Goal: Book appointment/travel/reservation

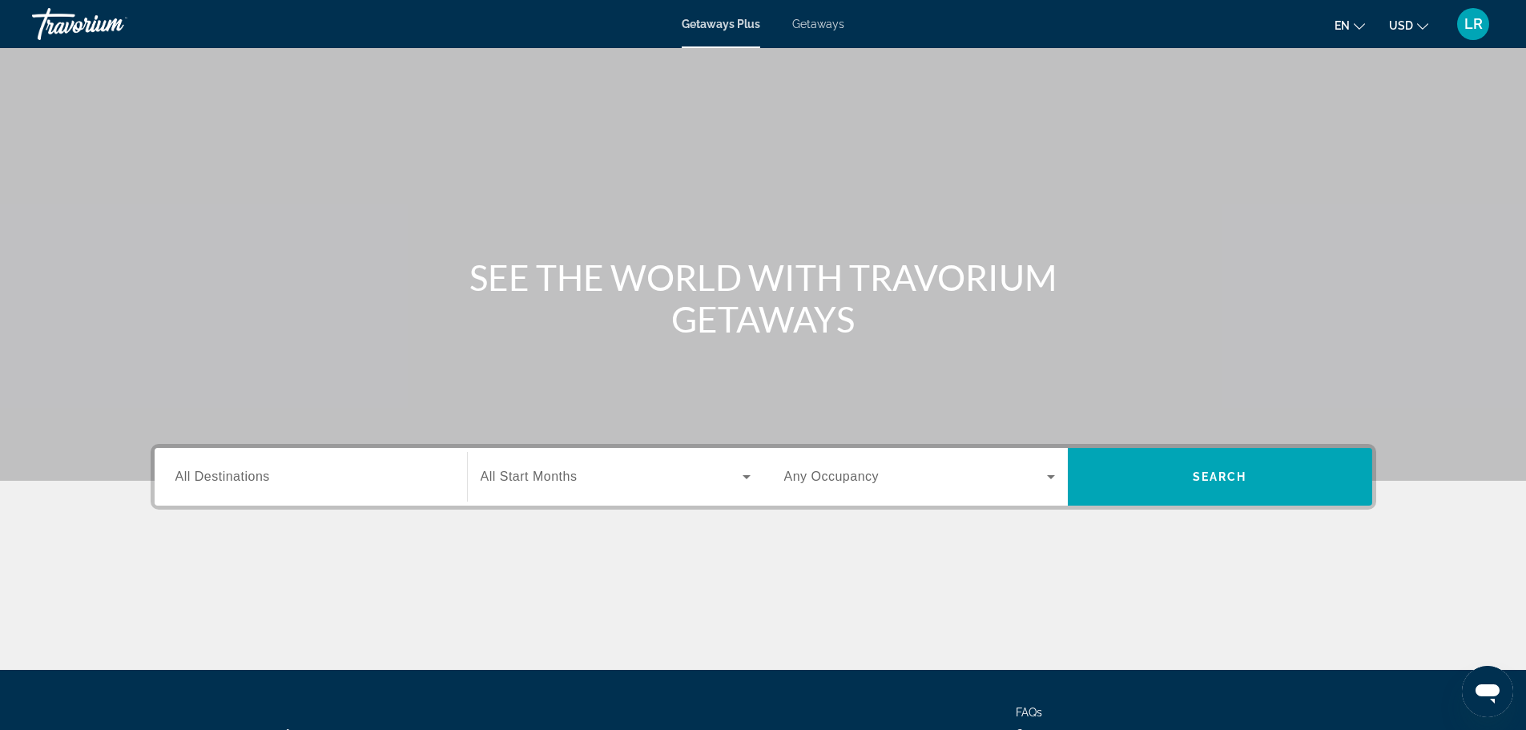
click at [290, 465] on div "Search widget" at bounding box center [310, 477] width 271 height 46
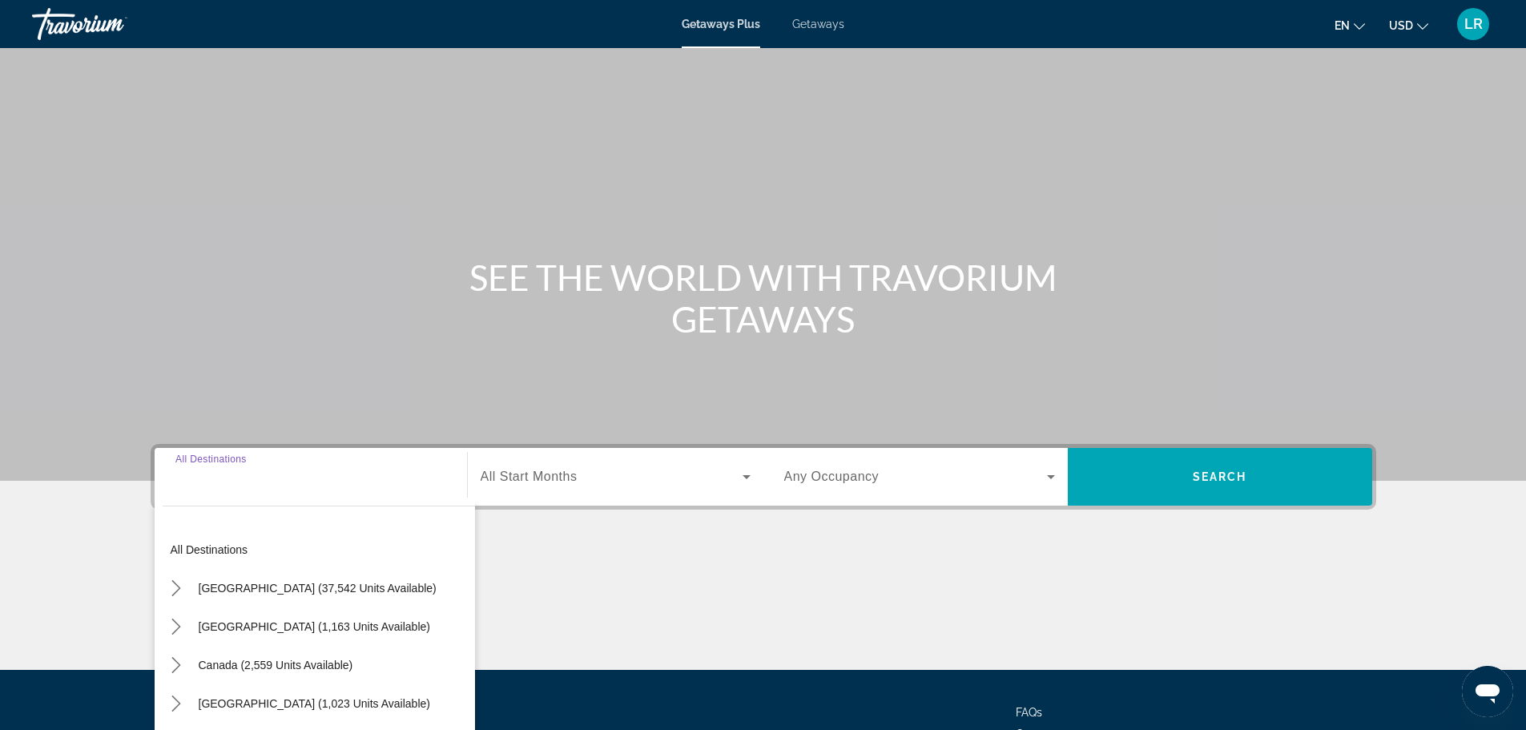
scroll to position [136, 0]
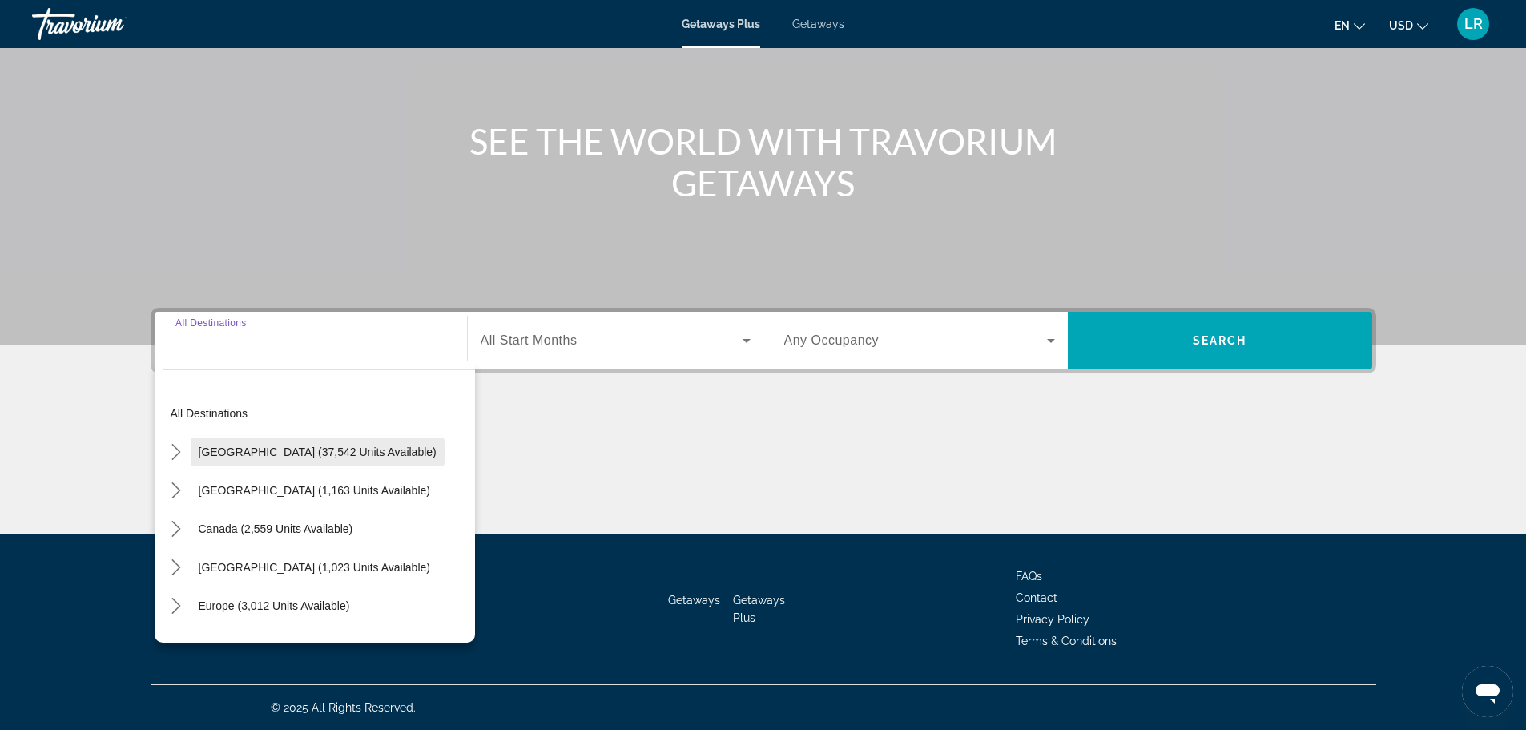
click at [292, 451] on span "[GEOGRAPHIC_DATA] (37,542 units available)" at bounding box center [318, 451] width 238 height 13
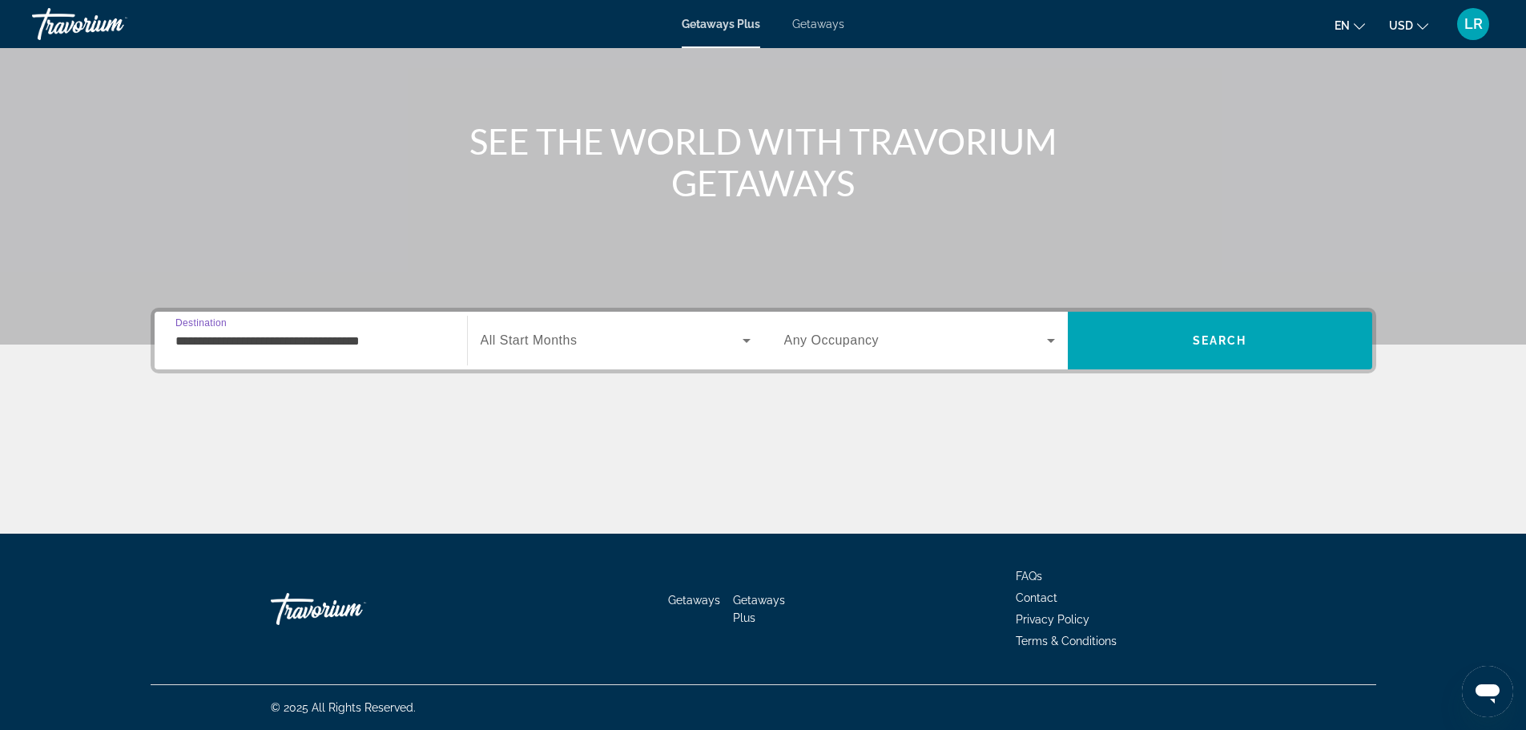
click at [320, 344] on input "**********" at bounding box center [310, 341] width 271 height 19
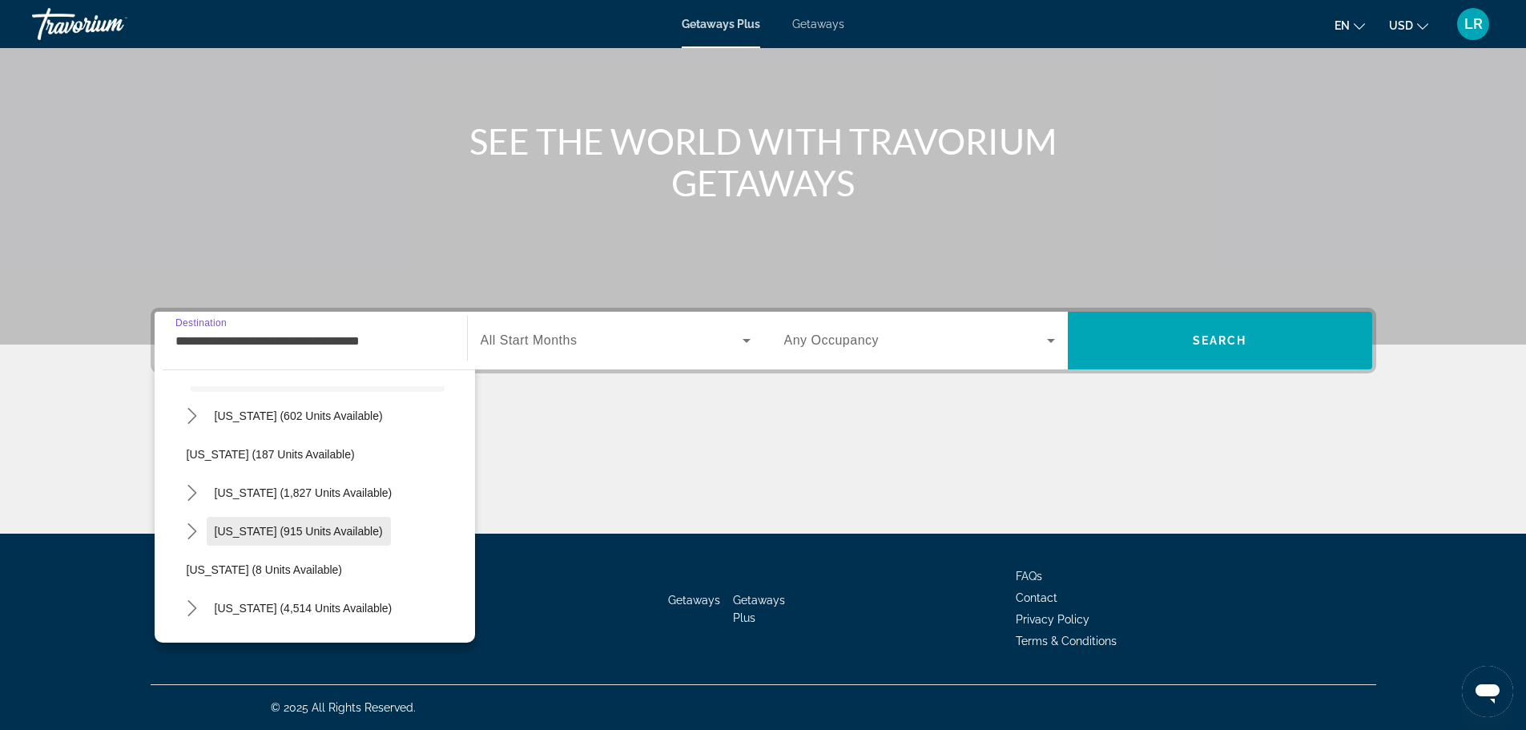
scroll to position [80, 0]
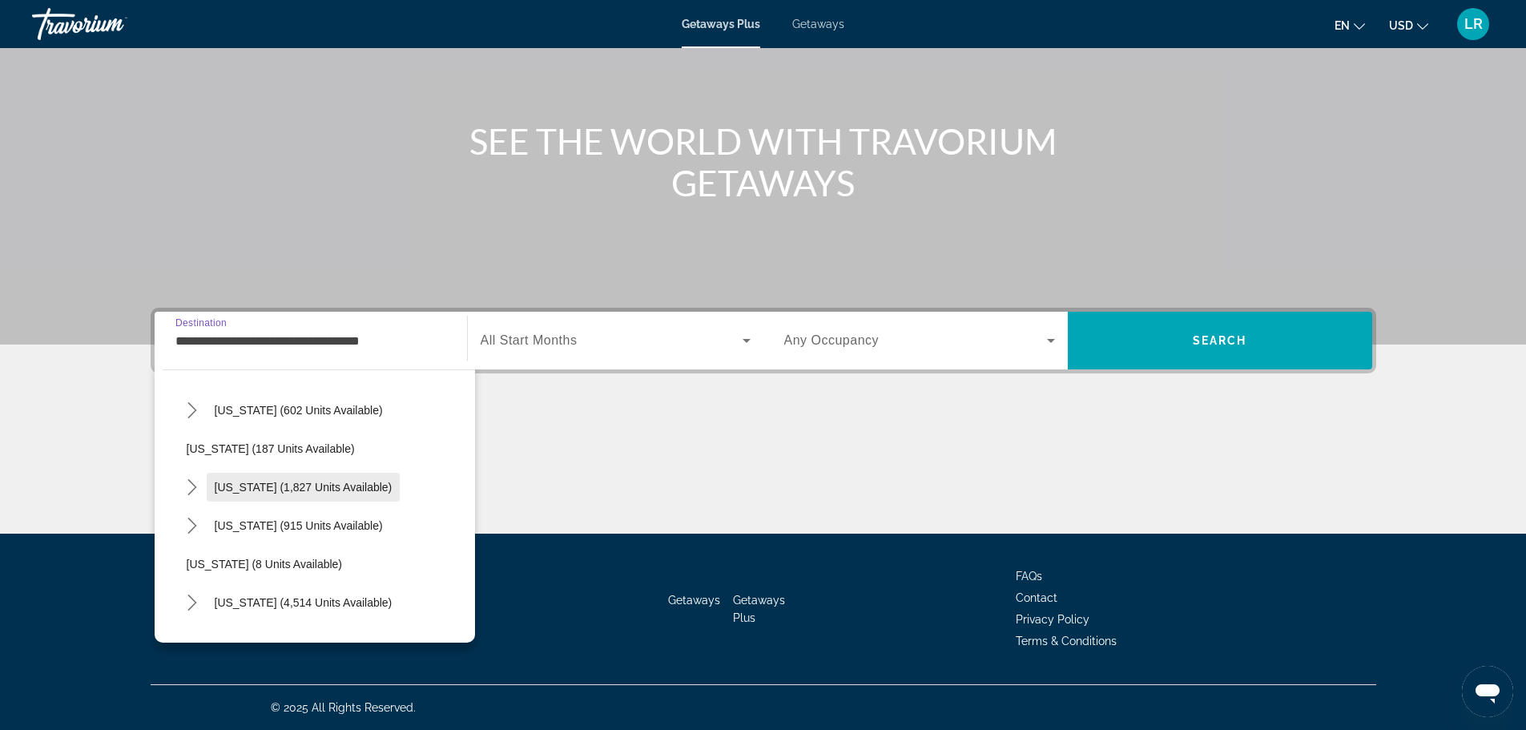
click at [295, 481] on span "[US_STATE] (1,827 units available)" at bounding box center [304, 487] width 178 height 13
type input "**********"
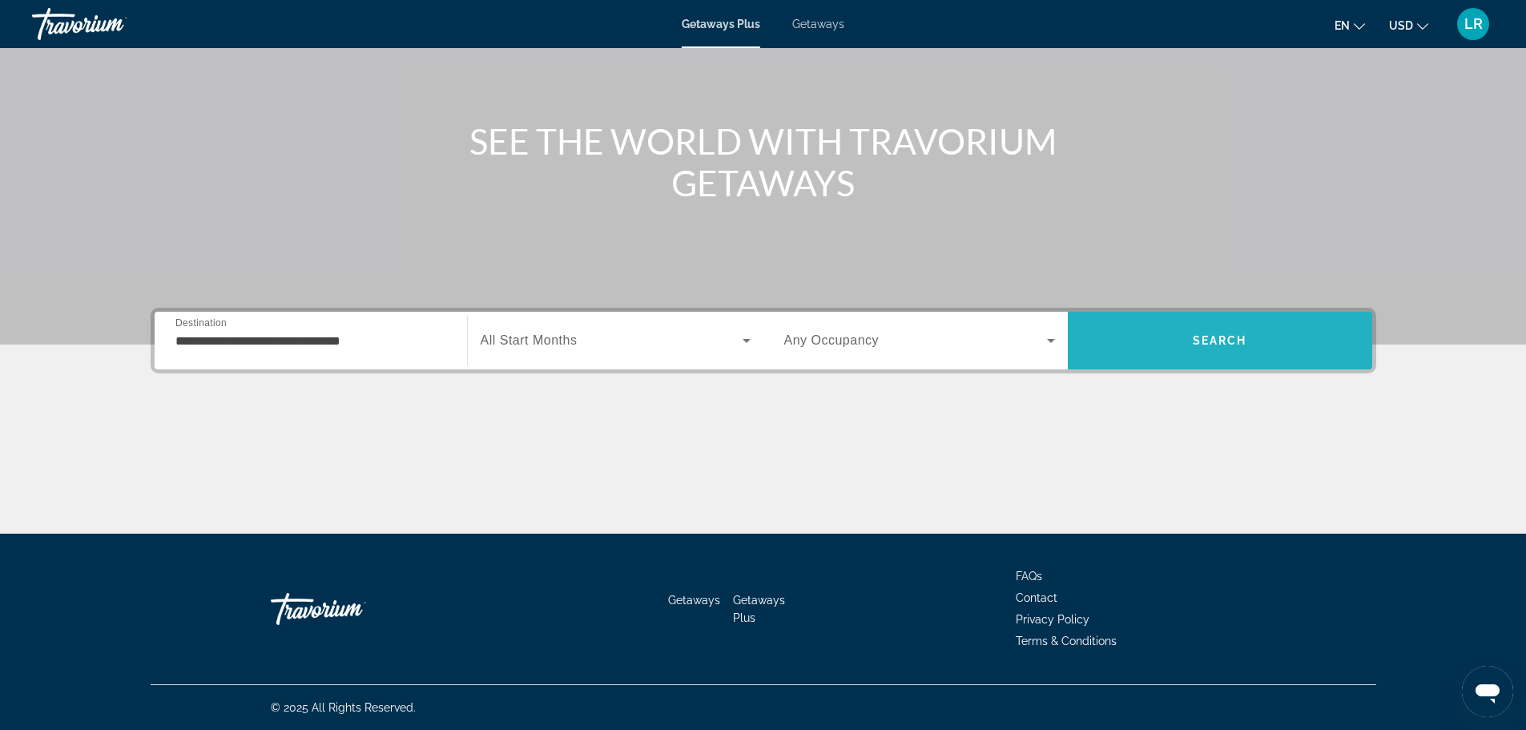
click at [1215, 335] on span "Search" at bounding box center [1220, 340] width 54 height 13
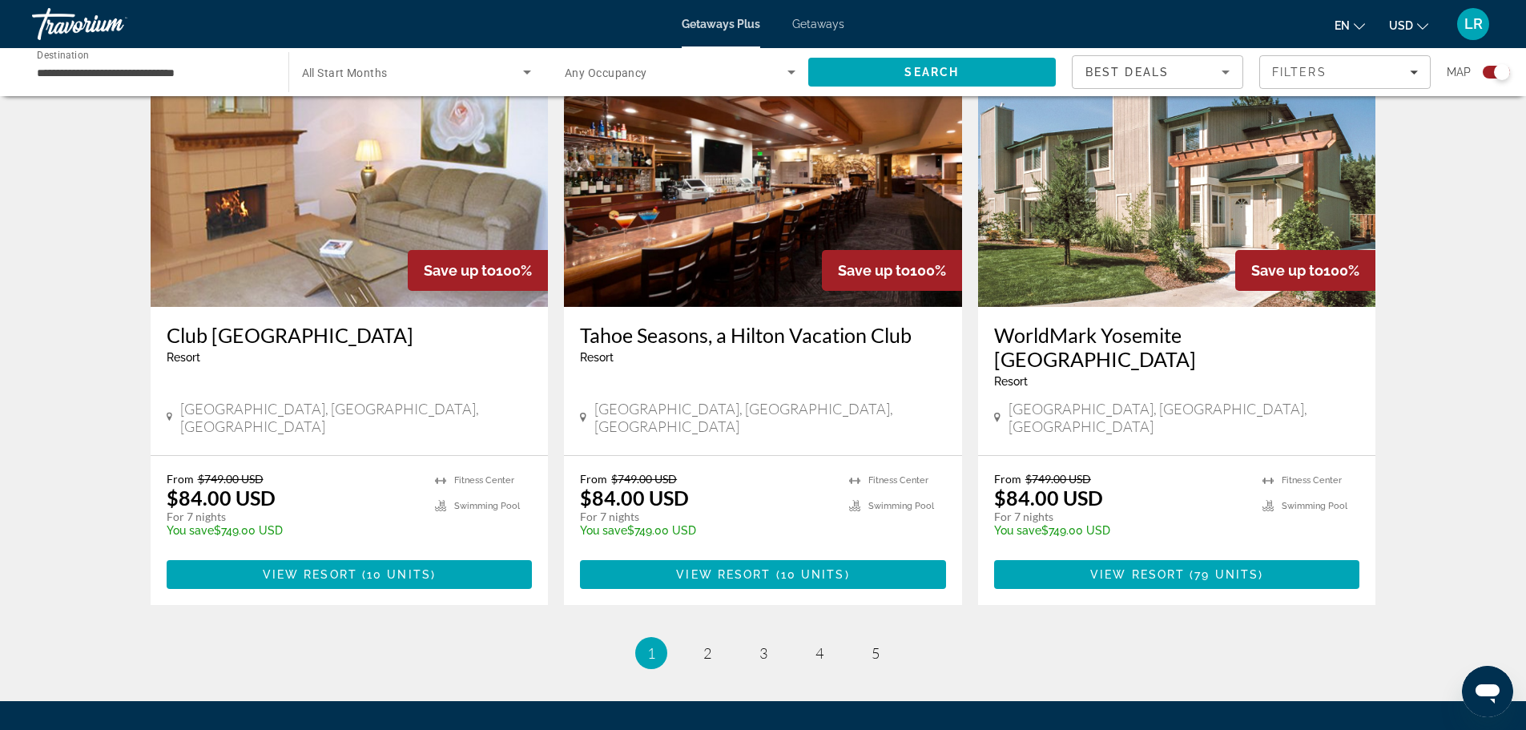
scroll to position [2382, 0]
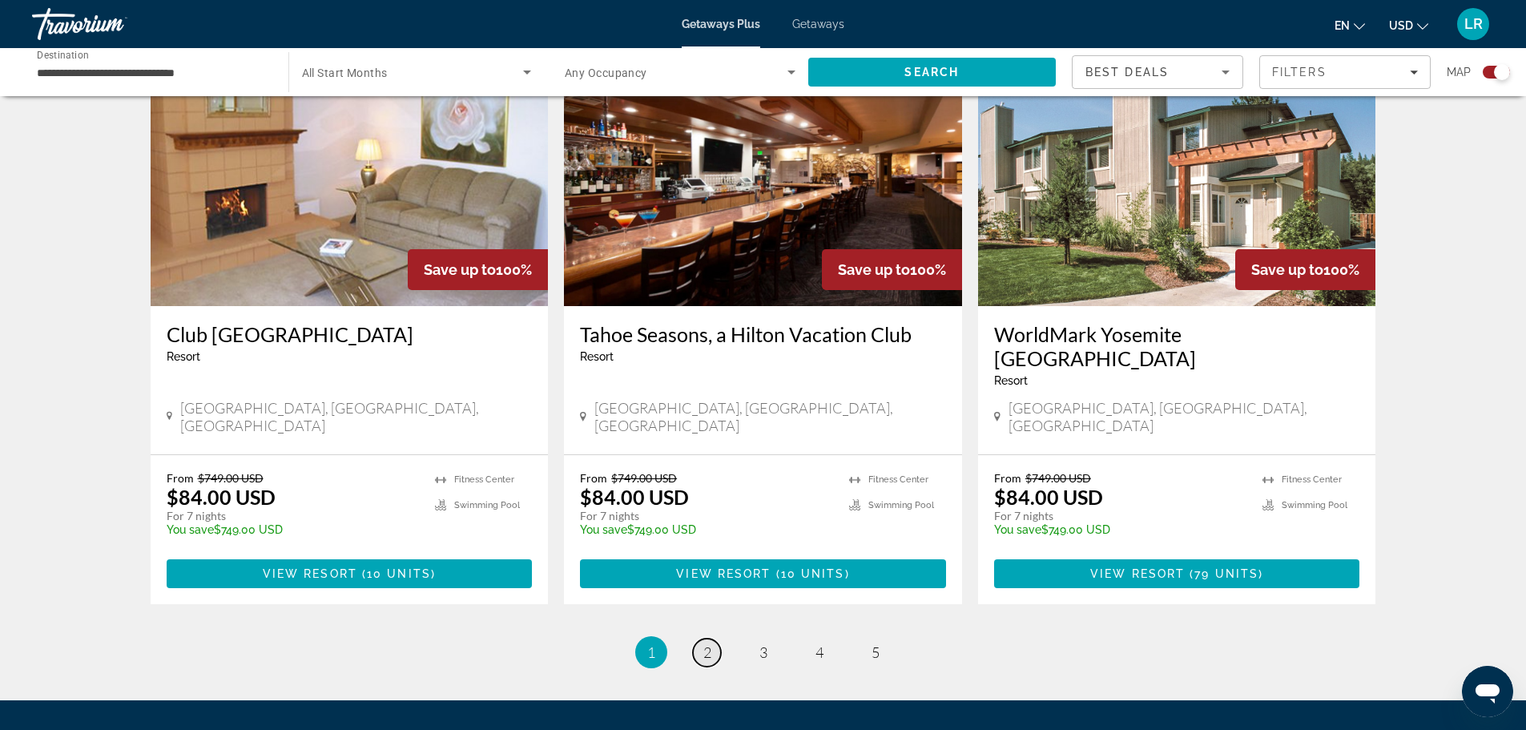
click at [705, 643] on span "2" at bounding box center [707, 652] width 8 height 18
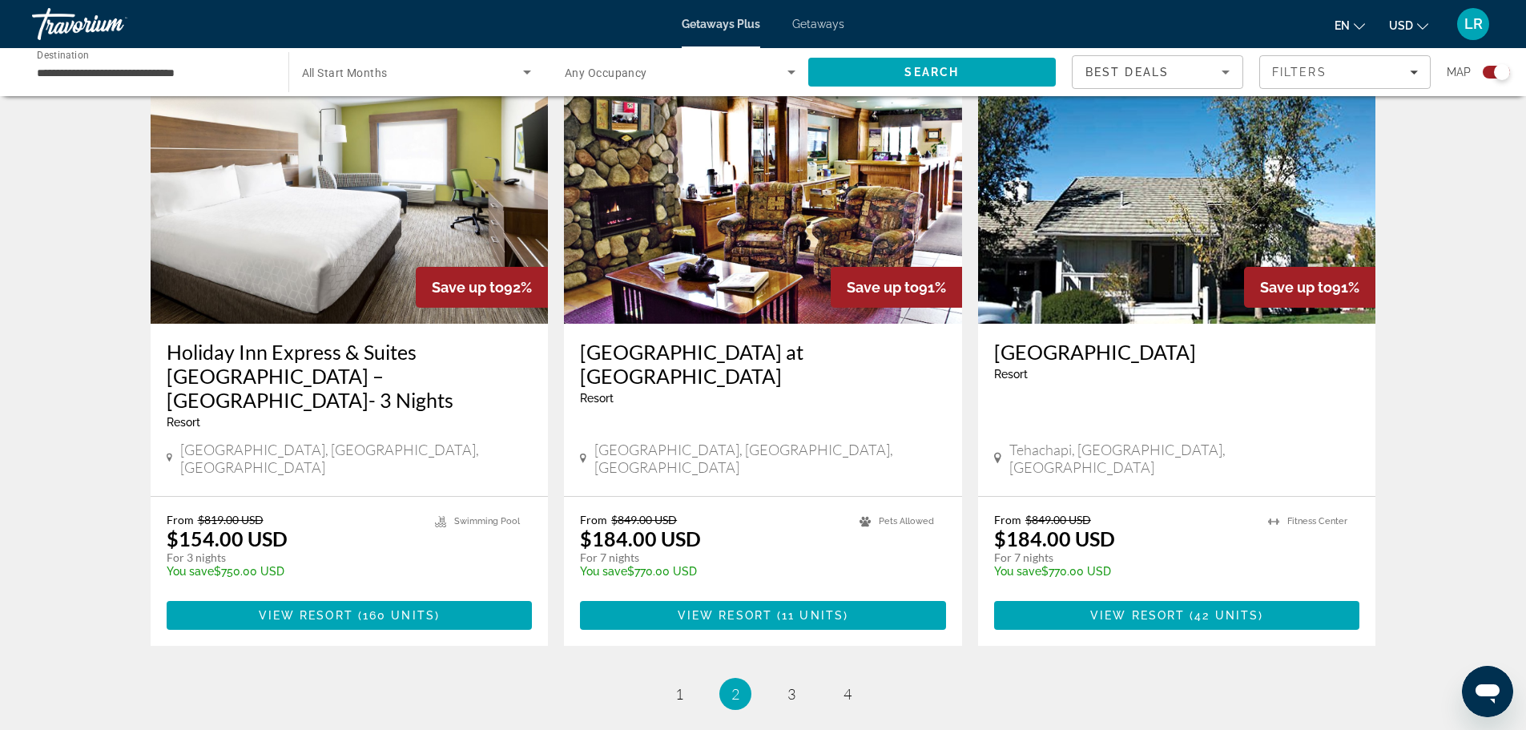
scroll to position [2430, 0]
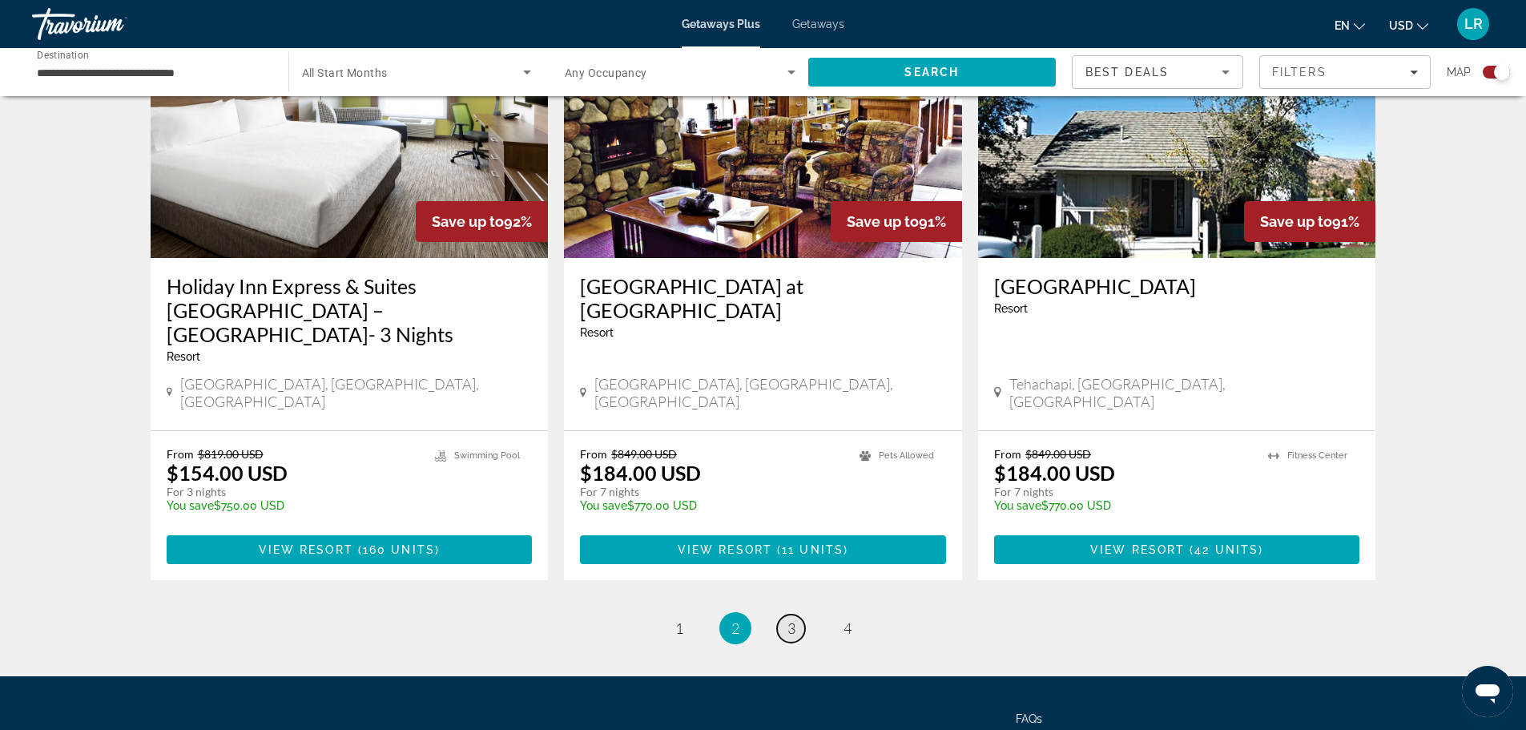
click at [792, 619] on span "3" at bounding box center [791, 628] width 8 height 18
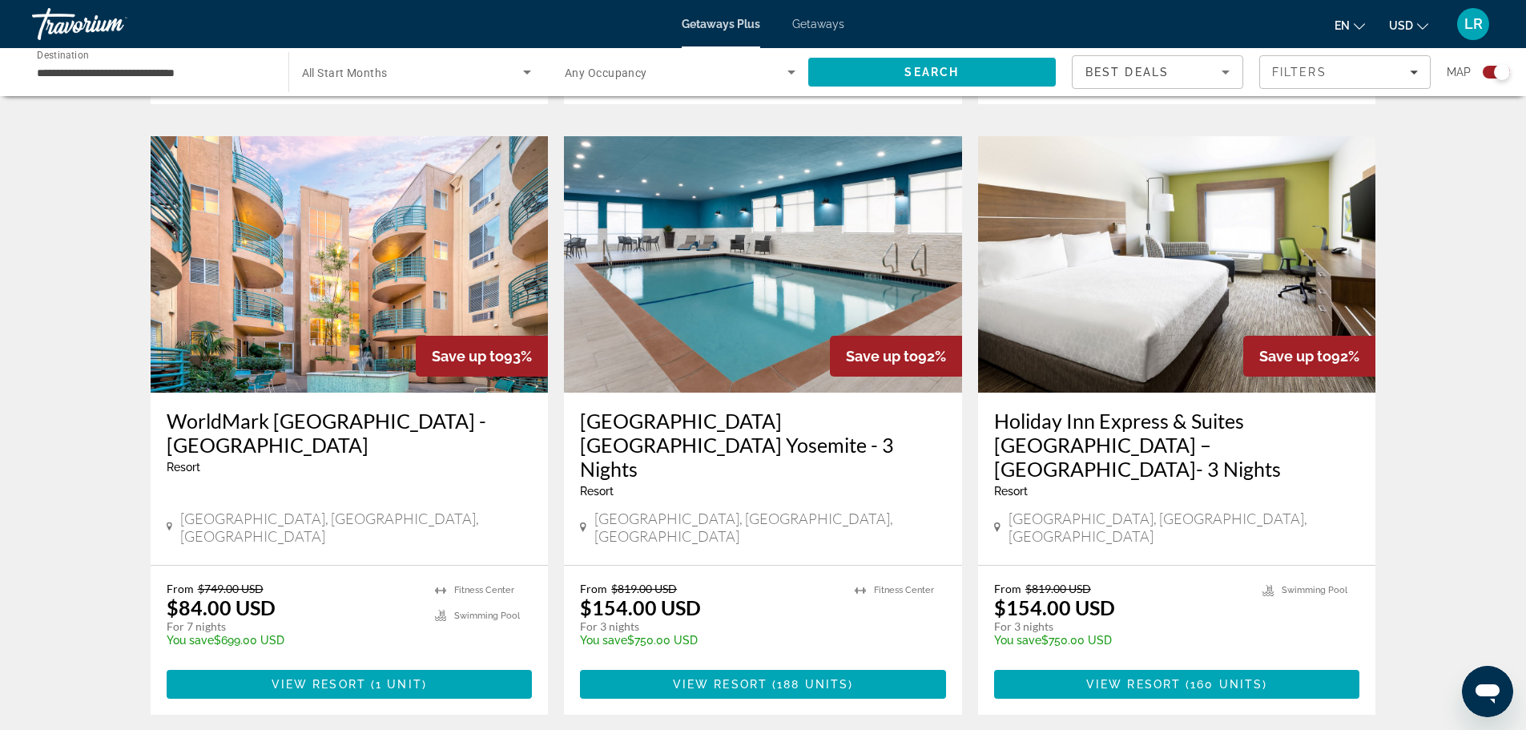
scroll to position [1095, 0]
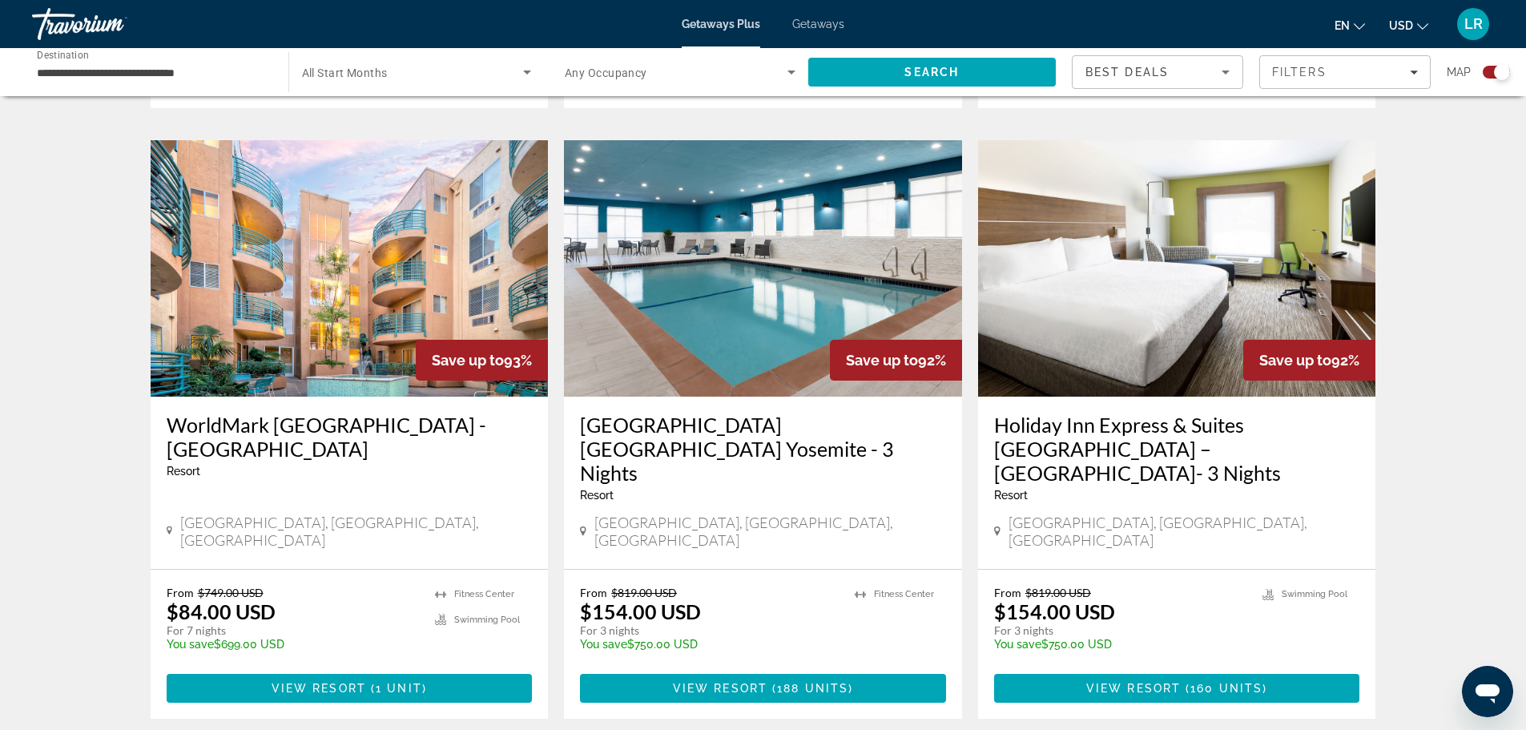
click at [360, 276] on img "Main content" at bounding box center [350, 268] width 398 height 256
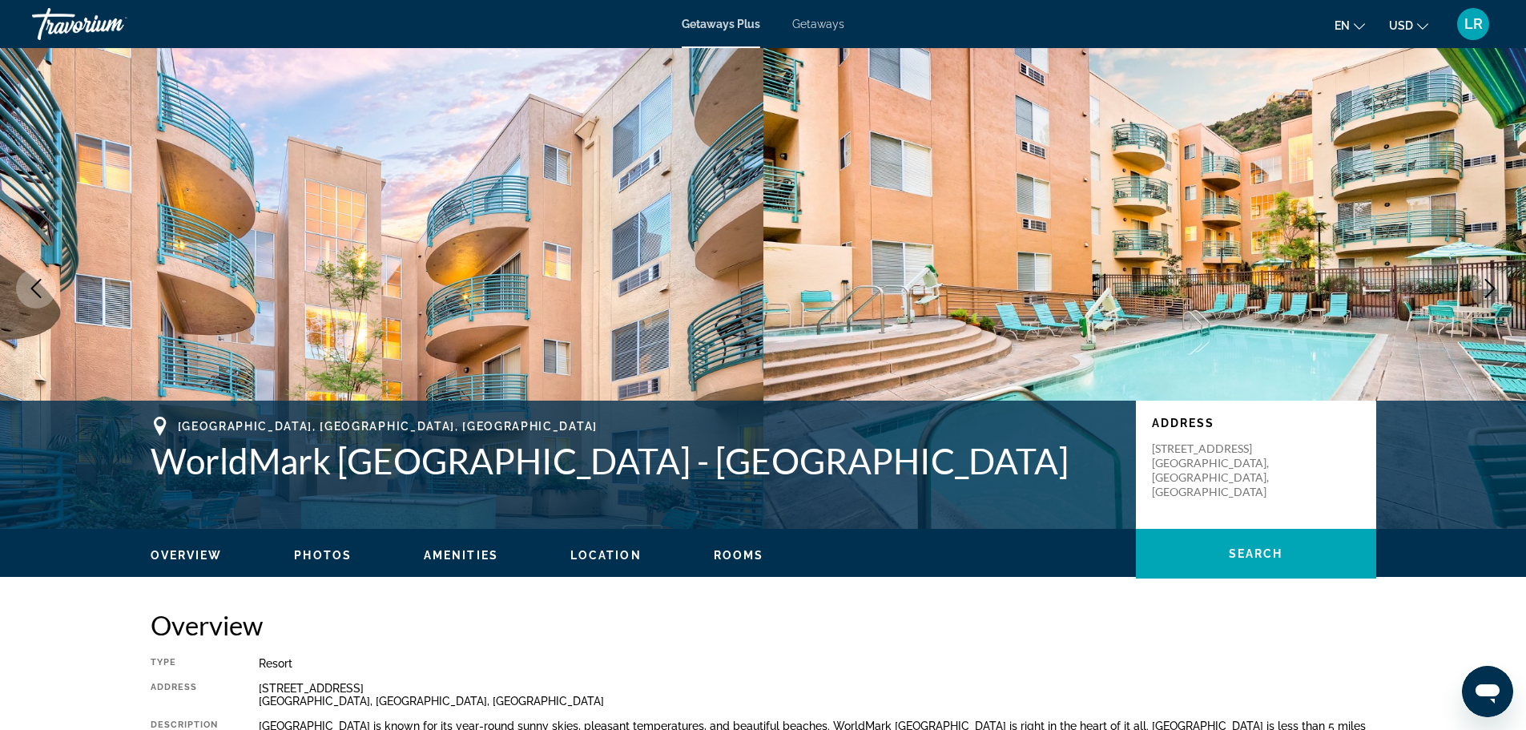
click at [1479, 283] on button "Next image" at bounding box center [1490, 288] width 40 height 40
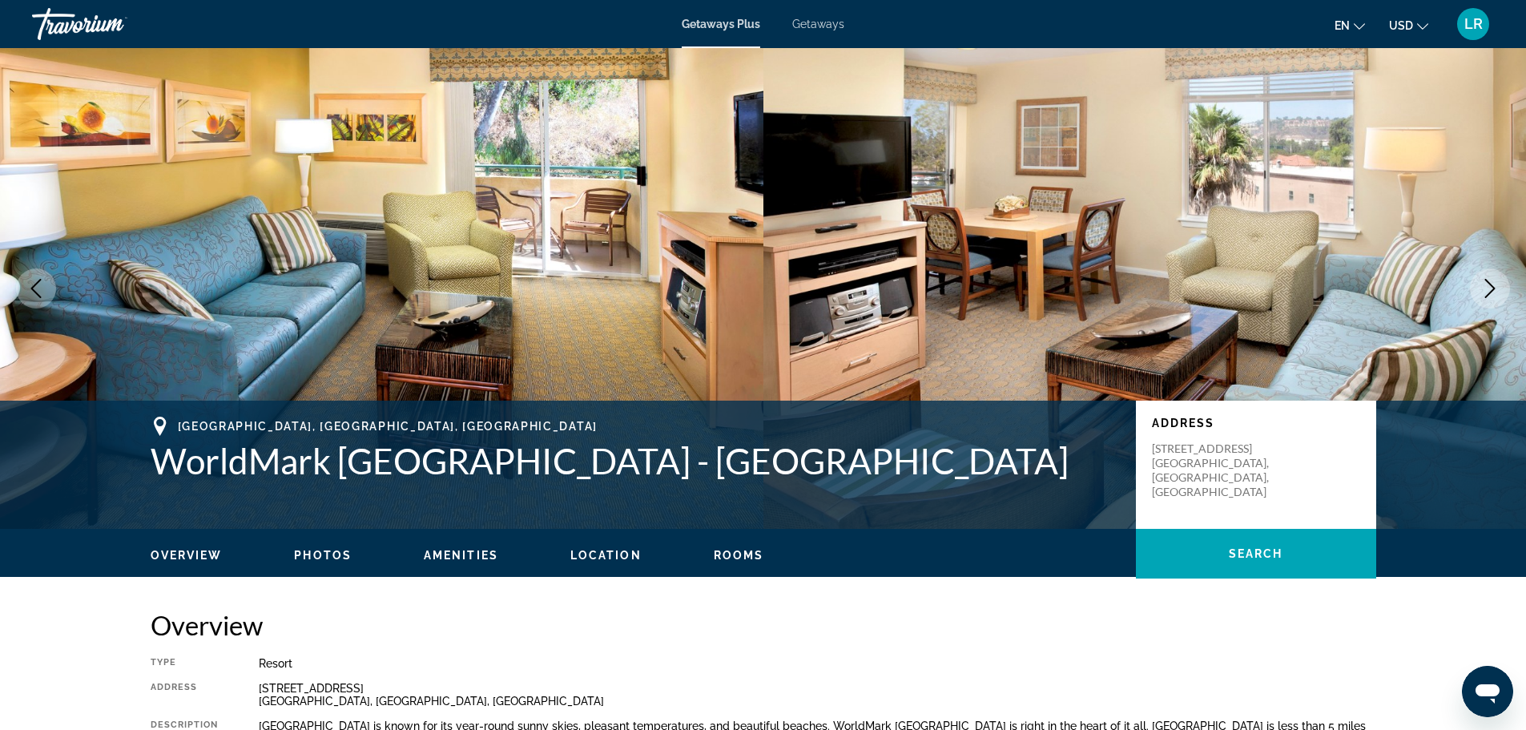
click at [1486, 284] on icon "Next image" at bounding box center [1489, 288] width 19 height 19
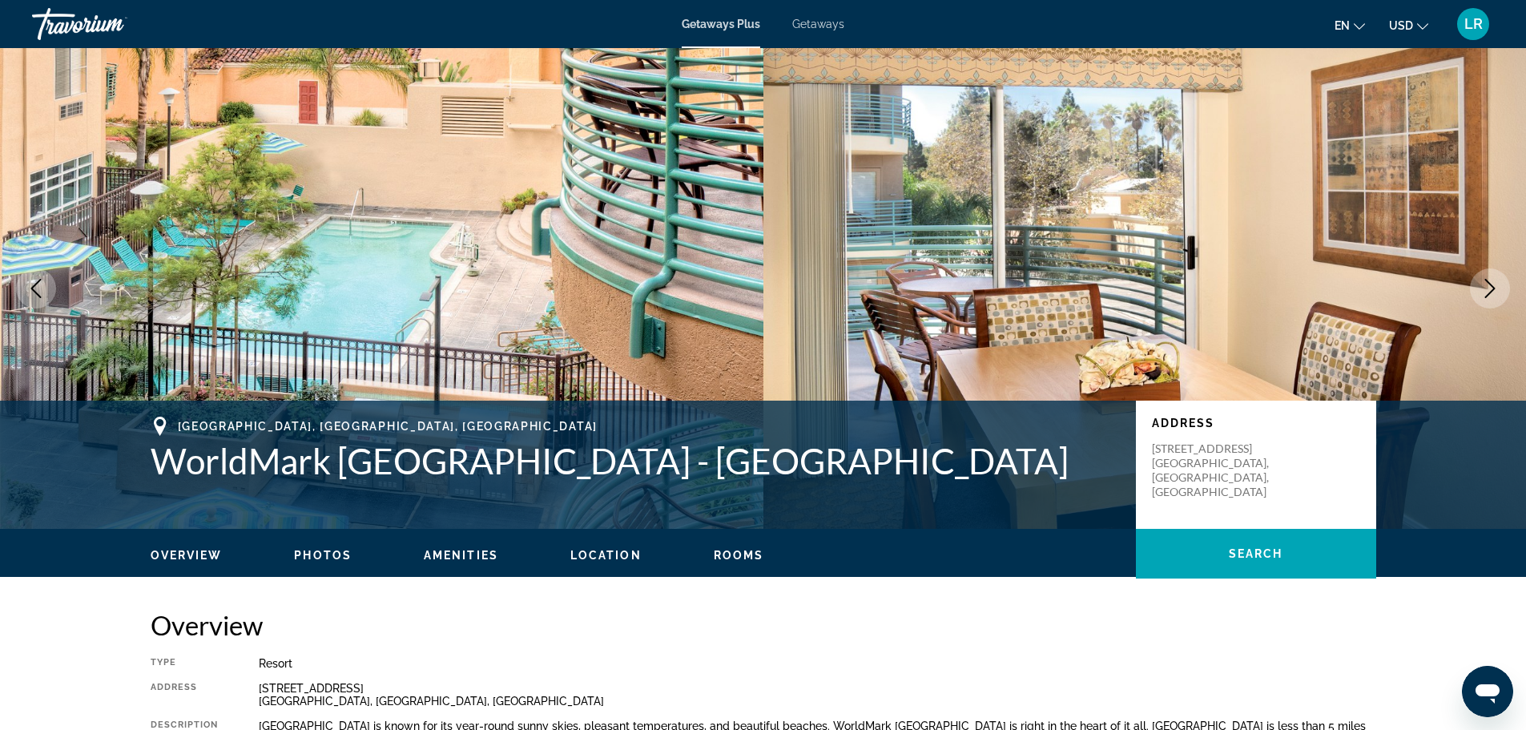
click at [1486, 284] on icon "Next image" at bounding box center [1489, 288] width 19 height 19
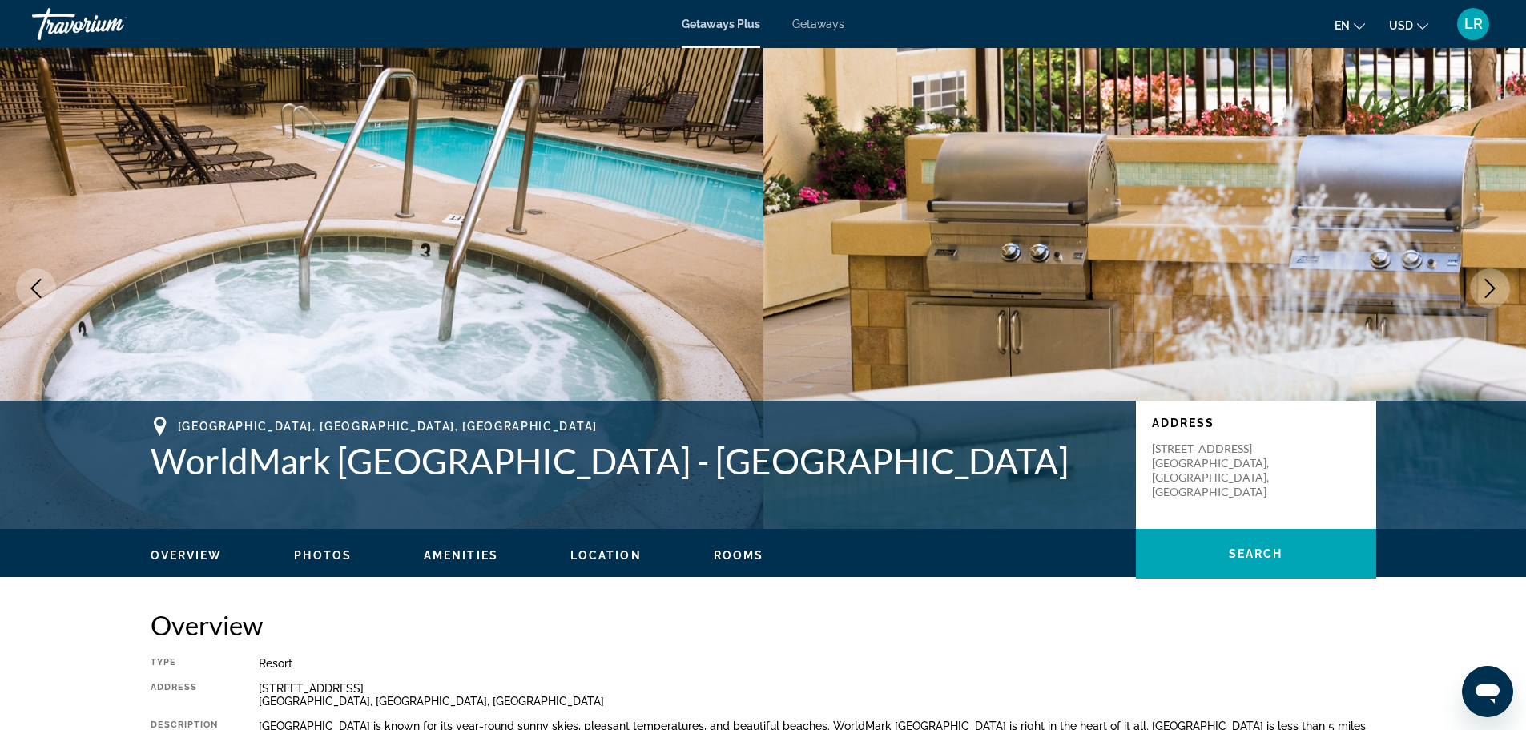
click at [1486, 284] on icon "Next image" at bounding box center [1489, 288] width 19 height 19
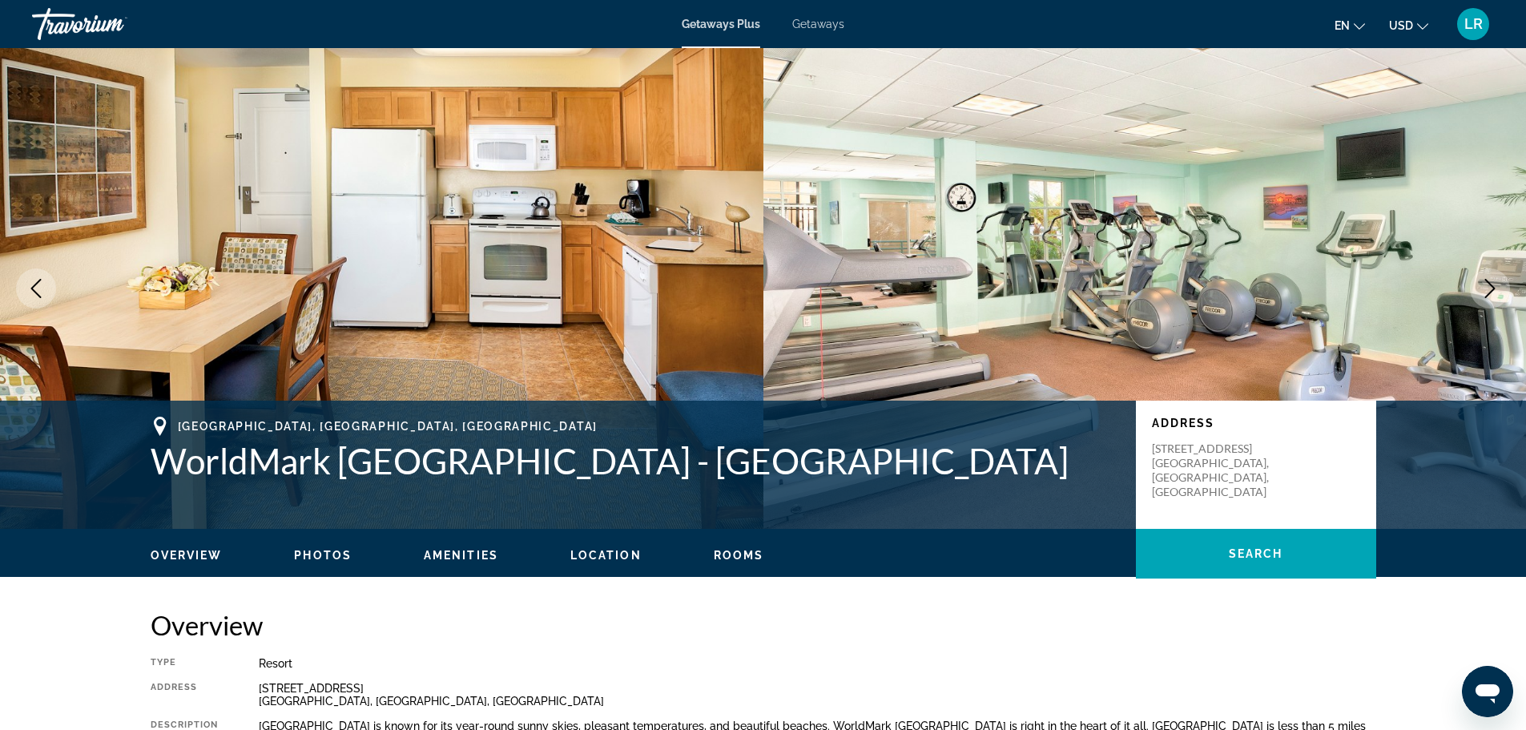
click at [1486, 284] on icon "Next image" at bounding box center [1489, 288] width 19 height 19
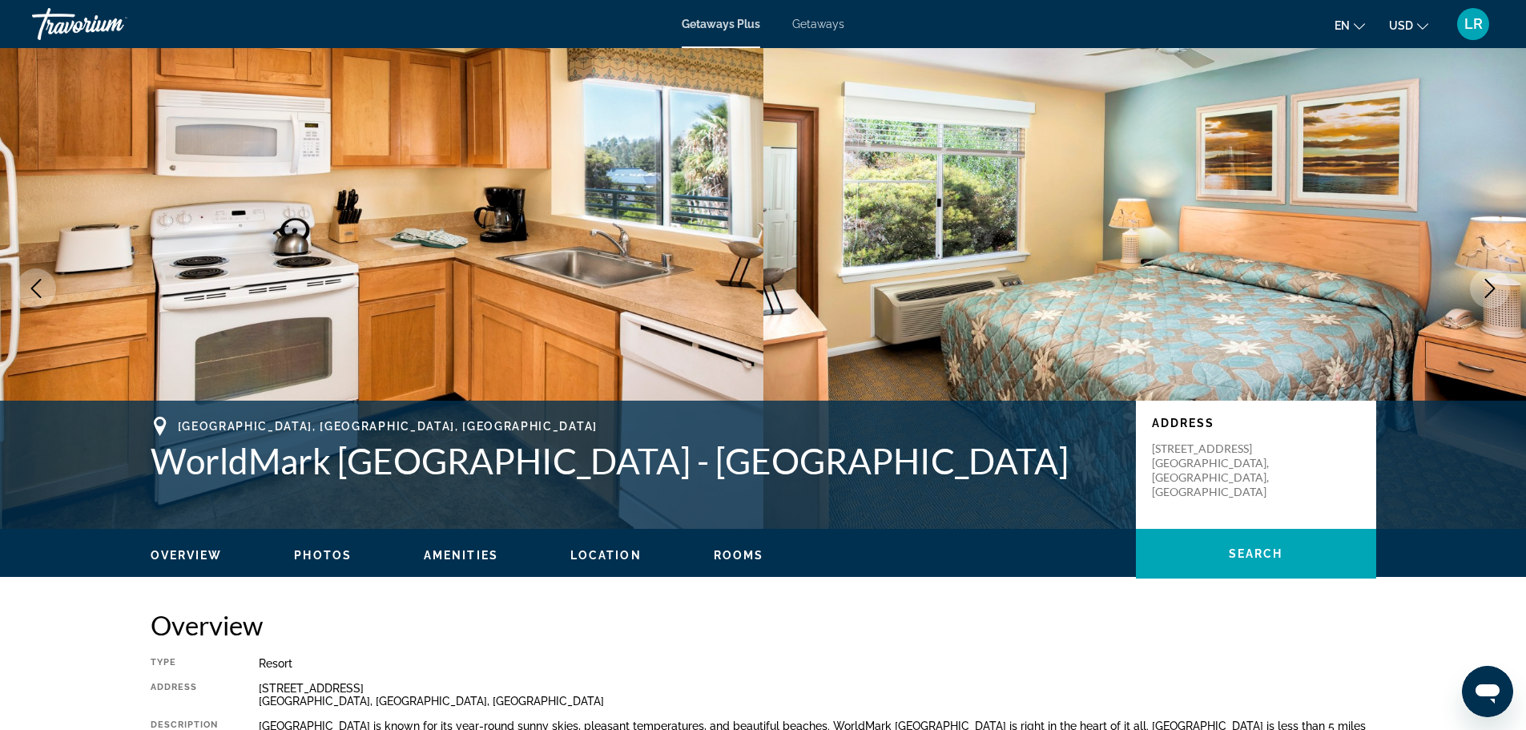
click at [1486, 284] on icon "Next image" at bounding box center [1489, 288] width 19 height 19
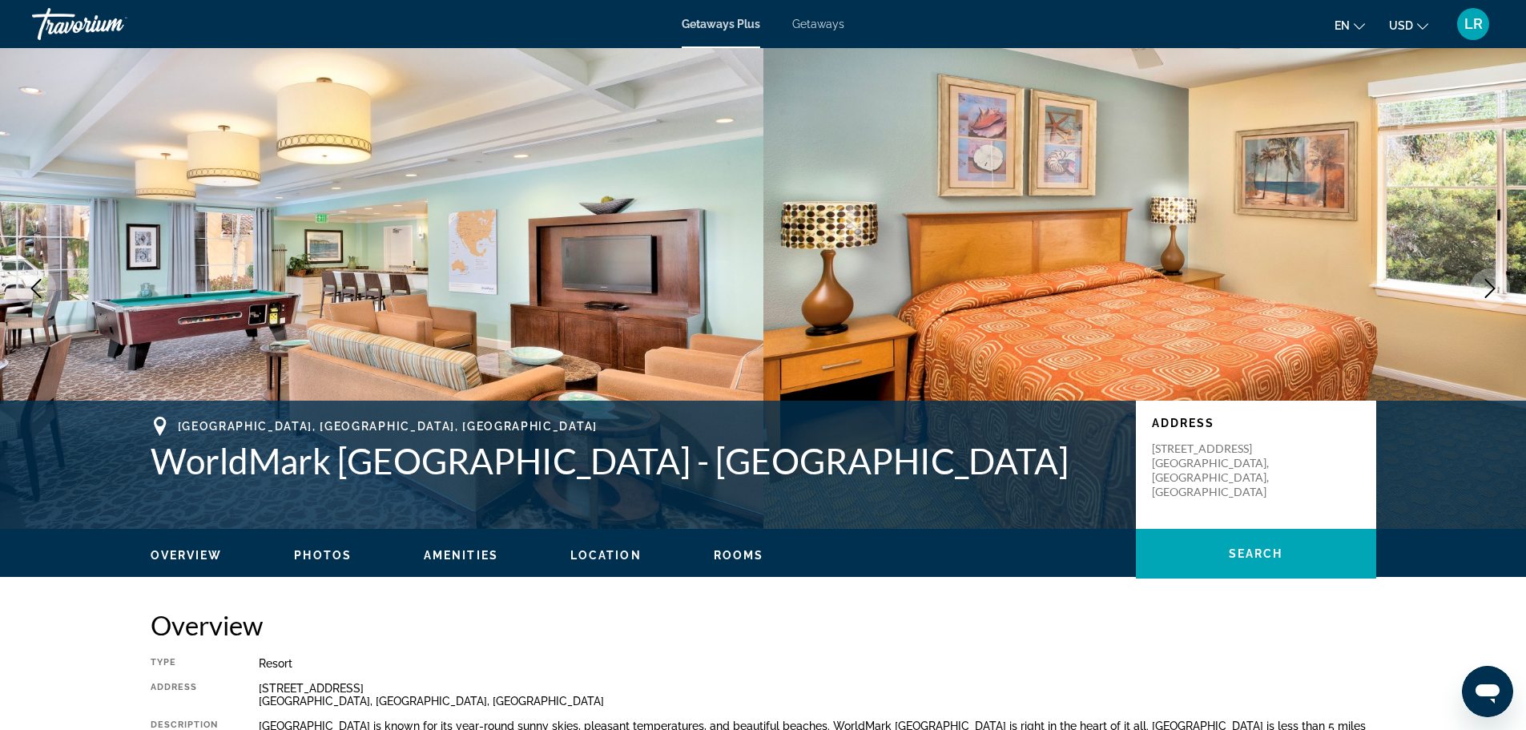
click at [1486, 284] on icon "Next image" at bounding box center [1489, 288] width 19 height 19
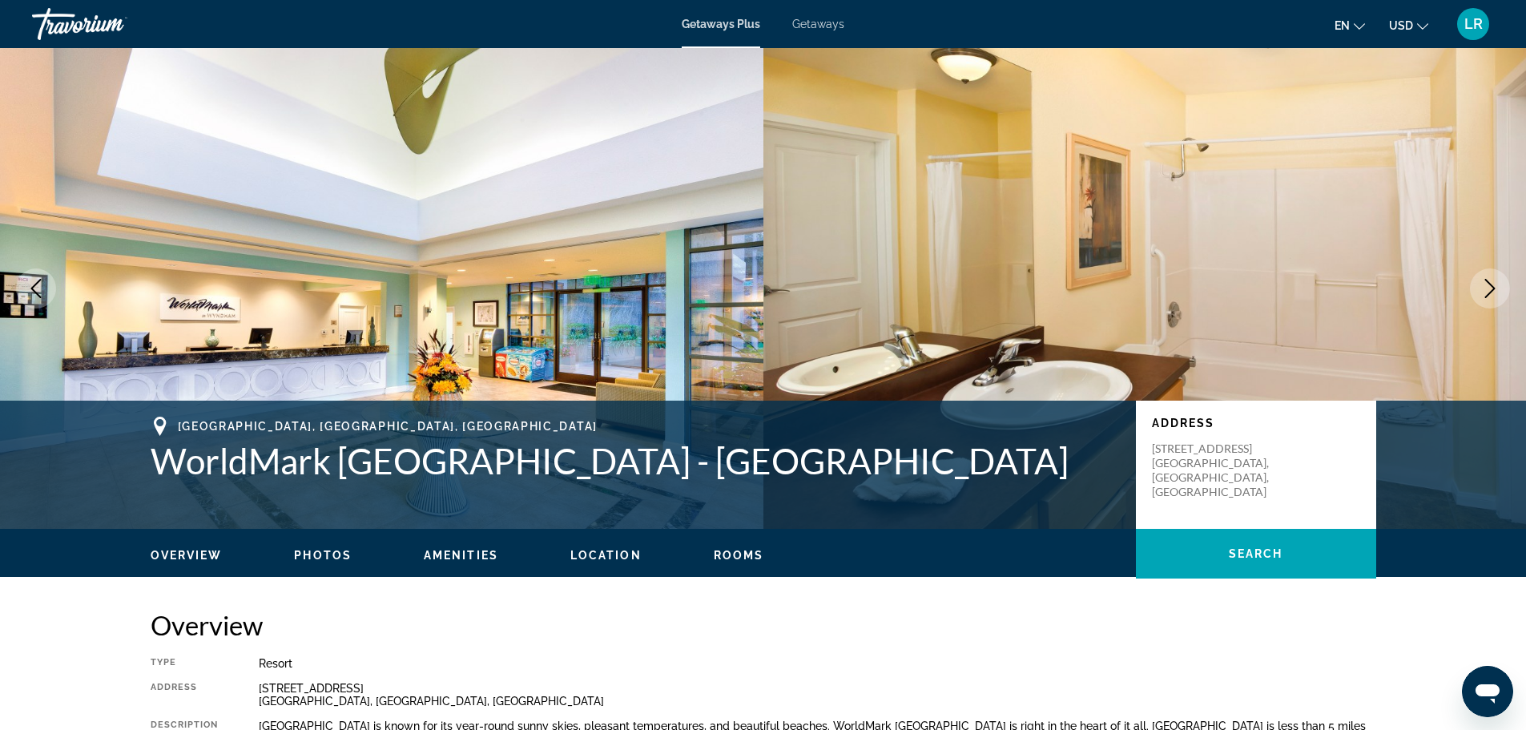
click at [1486, 284] on icon "Next image" at bounding box center [1489, 288] width 19 height 19
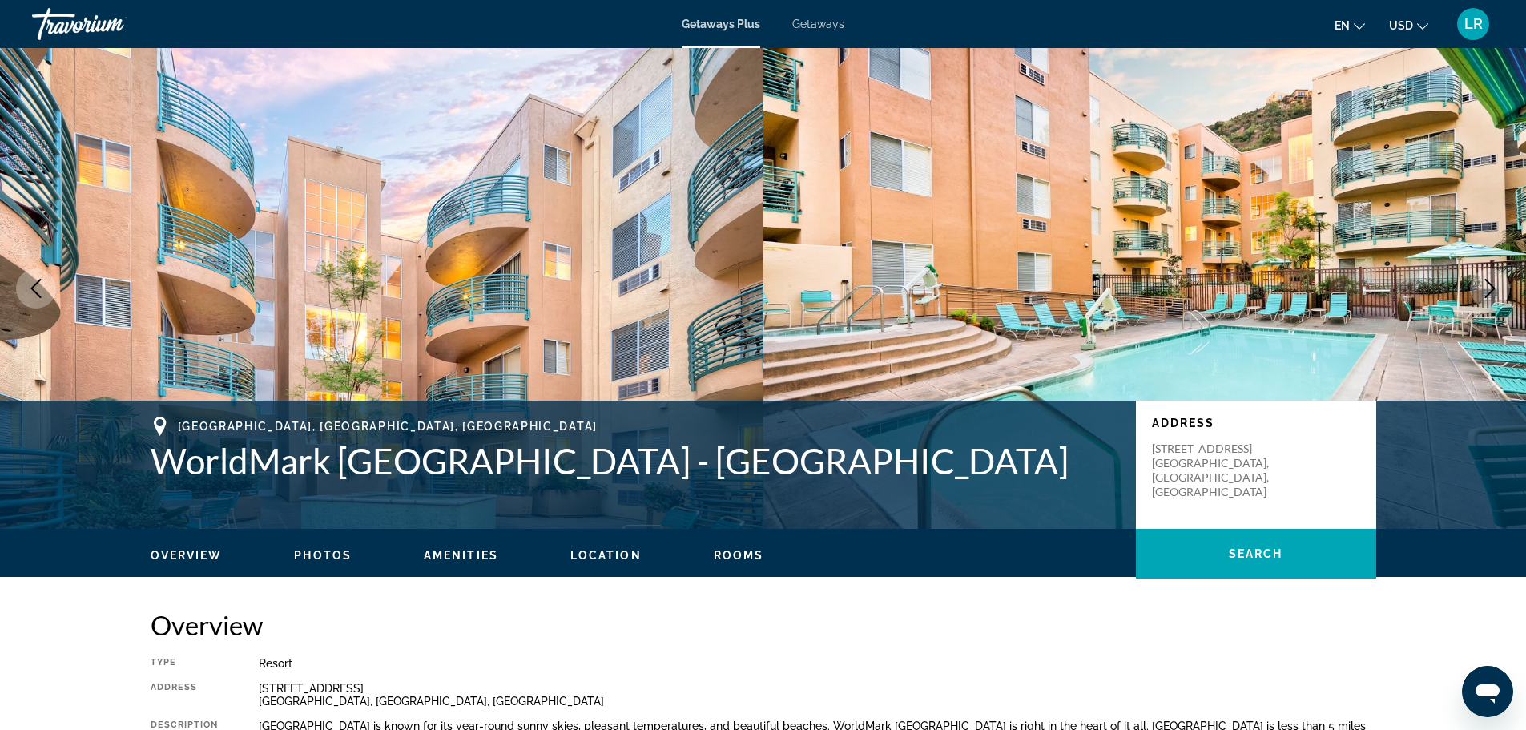
click at [1486, 284] on icon "Next image" at bounding box center [1489, 288] width 19 height 19
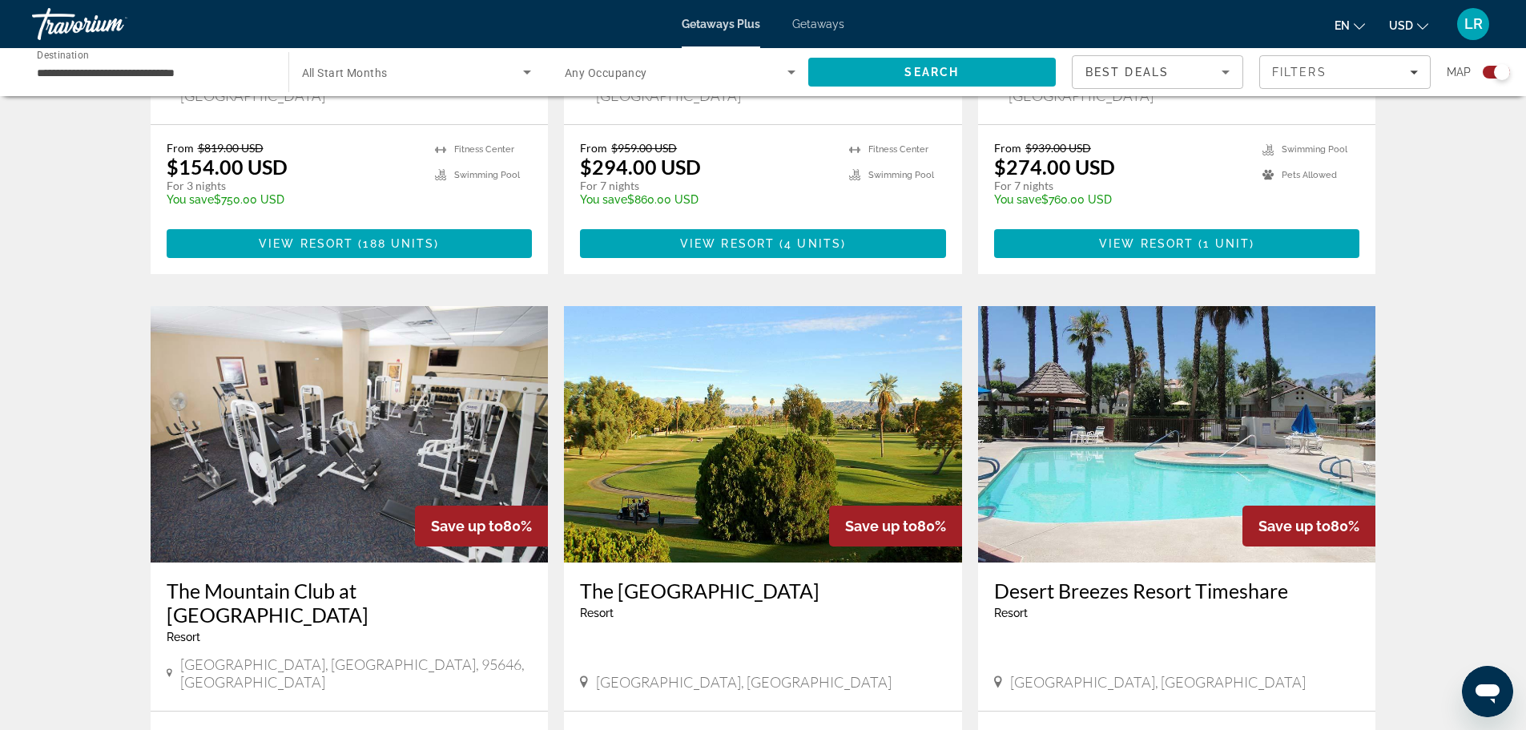
scroll to position [2163, 0]
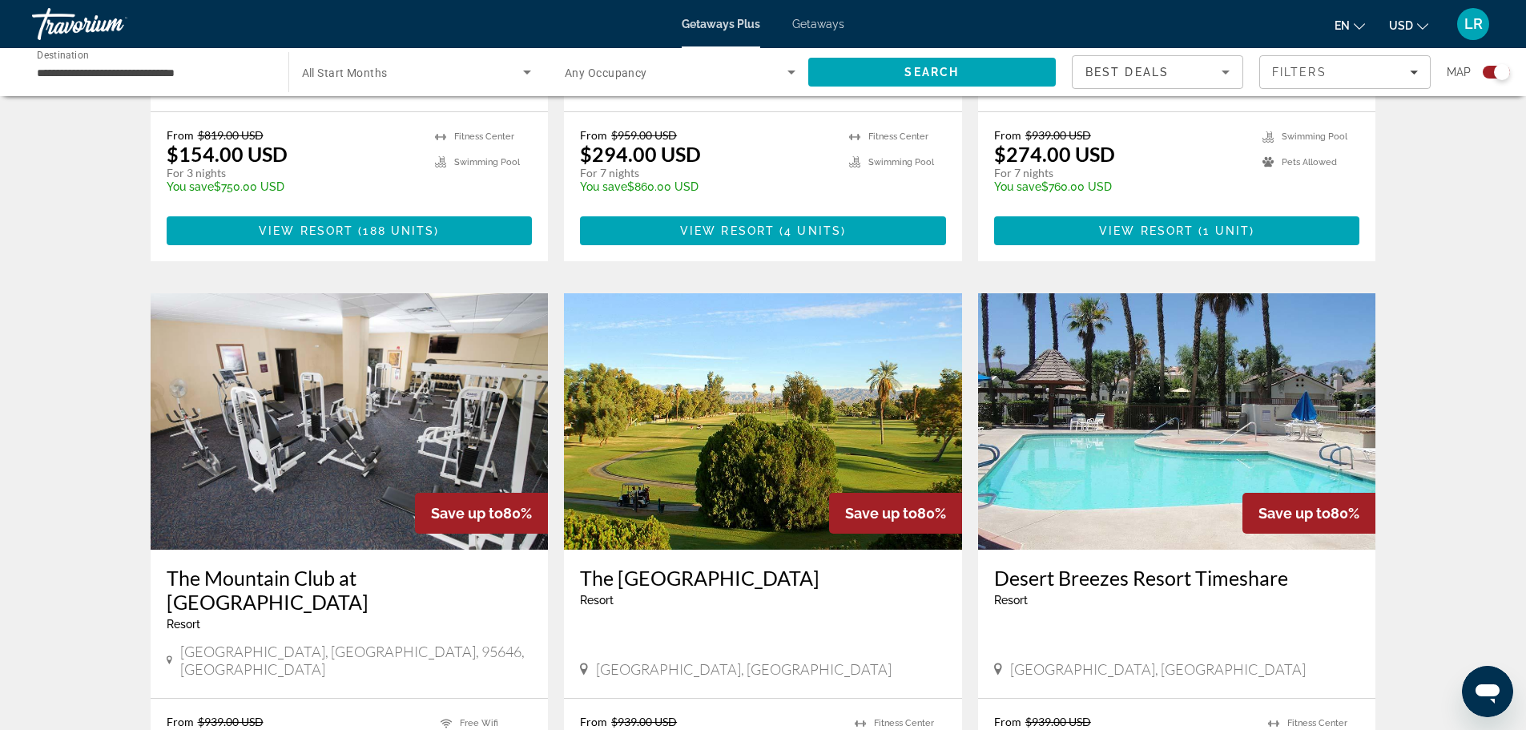
click at [762, 359] on img "Main content" at bounding box center [763, 421] width 398 height 256
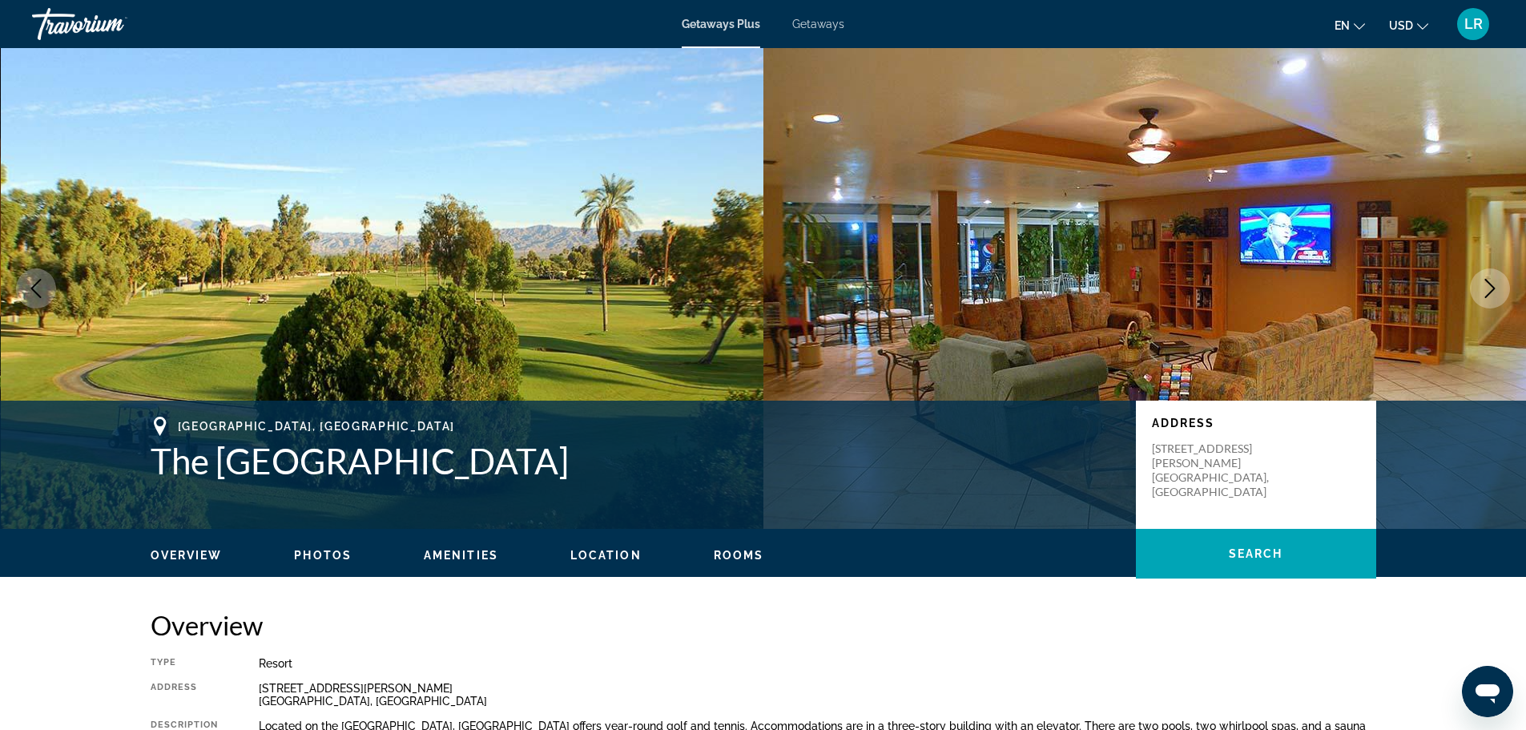
click at [1483, 283] on icon "Next image" at bounding box center [1489, 288] width 19 height 19
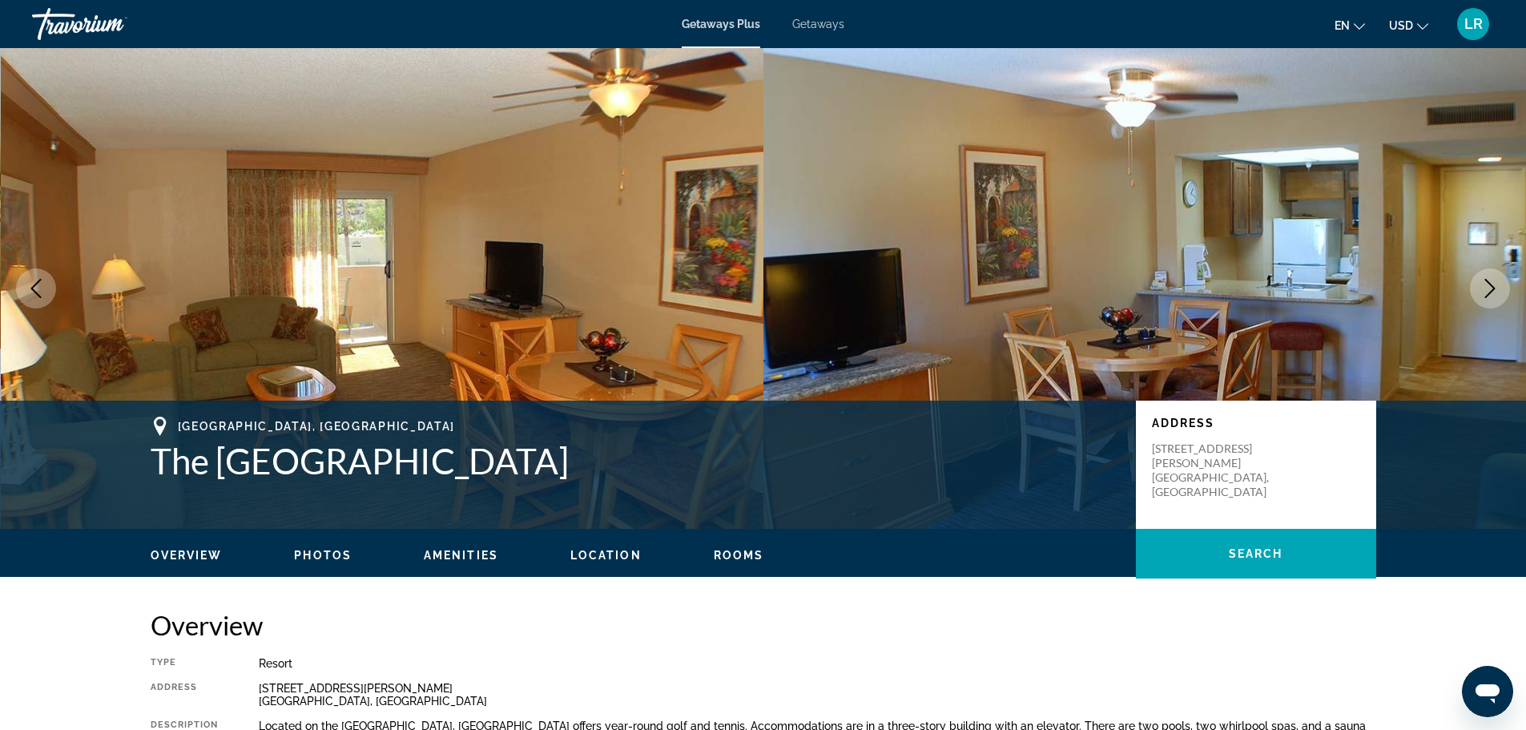
click at [1483, 283] on icon "Next image" at bounding box center [1489, 288] width 19 height 19
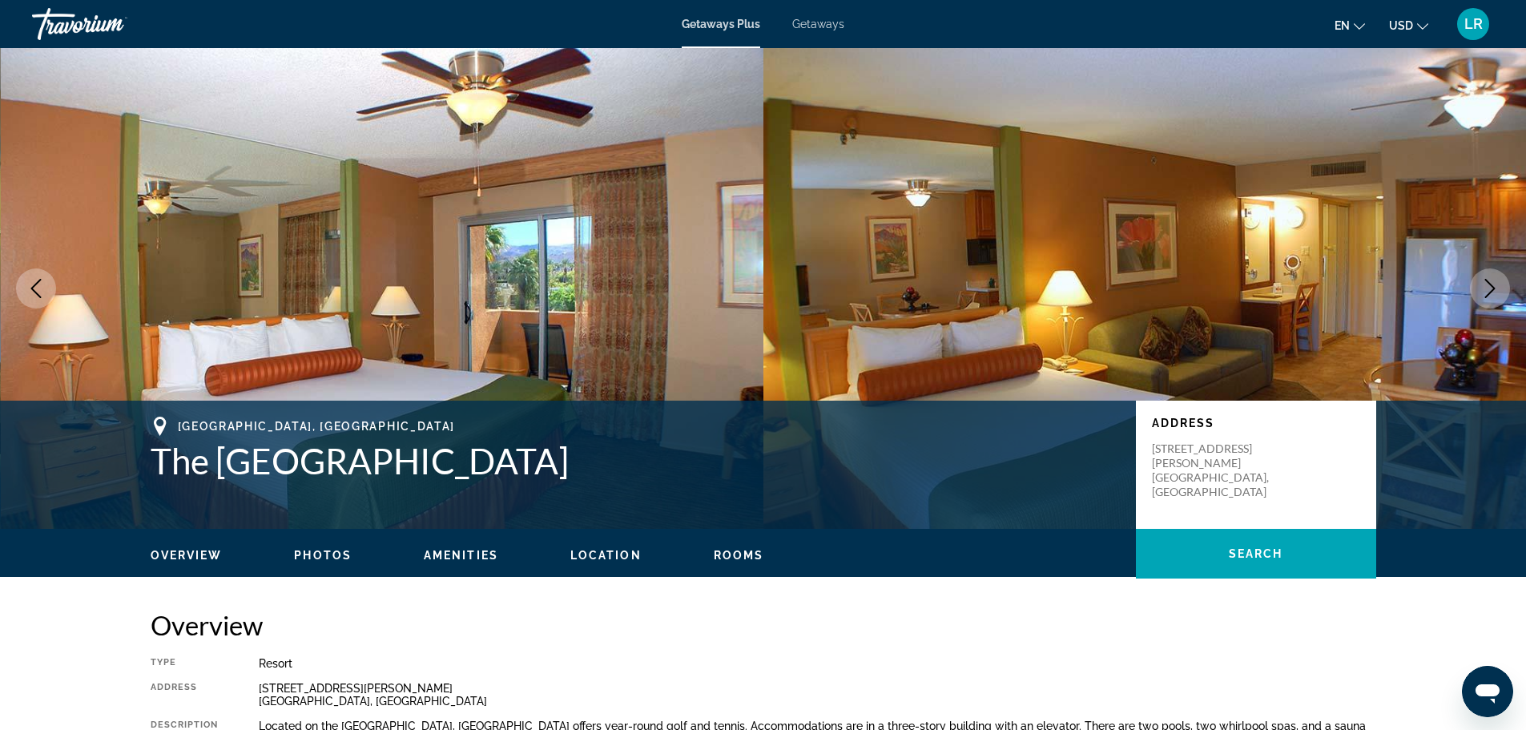
click at [1483, 283] on icon "Next image" at bounding box center [1489, 288] width 19 height 19
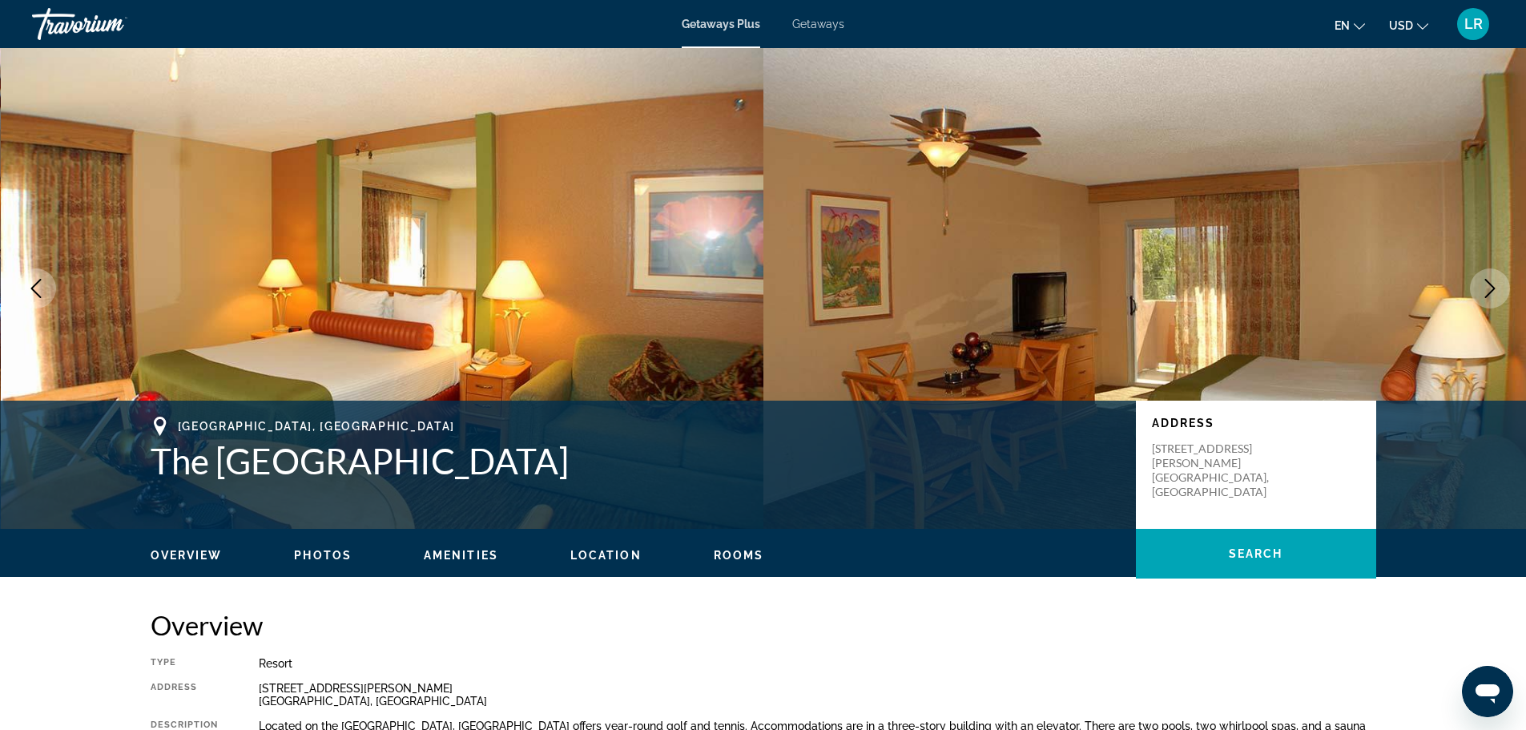
click at [1483, 283] on icon "Next image" at bounding box center [1489, 288] width 19 height 19
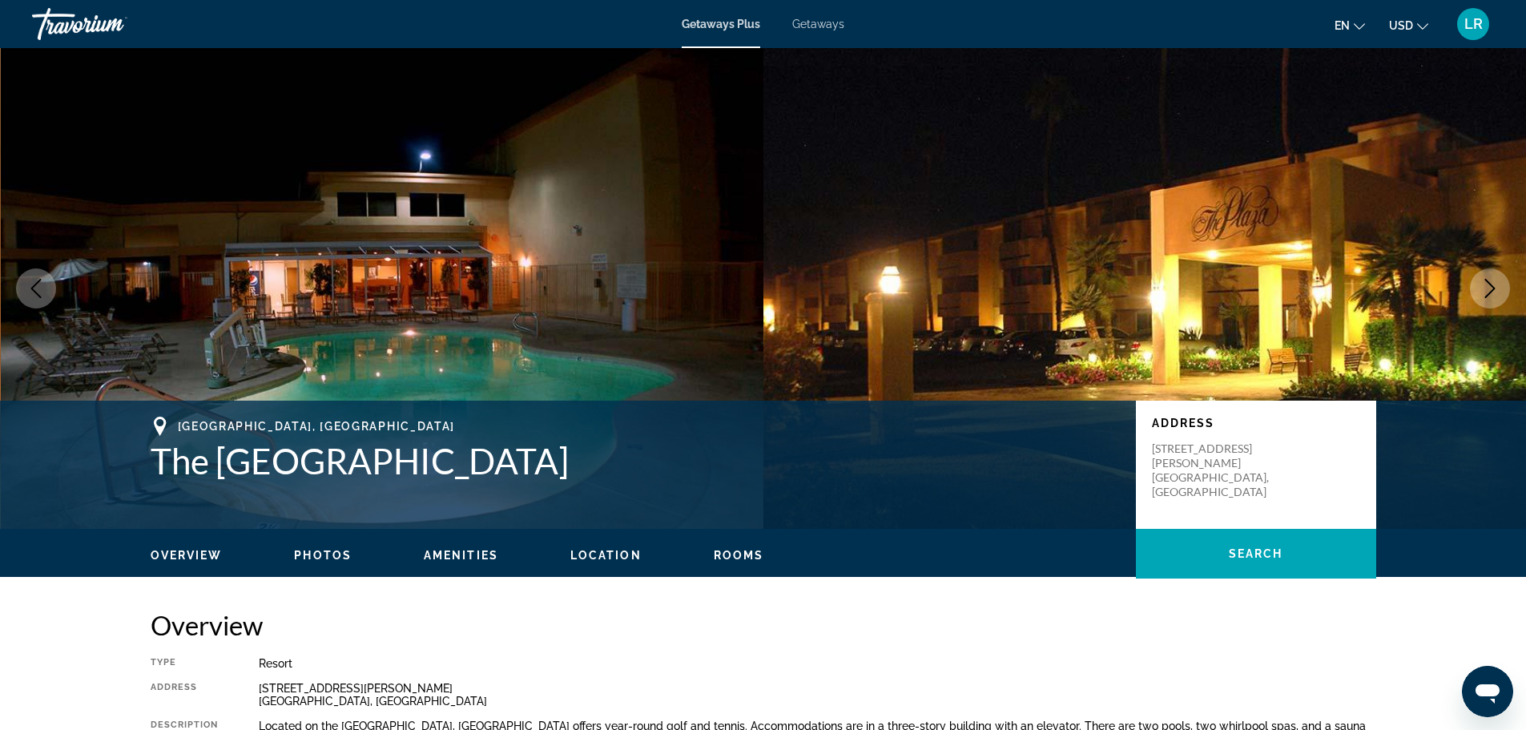
click at [1483, 283] on icon "Next image" at bounding box center [1489, 288] width 19 height 19
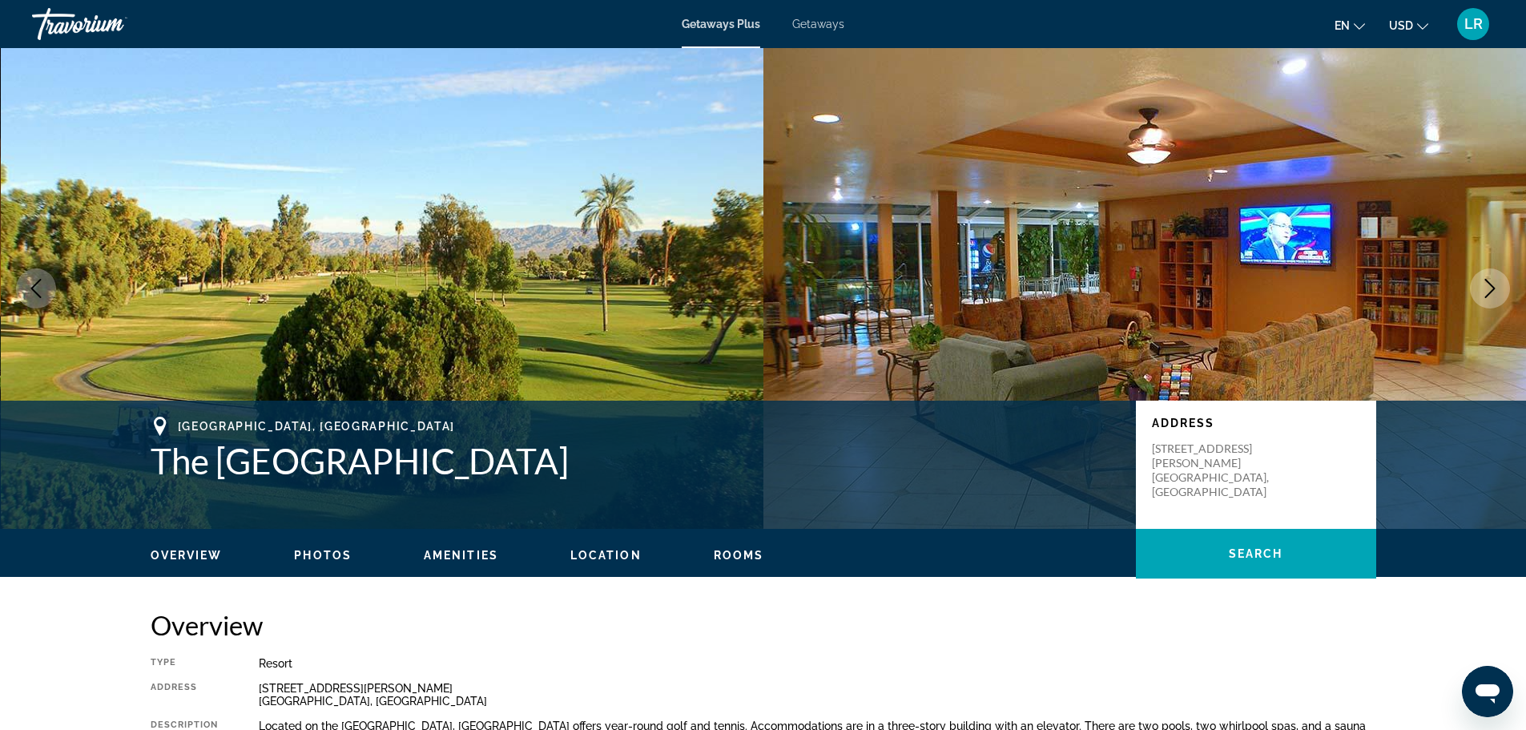
click at [1483, 283] on icon "Next image" at bounding box center [1489, 288] width 19 height 19
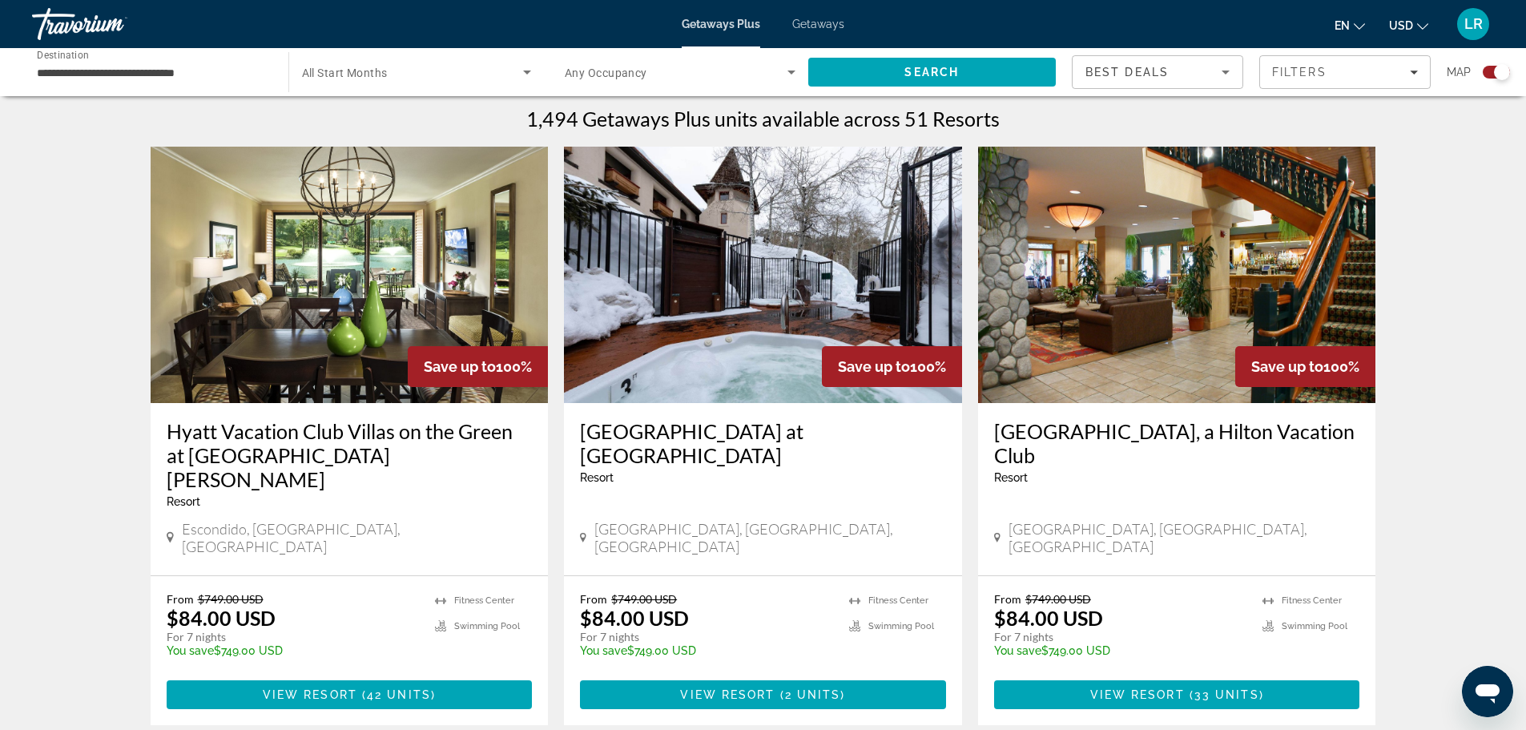
scroll to position [507, 0]
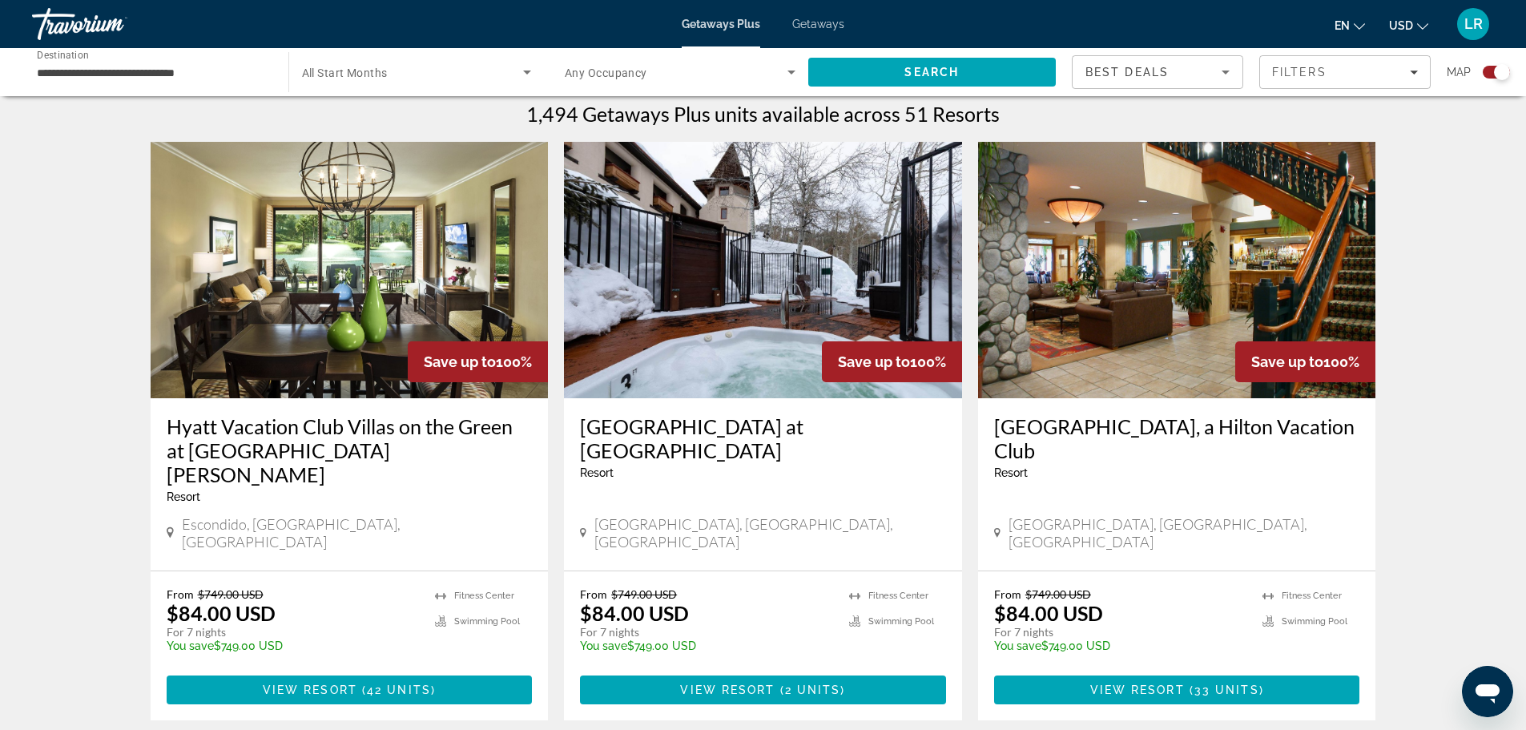
click at [1196, 248] on img "Main content" at bounding box center [1177, 270] width 398 height 256
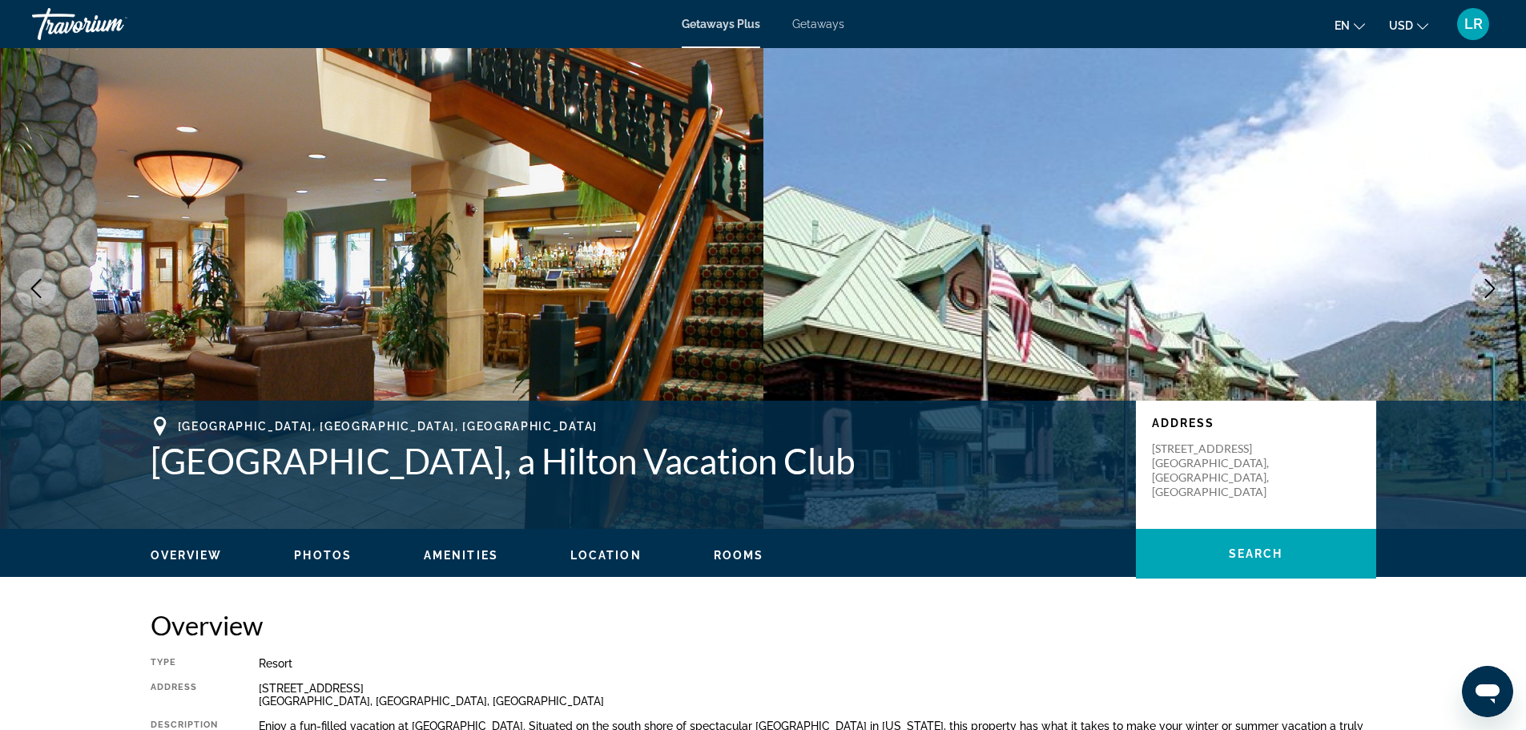
click at [1496, 288] on icon "Next image" at bounding box center [1489, 288] width 19 height 19
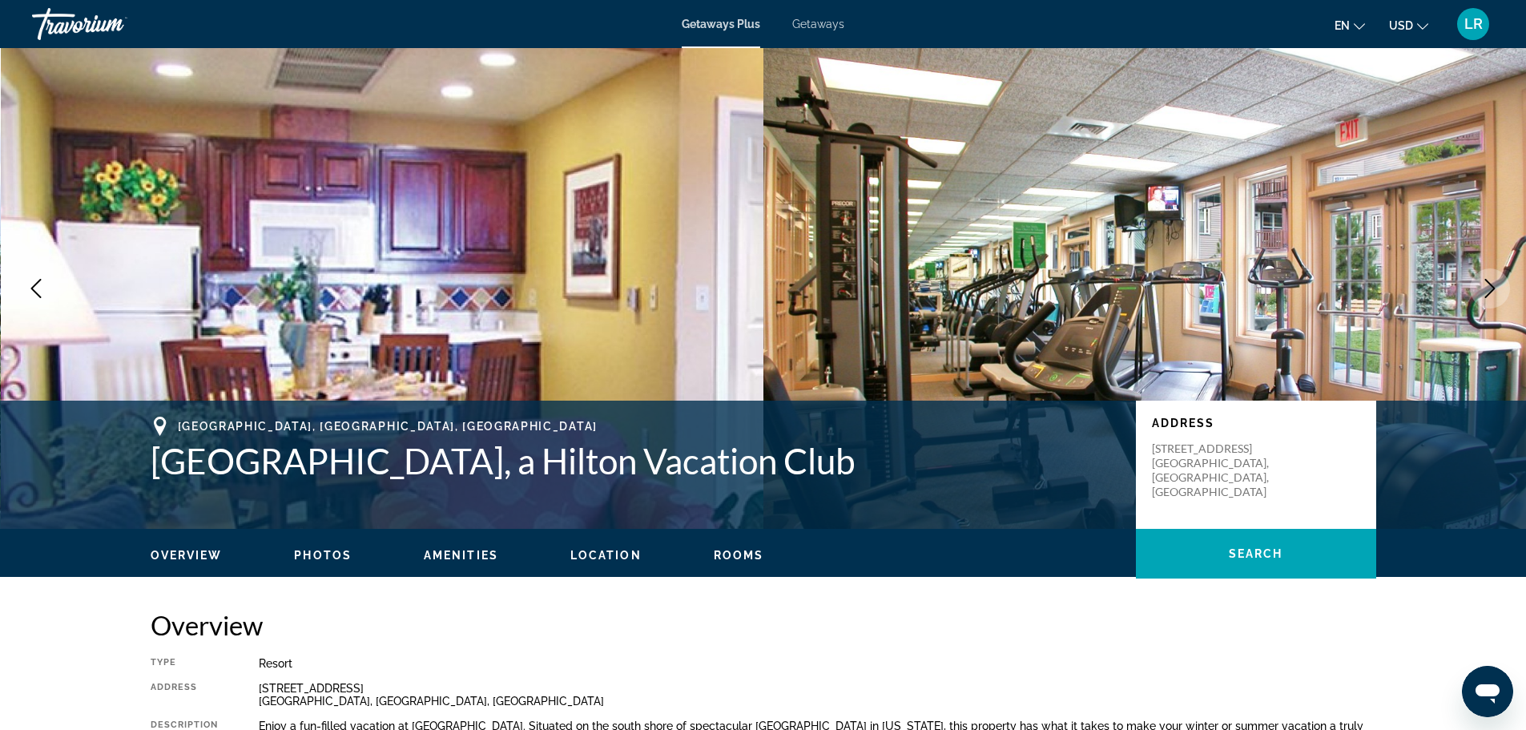
click at [1496, 288] on icon "Next image" at bounding box center [1489, 288] width 19 height 19
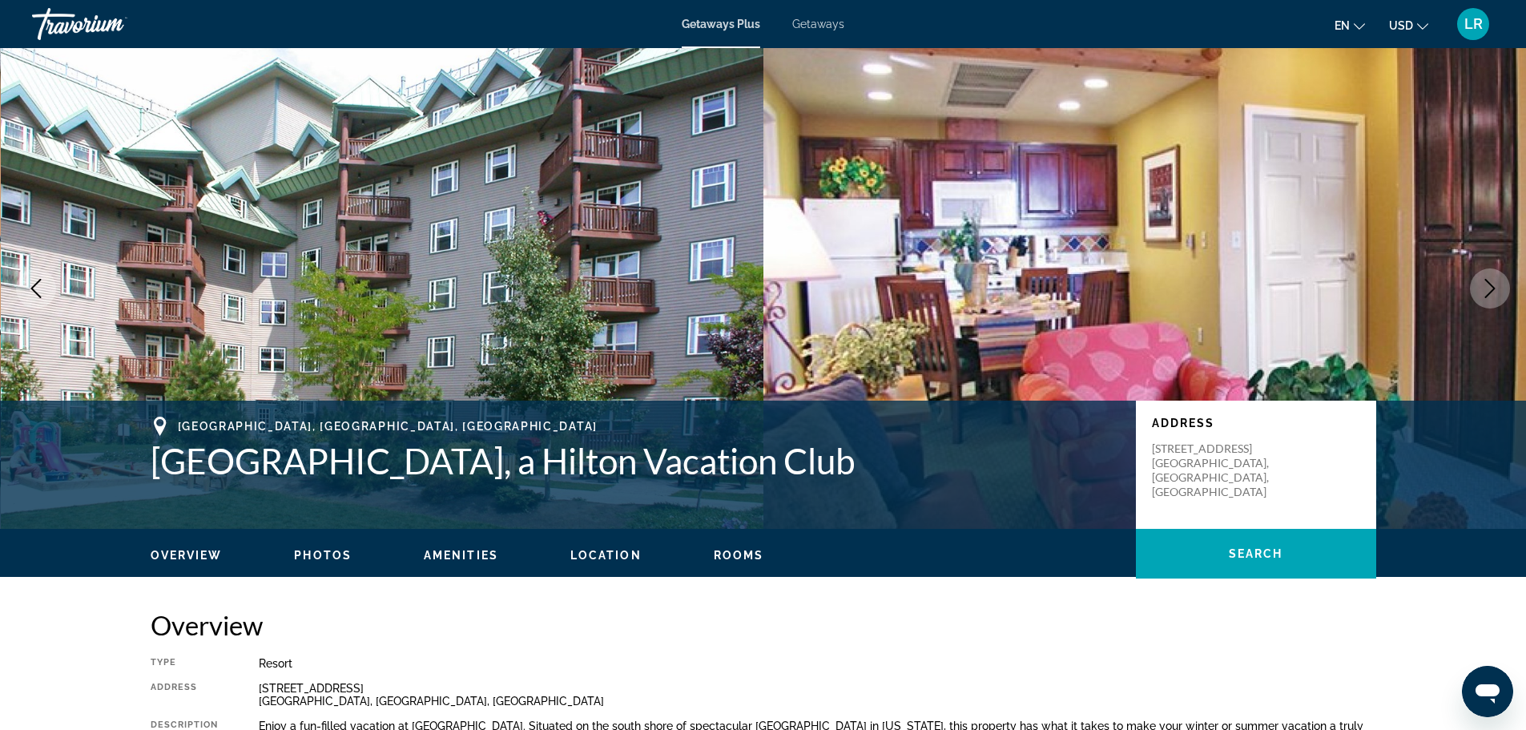
click at [1496, 288] on icon "Next image" at bounding box center [1489, 288] width 19 height 19
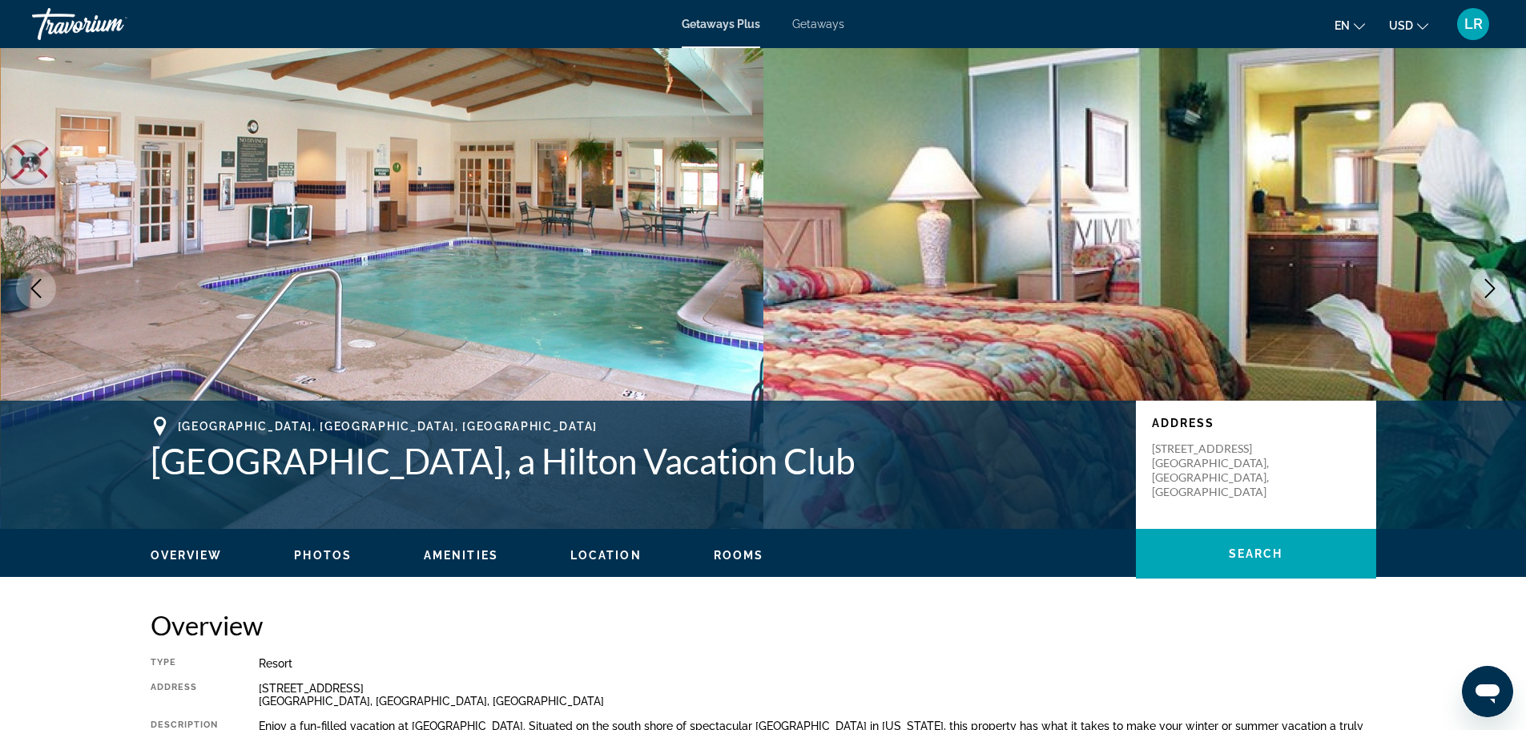
click at [1496, 288] on icon "Next image" at bounding box center [1489, 288] width 19 height 19
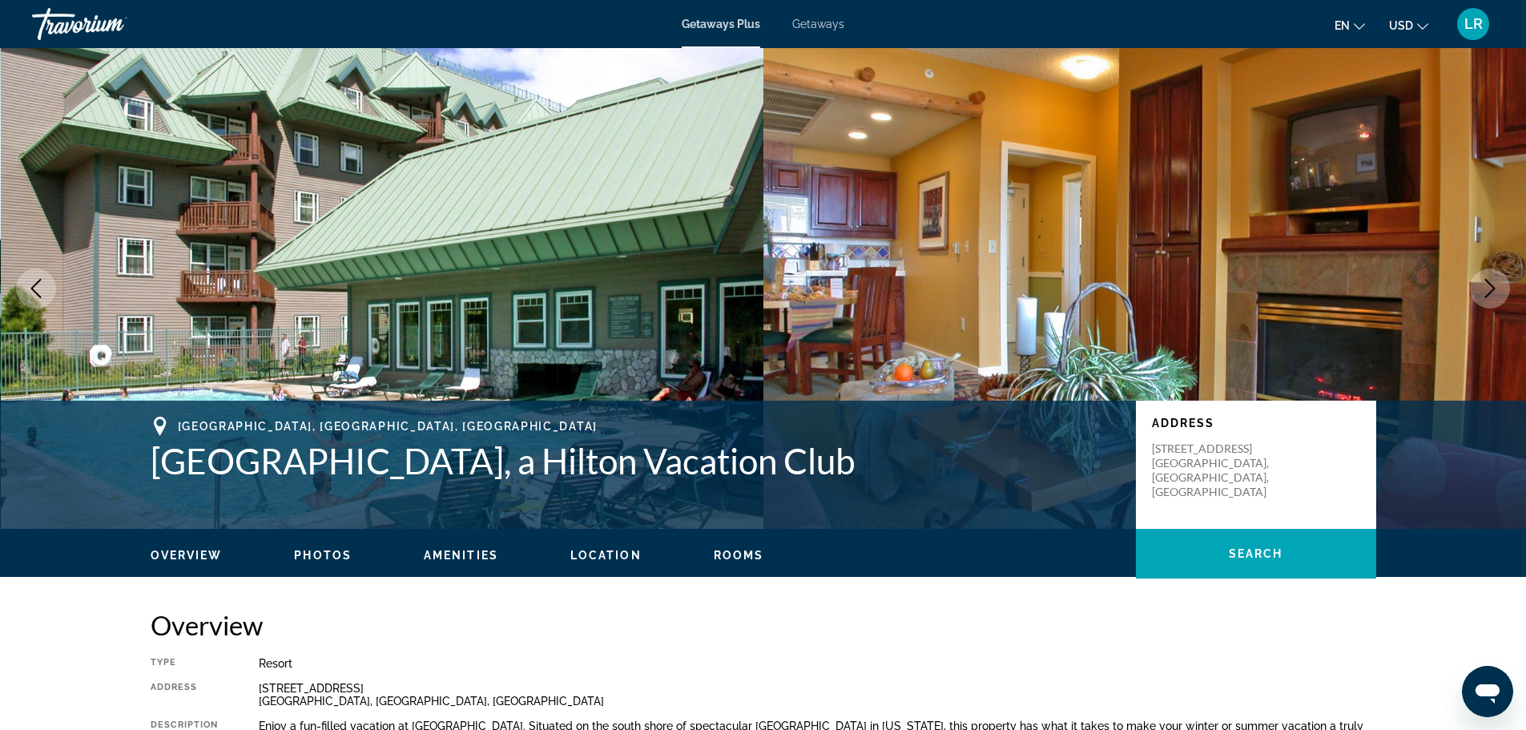
click at [1496, 288] on icon "Next image" at bounding box center [1489, 288] width 19 height 19
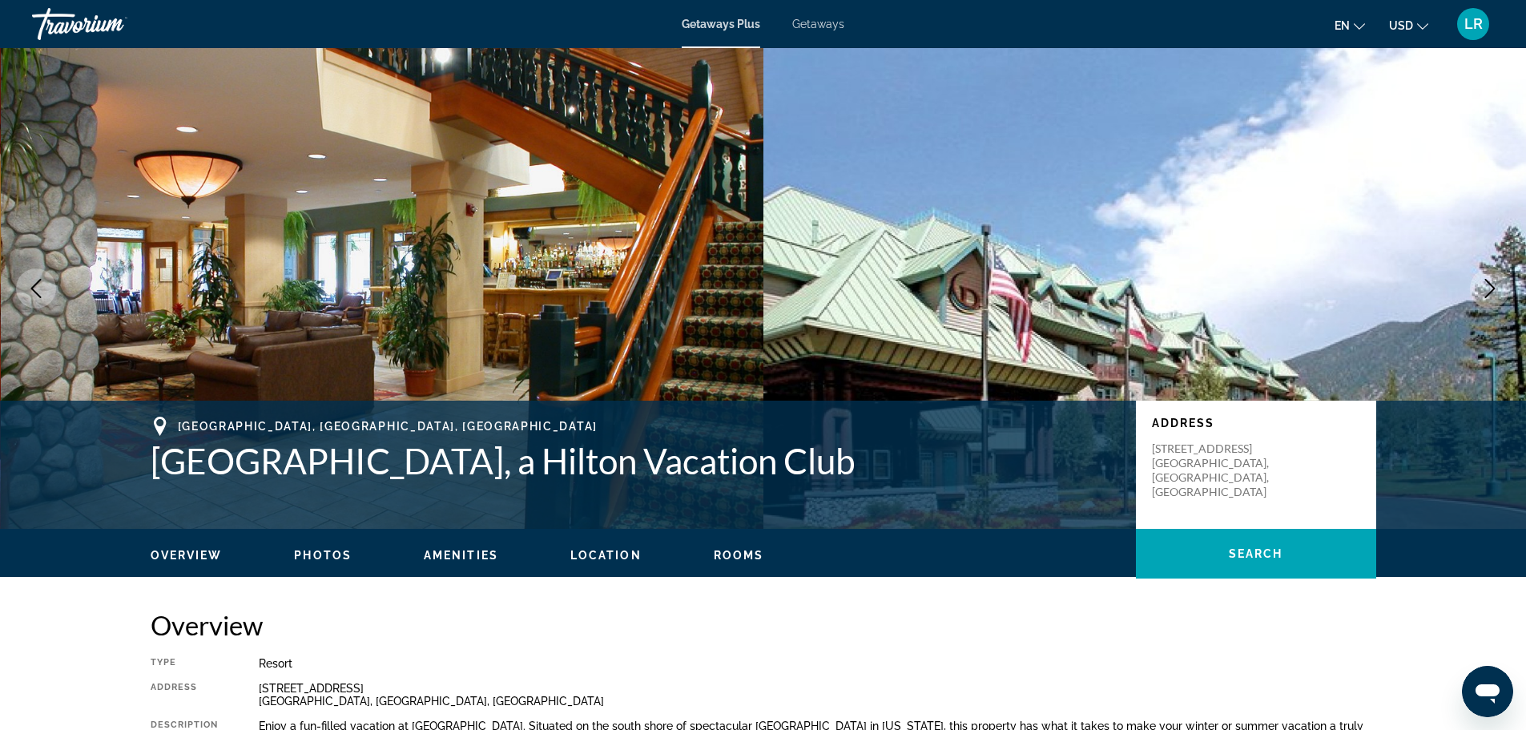
click at [1496, 288] on icon "Next image" at bounding box center [1489, 288] width 19 height 19
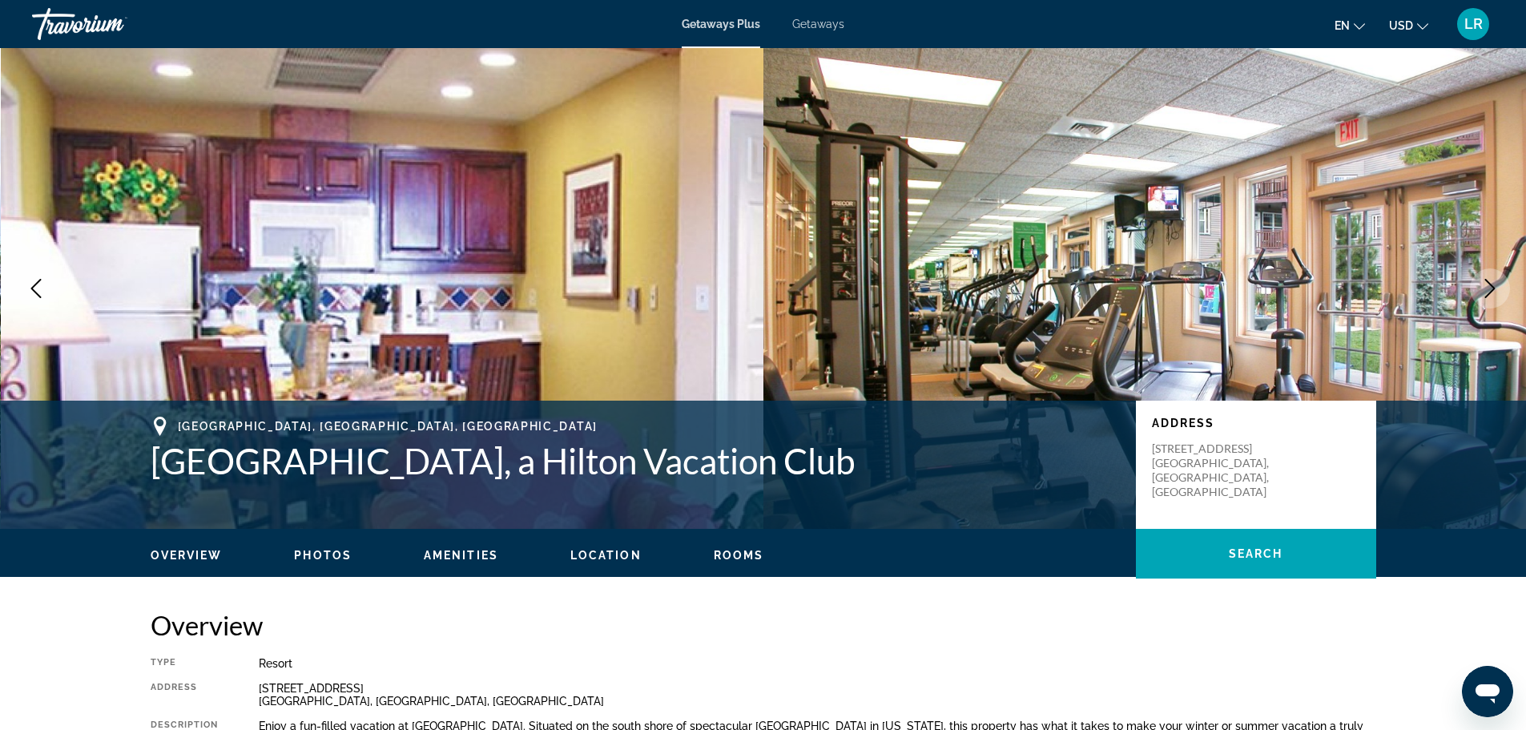
click at [1496, 288] on icon "Next image" at bounding box center [1489, 288] width 19 height 19
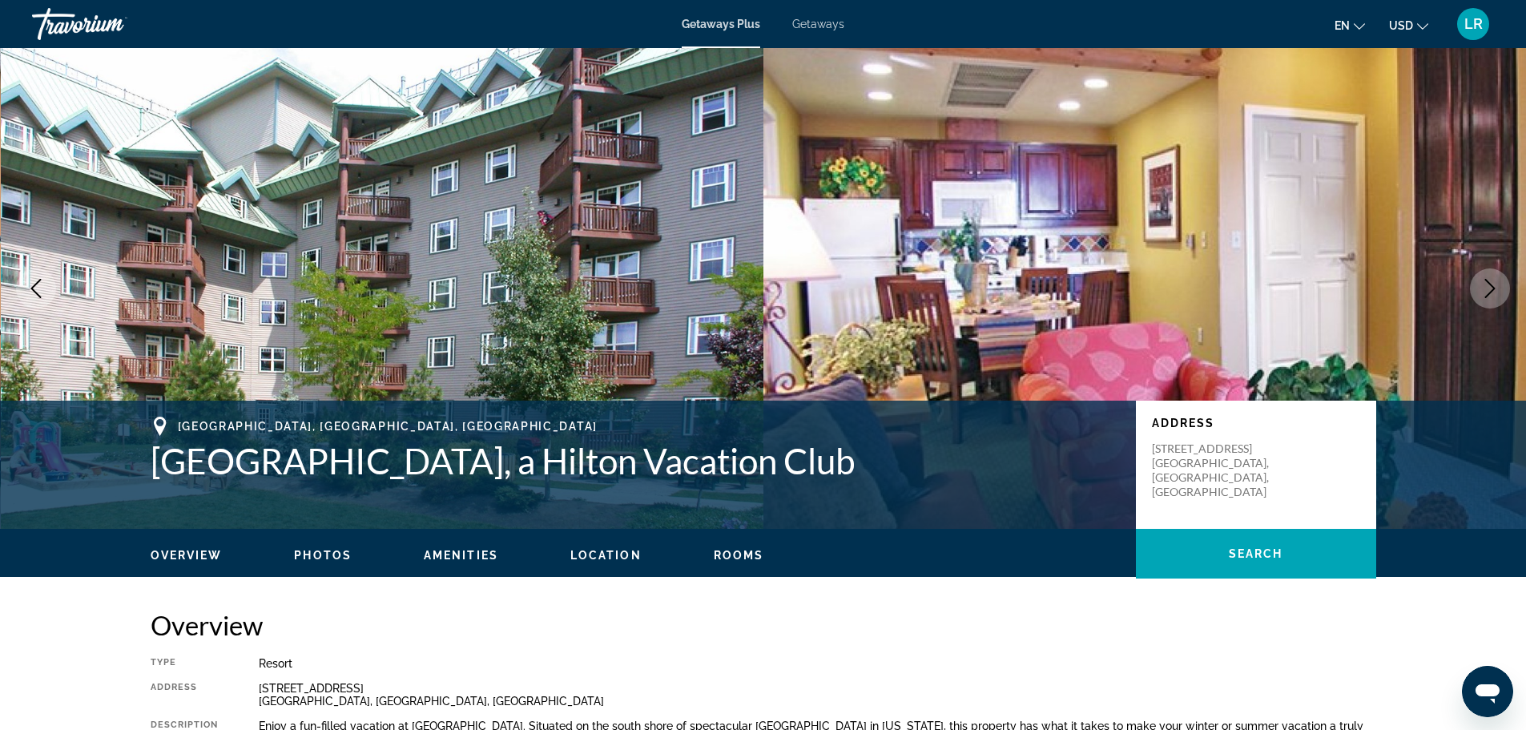
click at [1496, 288] on icon "Next image" at bounding box center [1489, 288] width 19 height 19
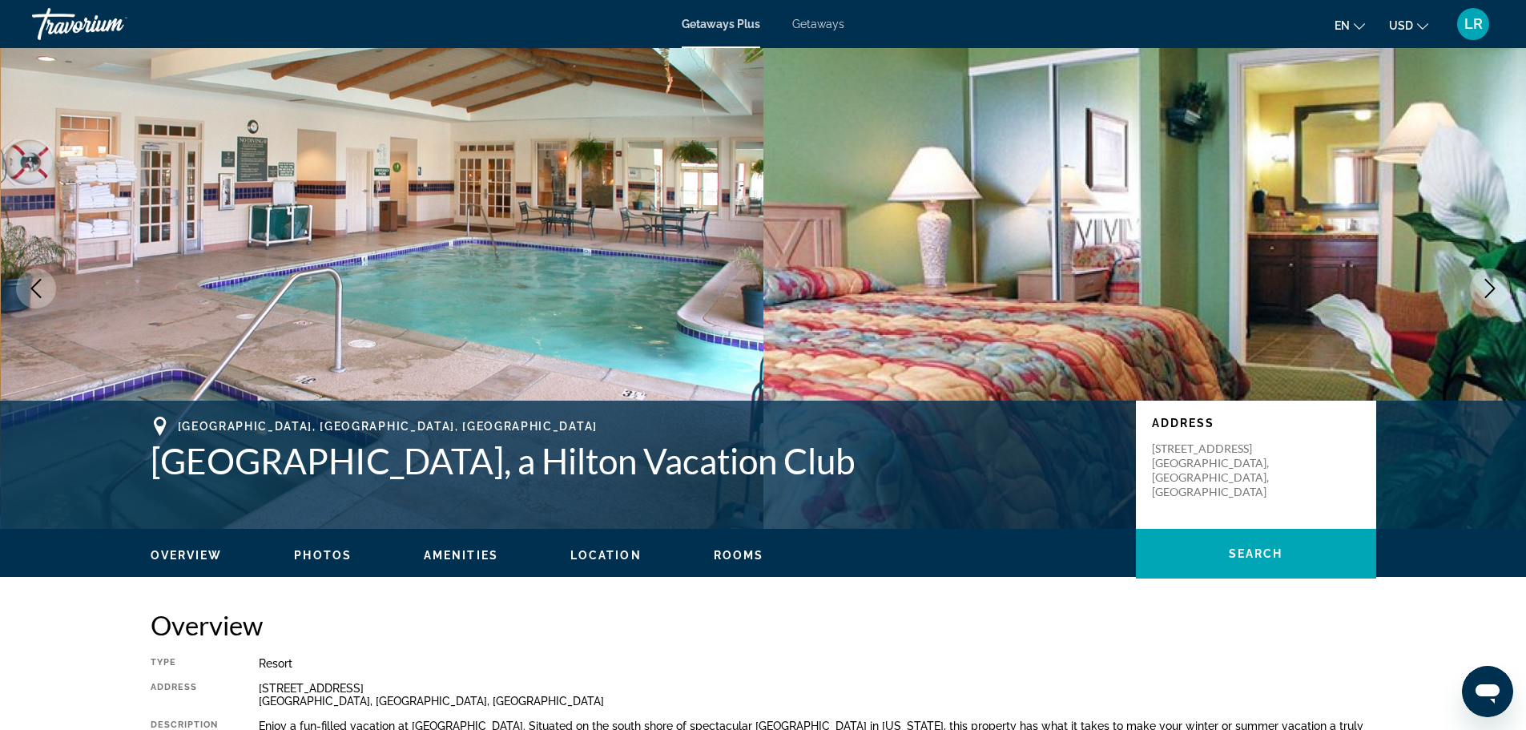
click at [1496, 288] on icon "Next image" at bounding box center [1489, 288] width 19 height 19
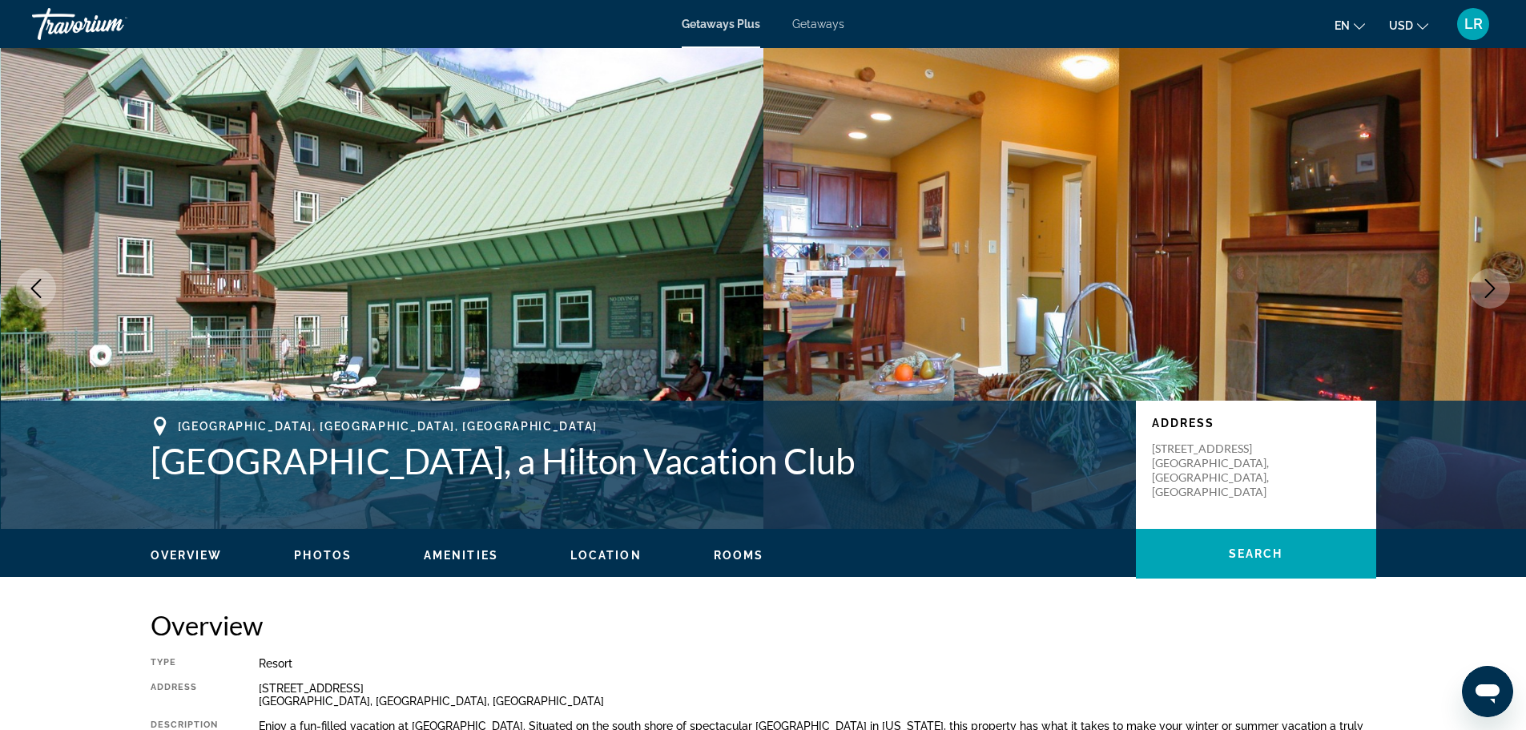
click at [1496, 288] on icon "Next image" at bounding box center [1489, 288] width 19 height 19
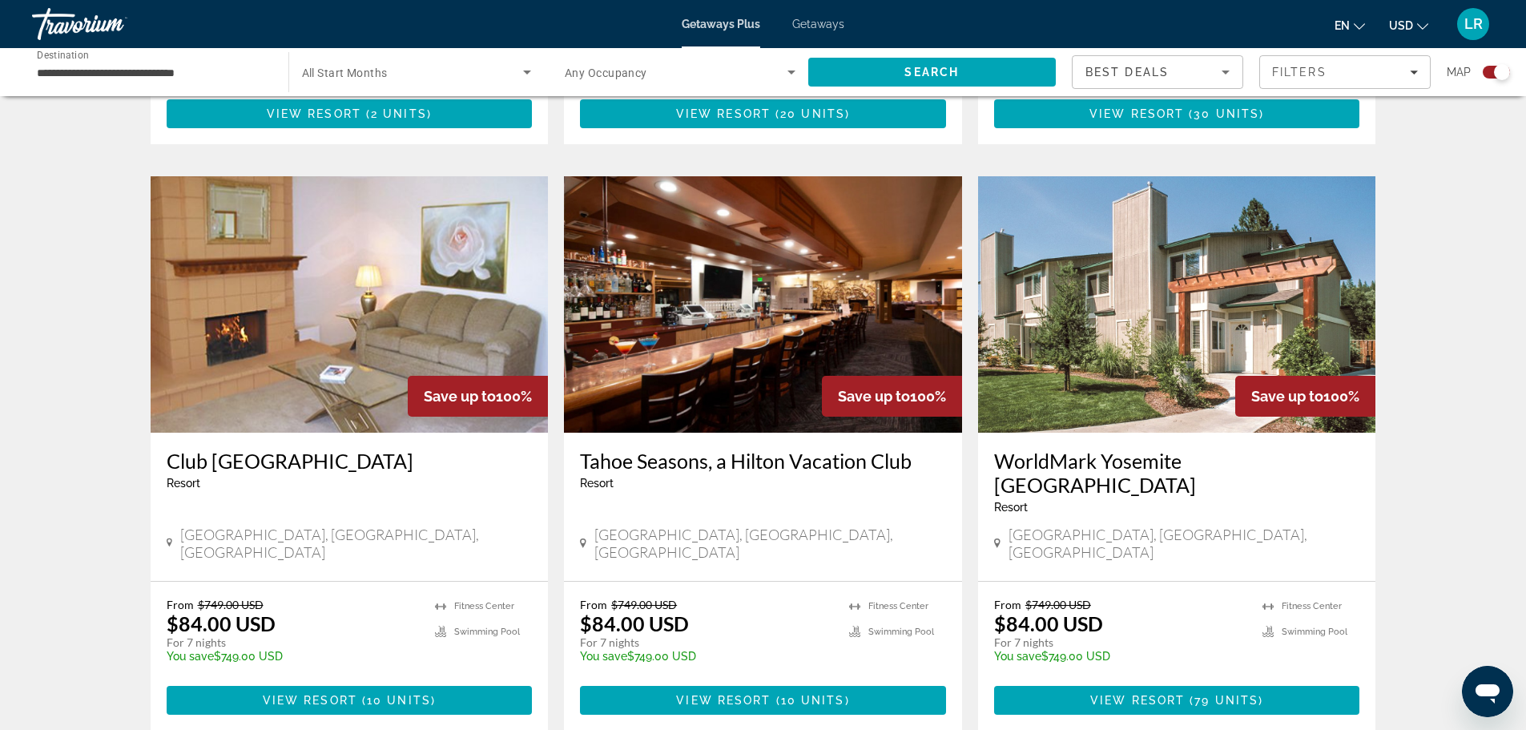
scroll to position [2382, 0]
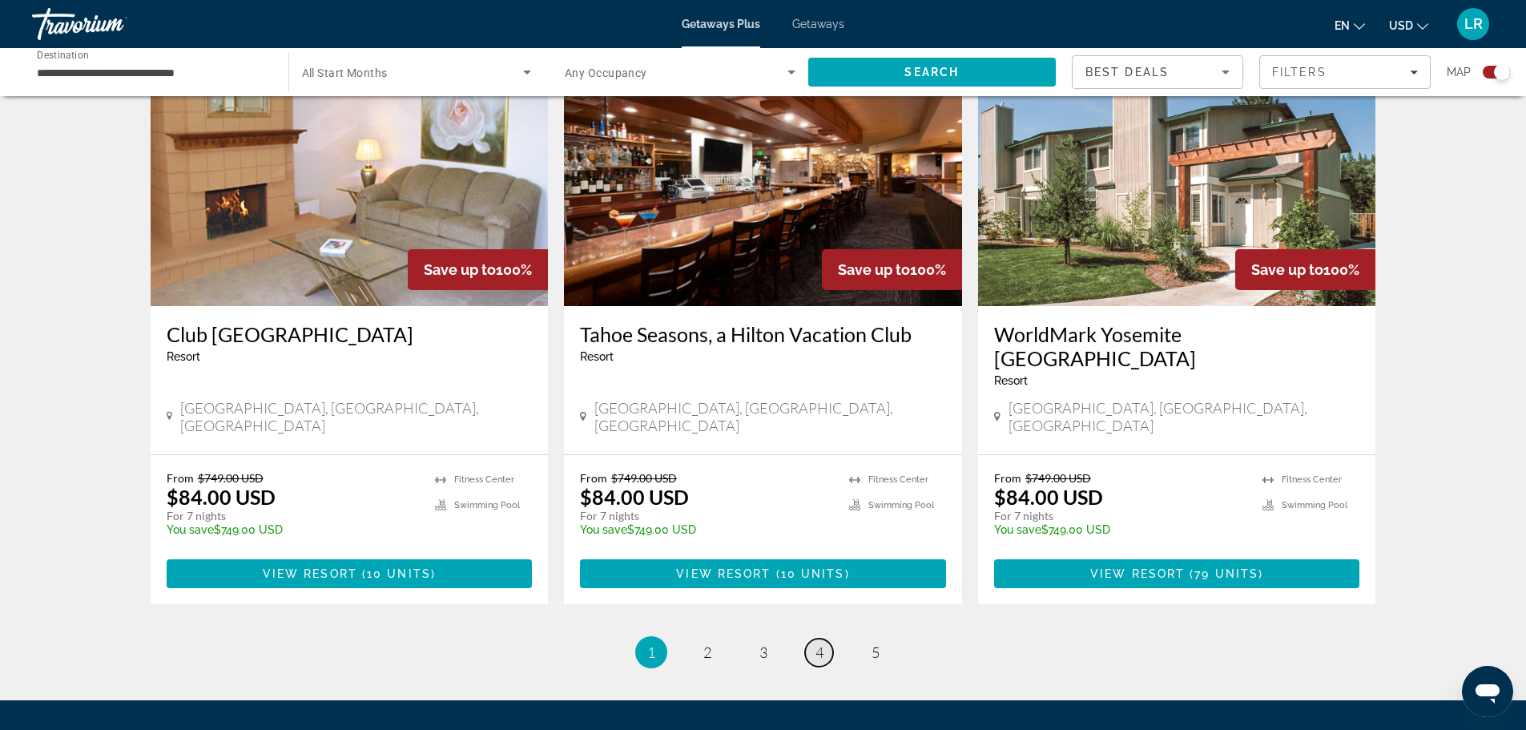
click at [815, 643] on span "4" at bounding box center [819, 652] width 8 height 18
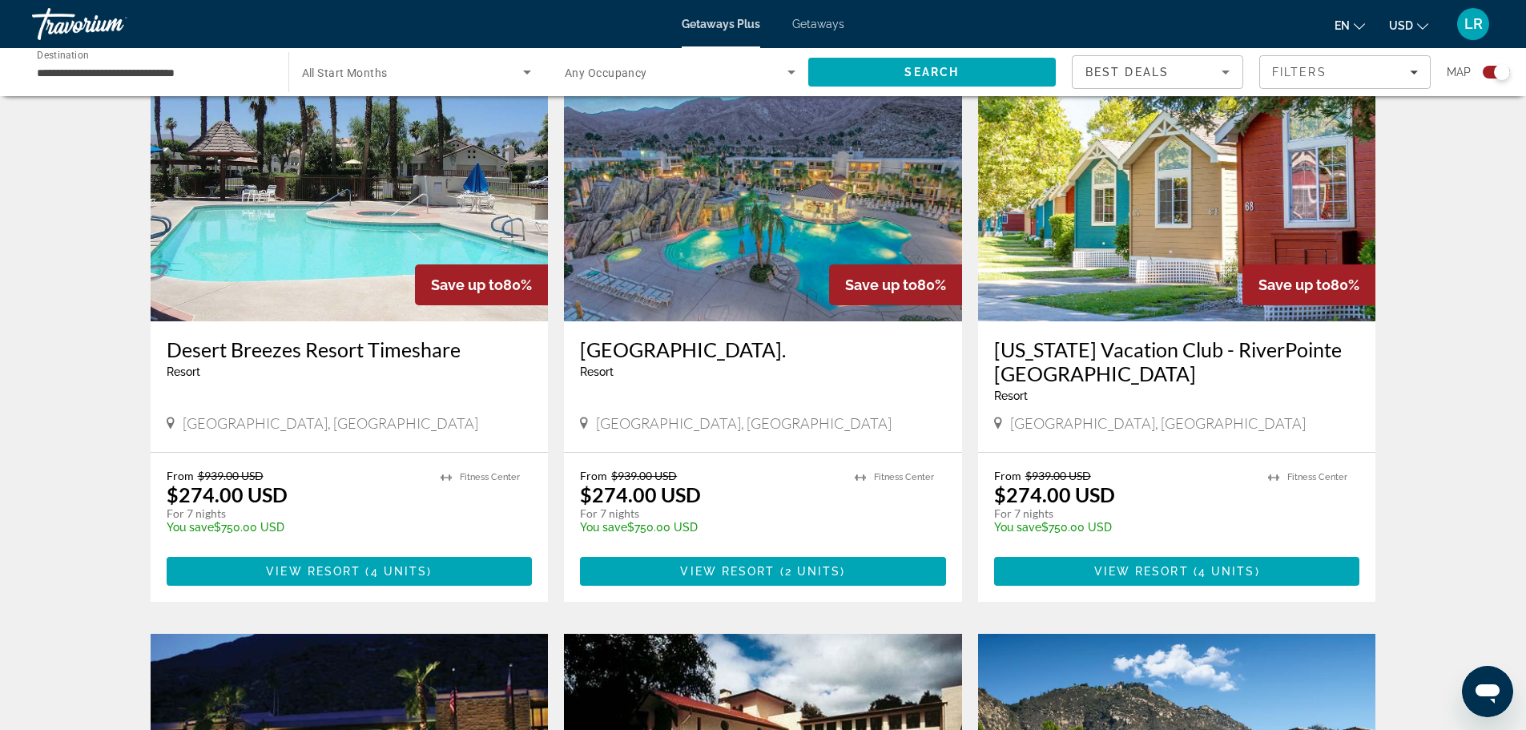
scroll to position [587, 0]
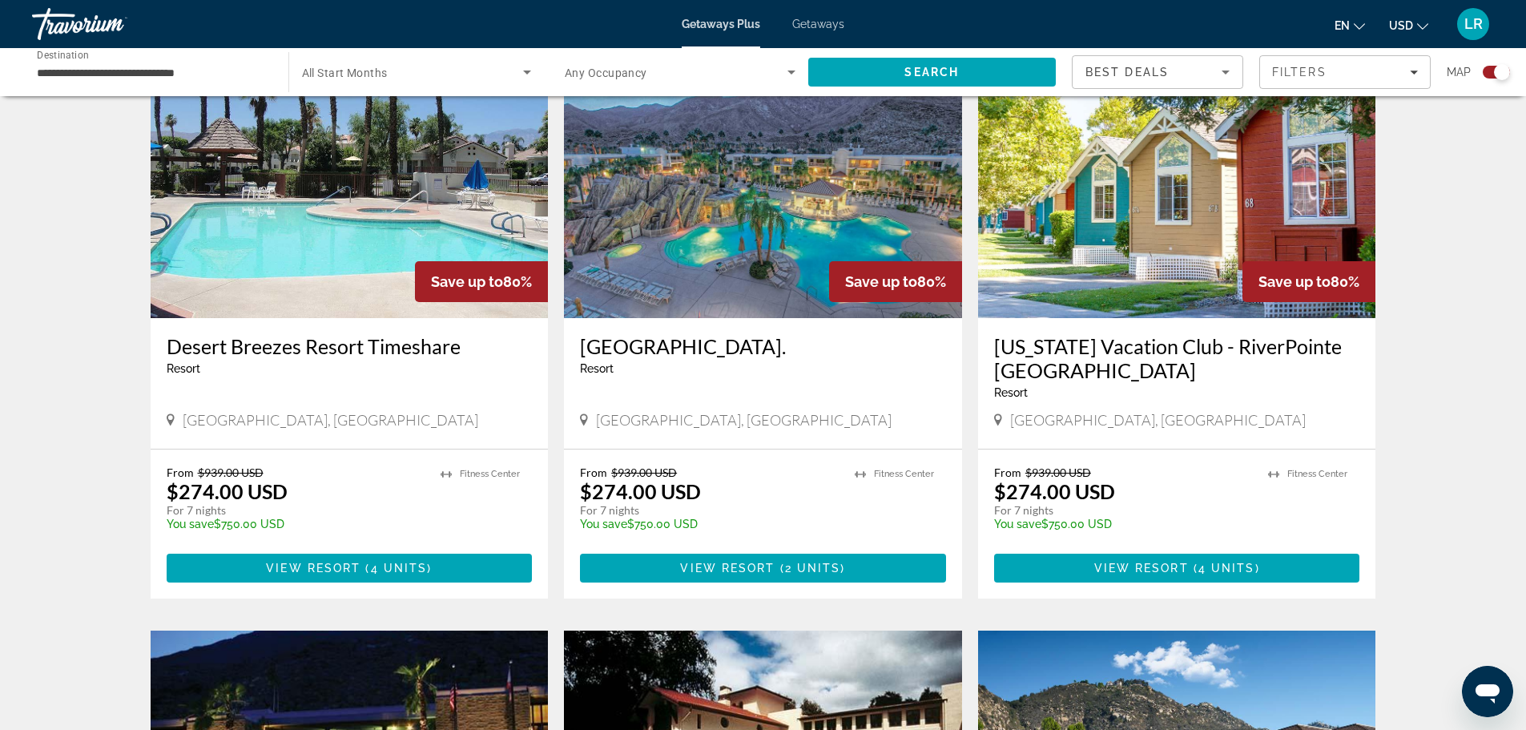
click at [767, 243] on img "Main content" at bounding box center [763, 190] width 398 height 256
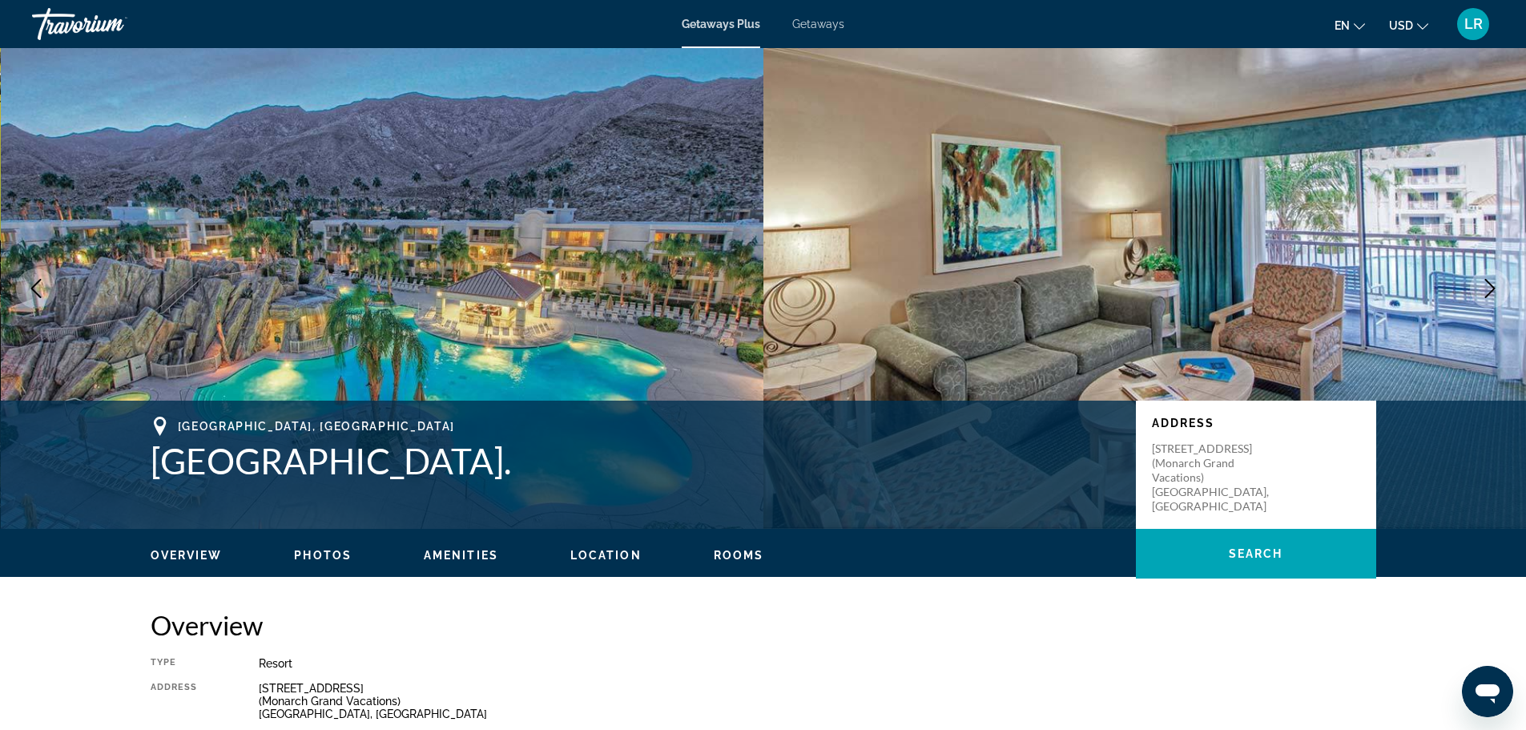
click at [1479, 283] on button "Next image" at bounding box center [1490, 288] width 40 height 40
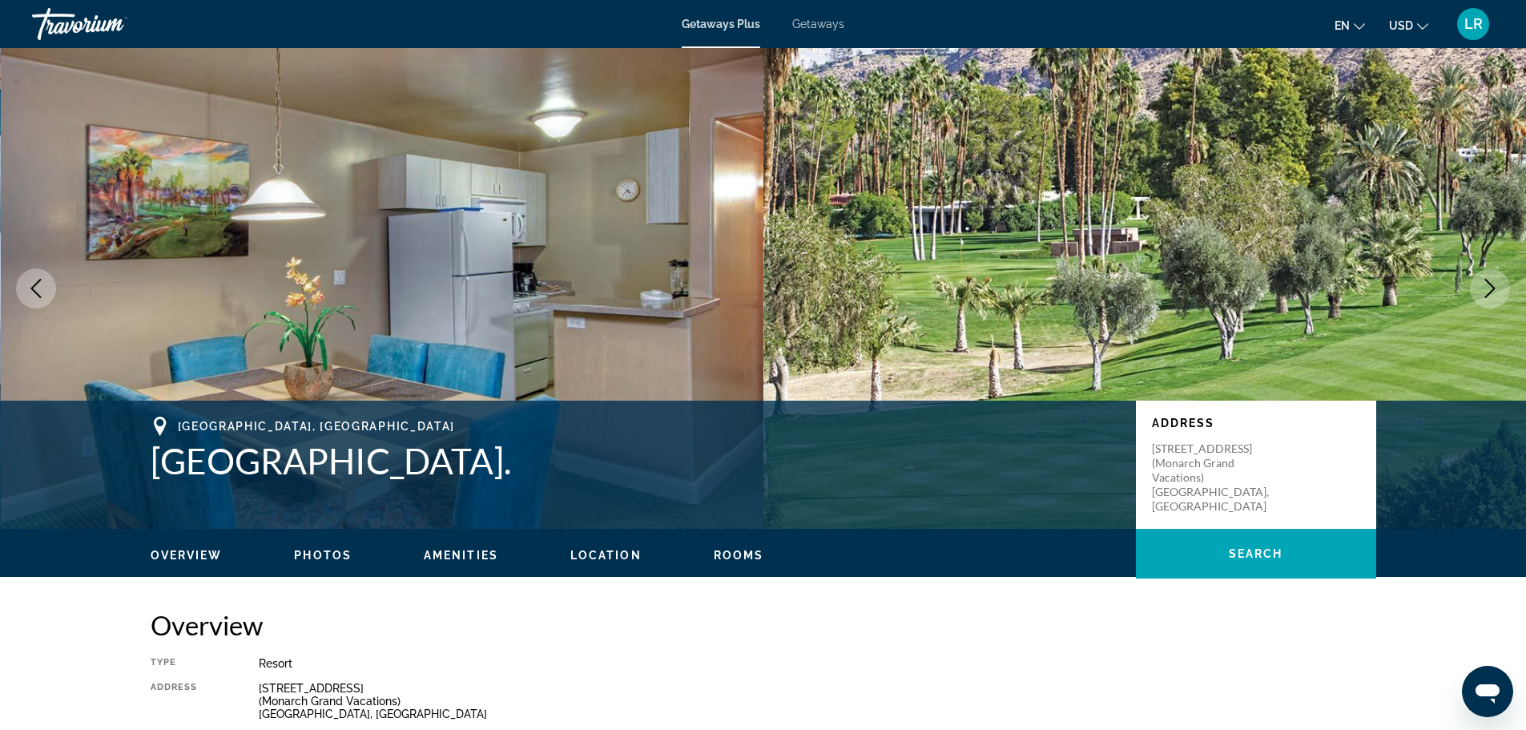
click at [1479, 283] on button "Next image" at bounding box center [1490, 288] width 40 height 40
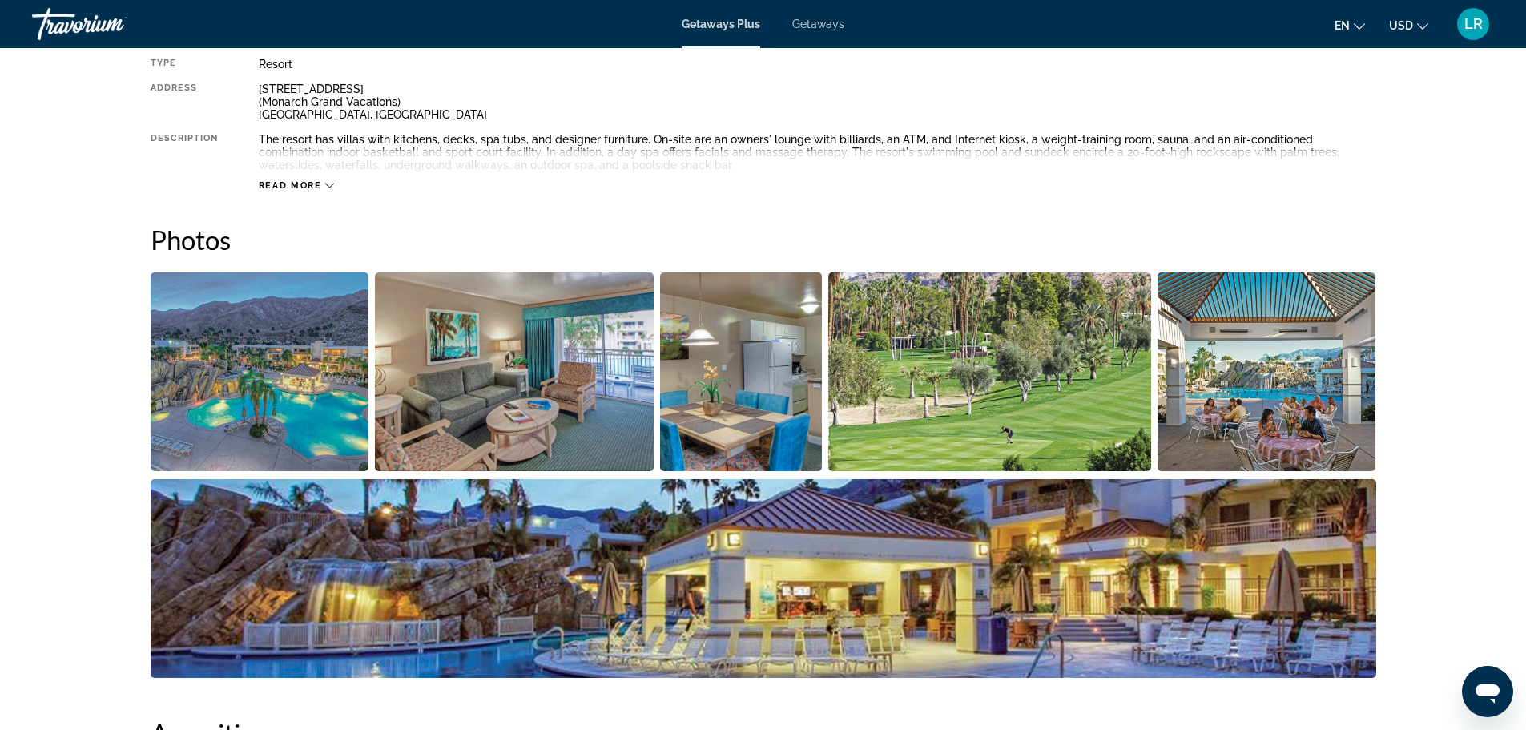
scroll to position [622, 0]
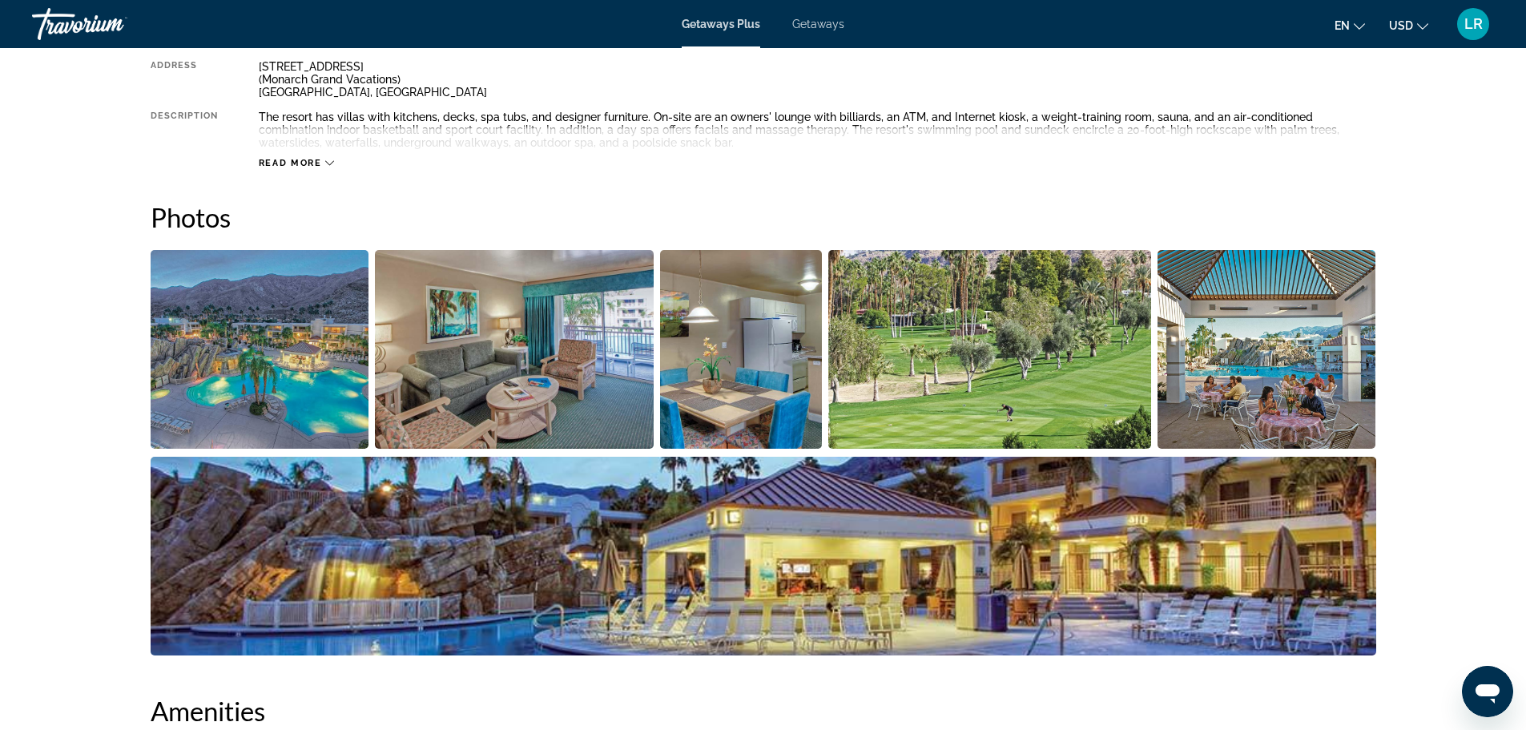
click at [527, 585] on img "Open full-screen image slider" at bounding box center [763, 556] width 1225 height 199
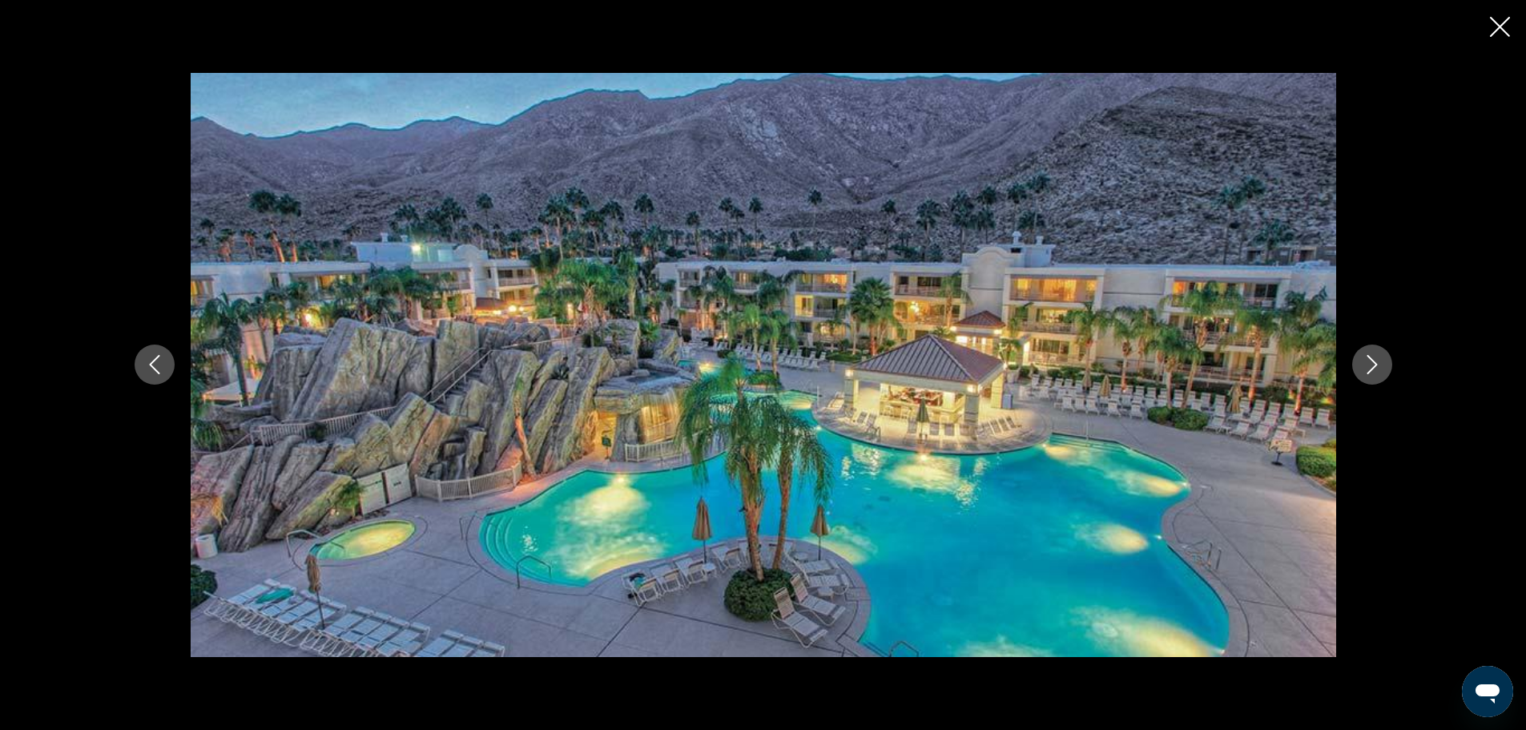
click at [1377, 356] on icon "Next image" at bounding box center [1371, 364] width 19 height 19
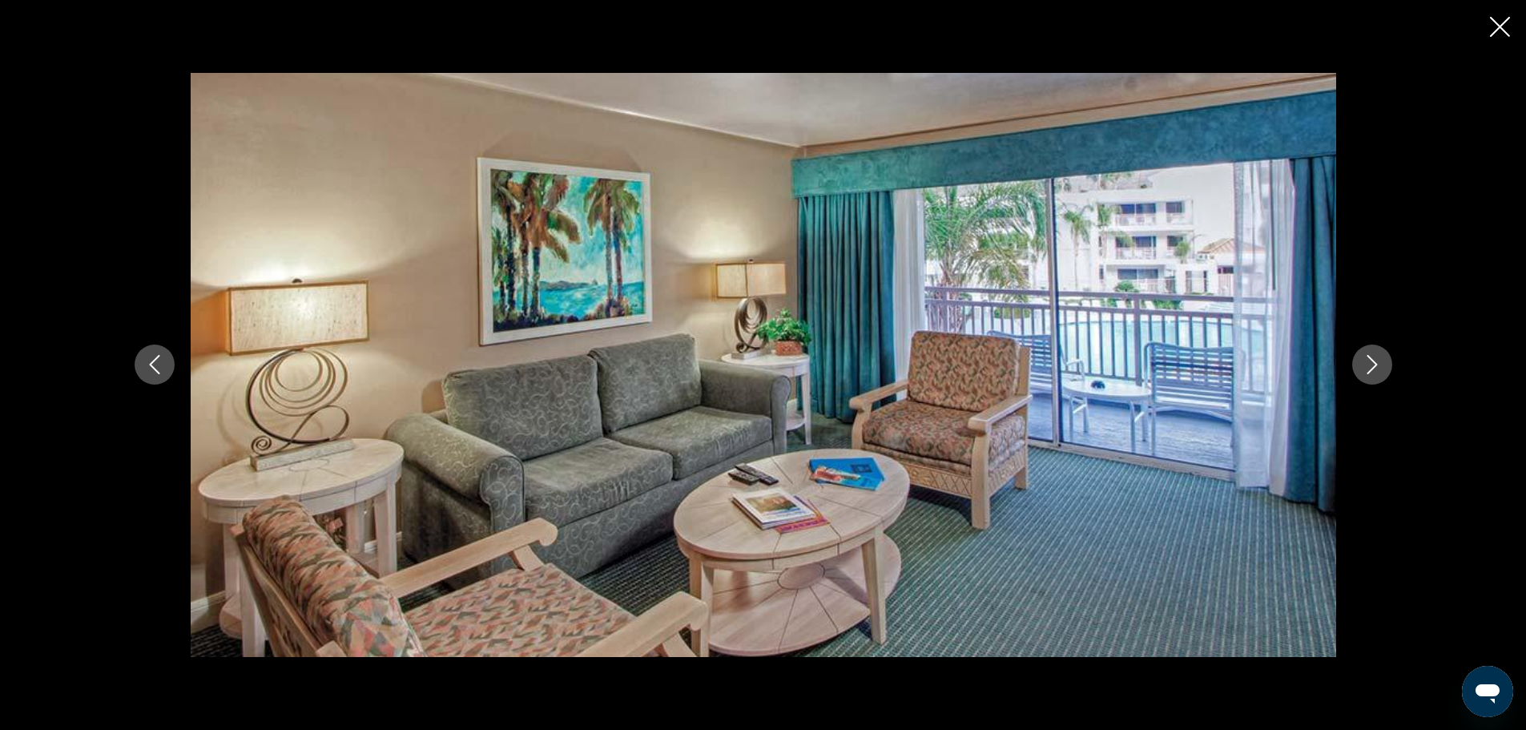
click at [1377, 356] on icon "Next image" at bounding box center [1371, 364] width 19 height 19
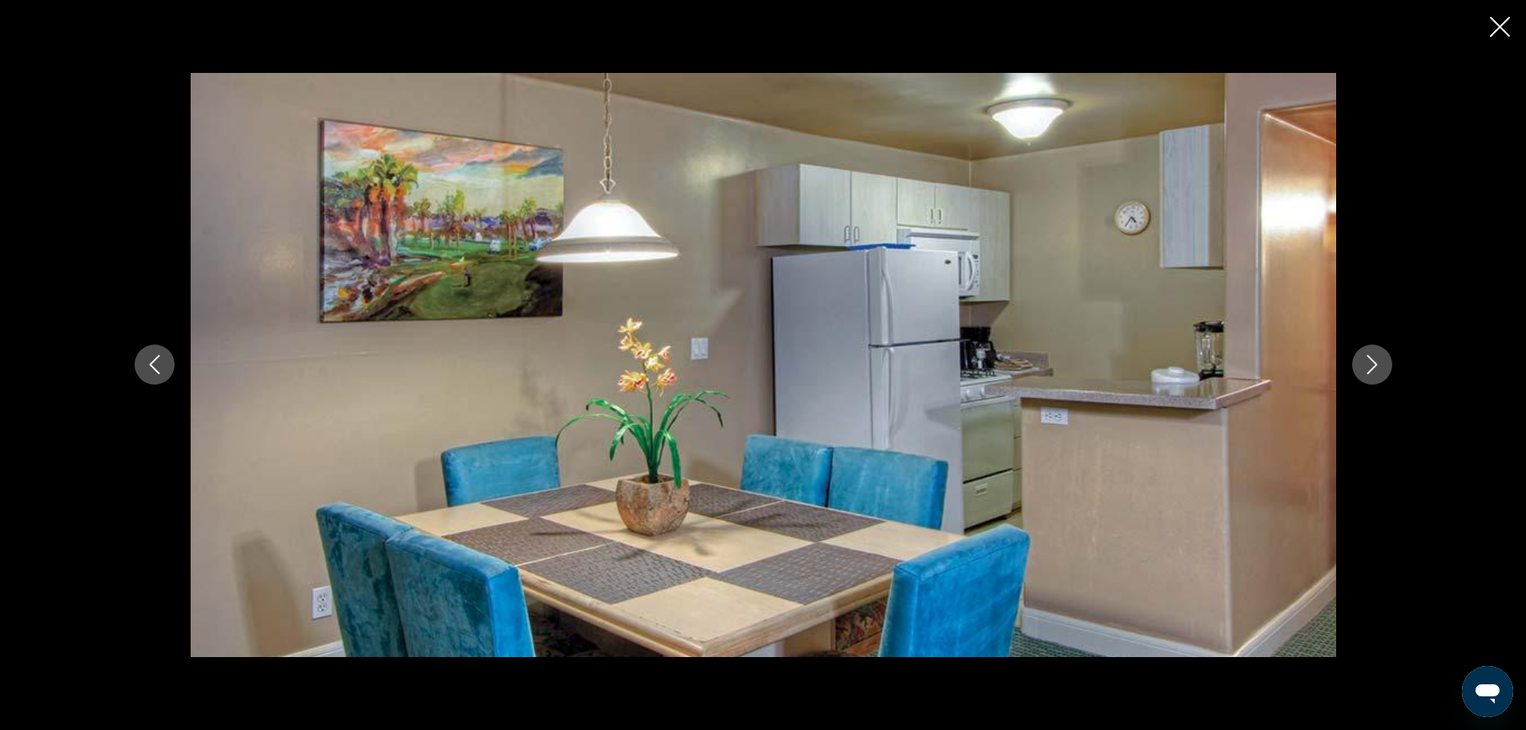
click at [1377, 356] on icon "Next image" at bounding box center [1371, 364] width 19 height 19
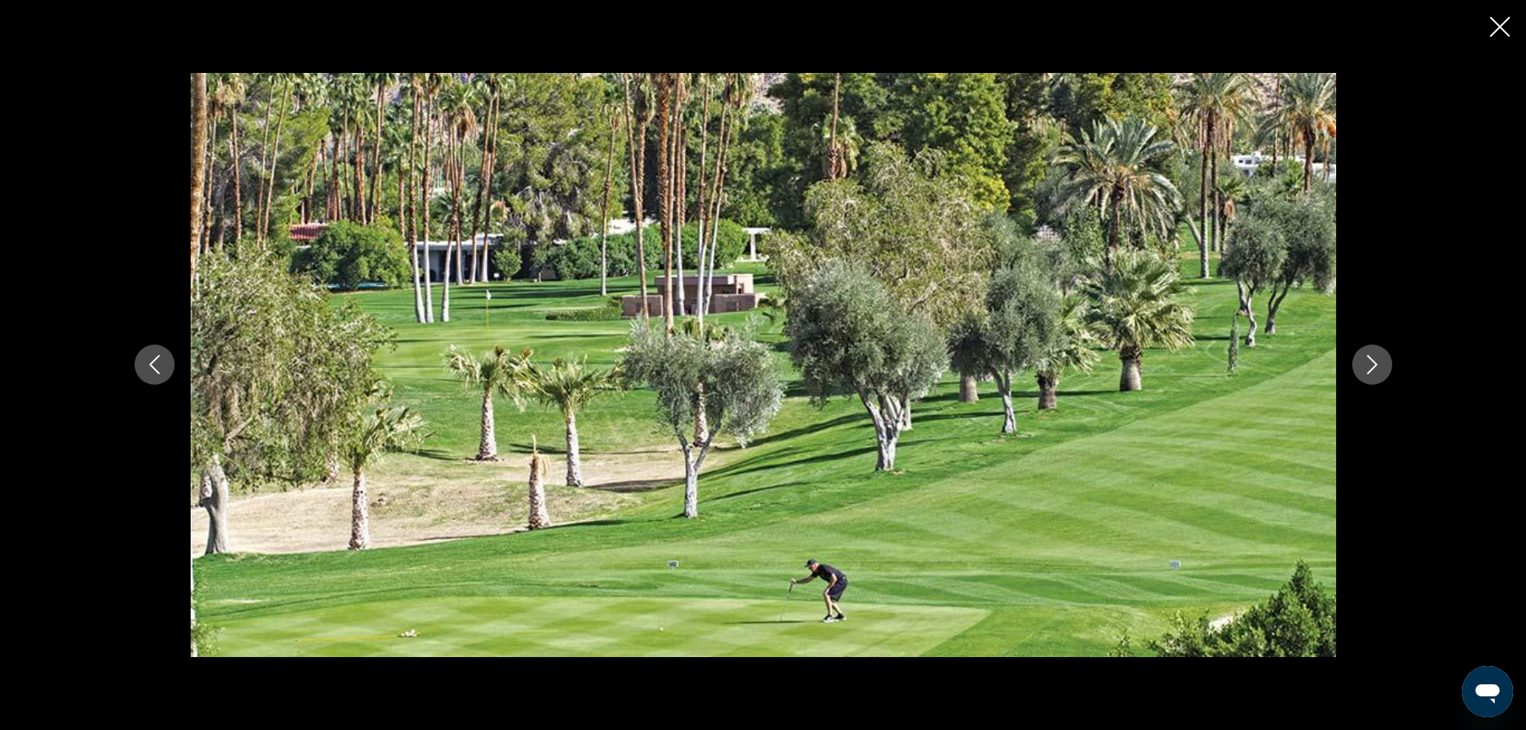
click at [1377, 356] on icon "Next image" at bounding box center [1371, 364] width 19 height 19
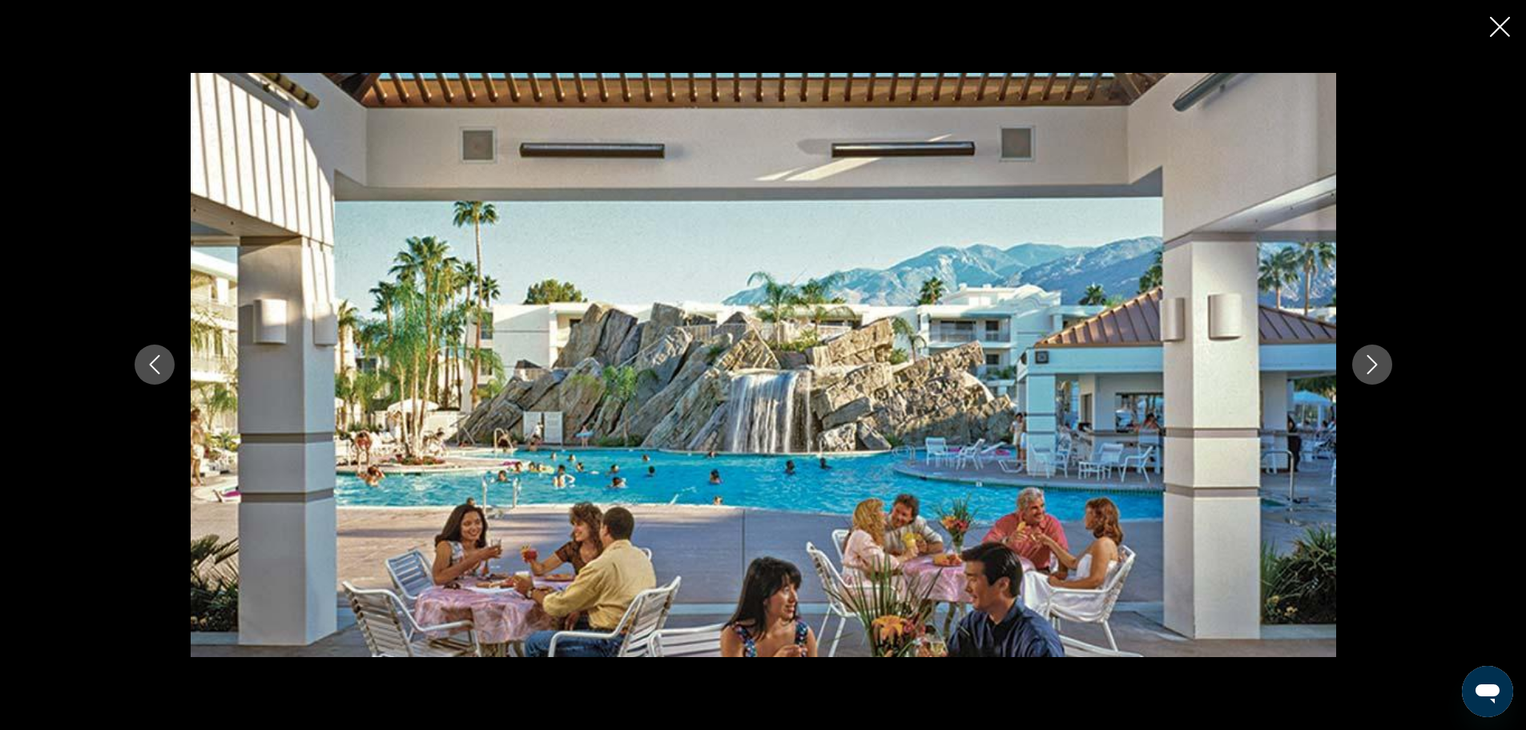
click at [1377, 356] on icon "Next image" at bounding box center [1371, 364] width 19 height 19
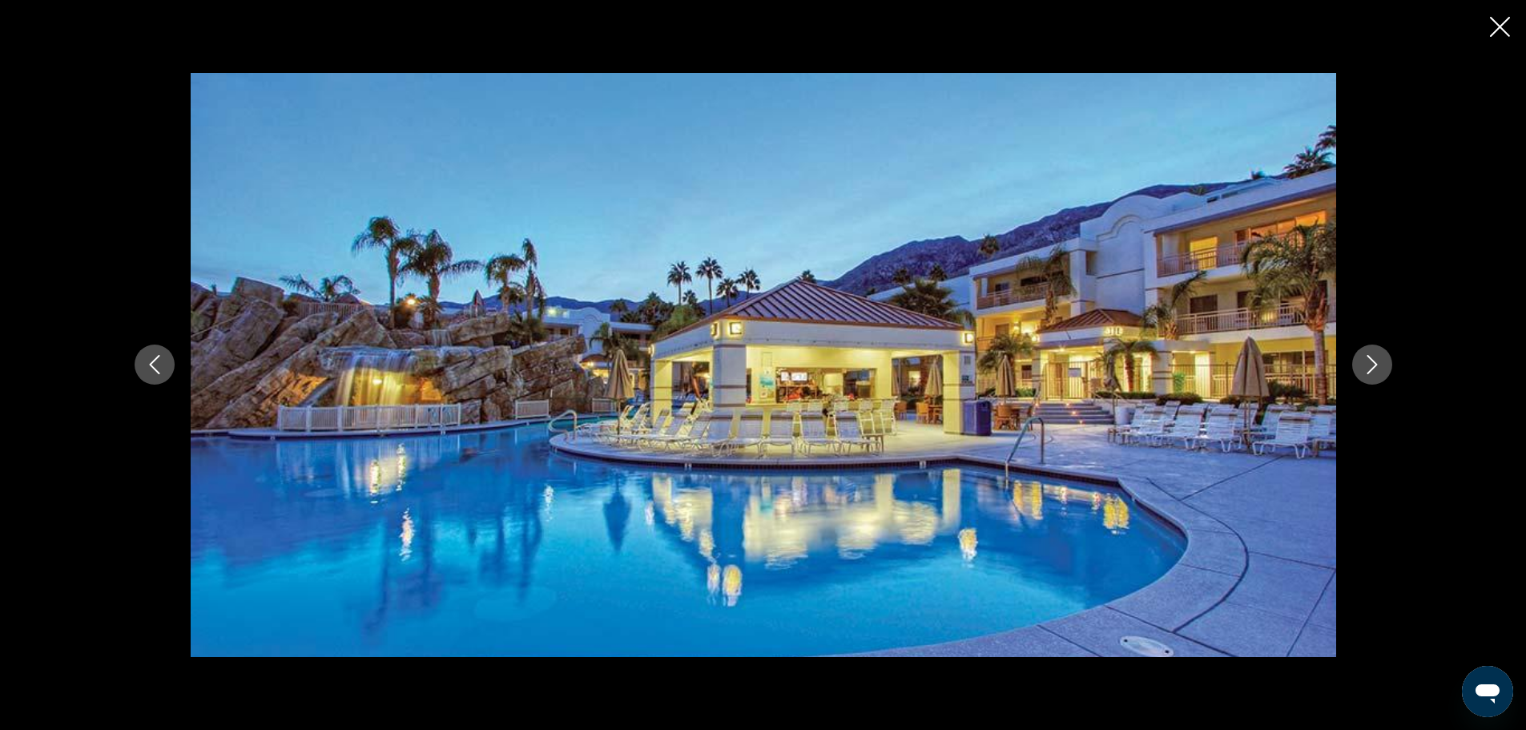
click at [1377, 356] on icon "Next image" at bounding box center [1371, 364] width 19 height 19
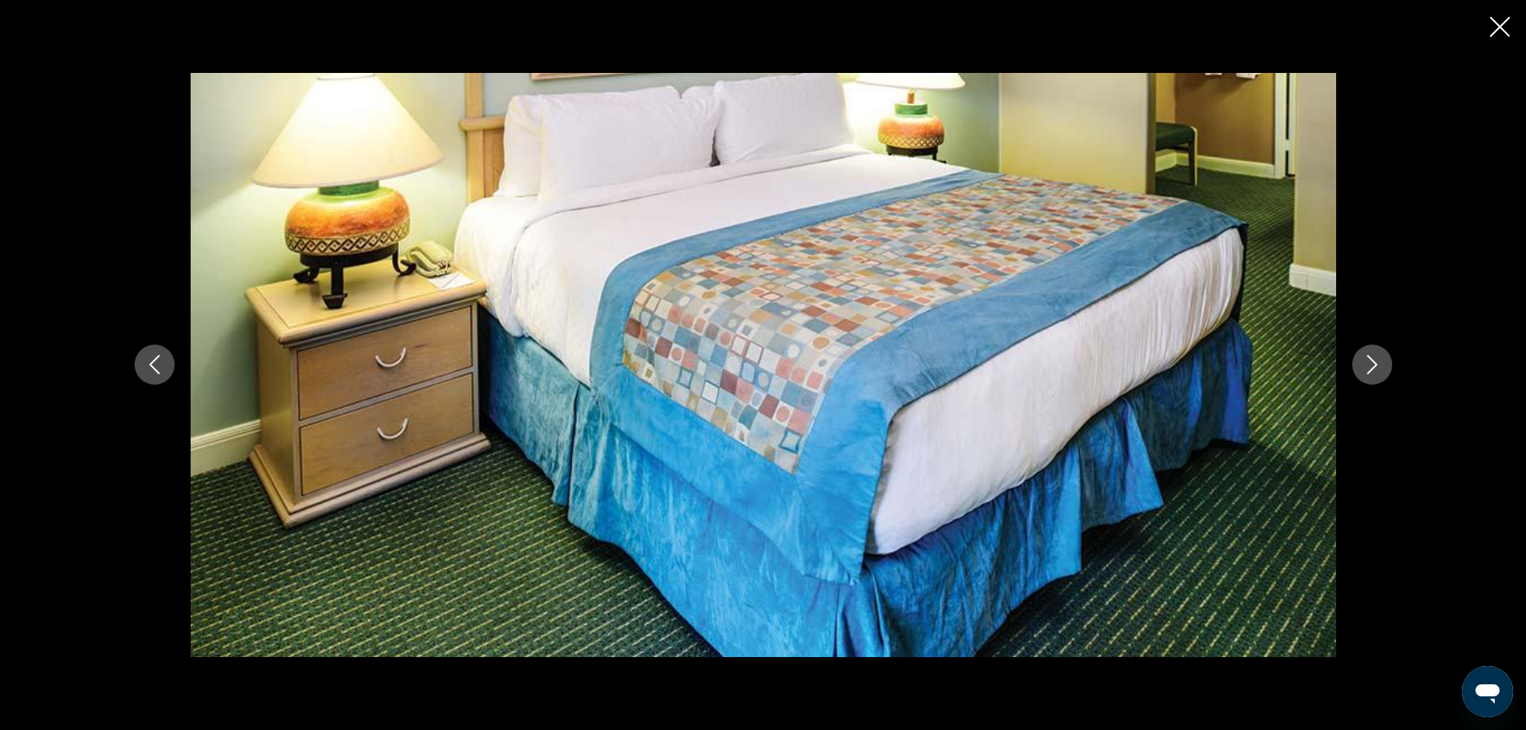
click at [1377, 356] on icon "Next image" at bounding box center [1371, 364] width 19 height 19
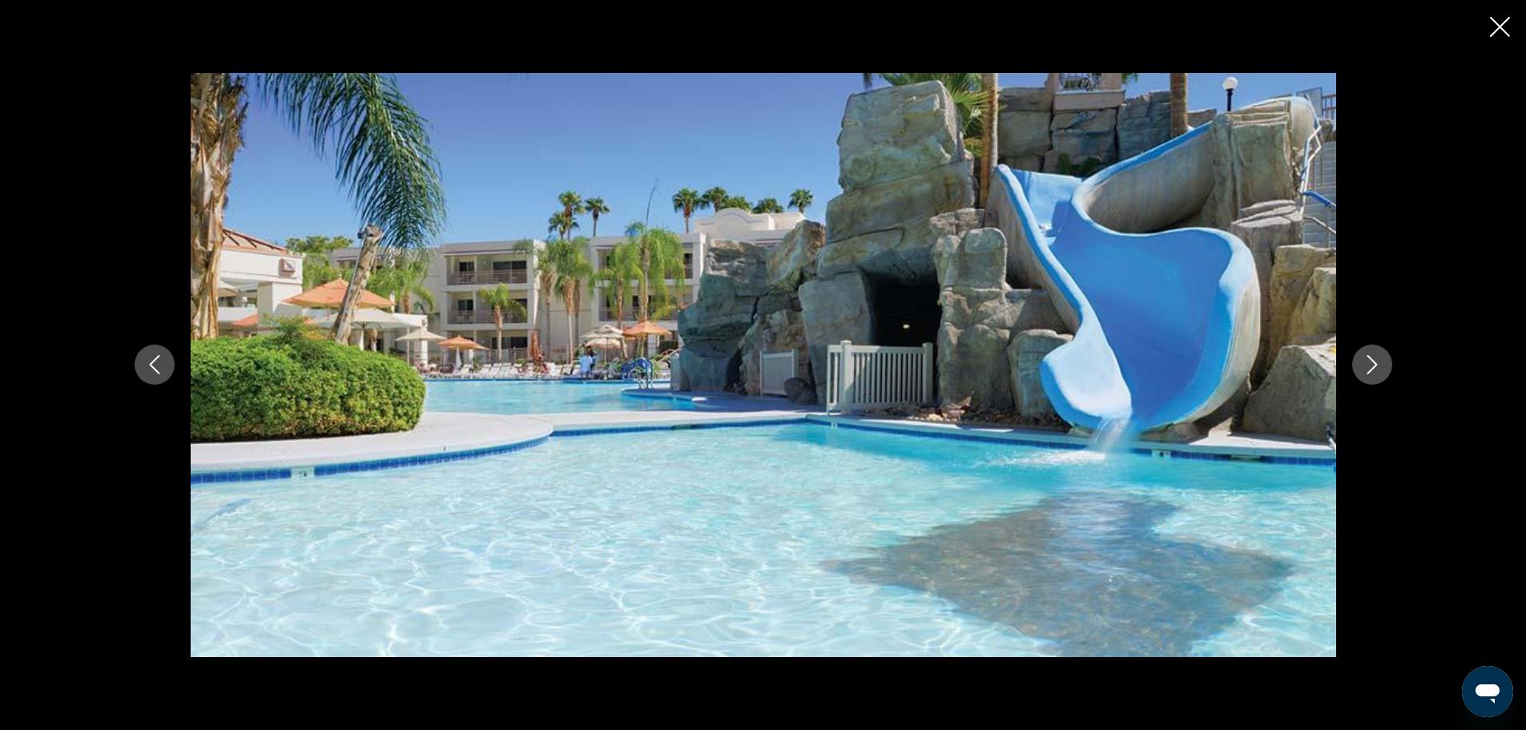
click at [1377, 356] on icon "Next image" at bounding box center [1371, 364] width 19 height 19
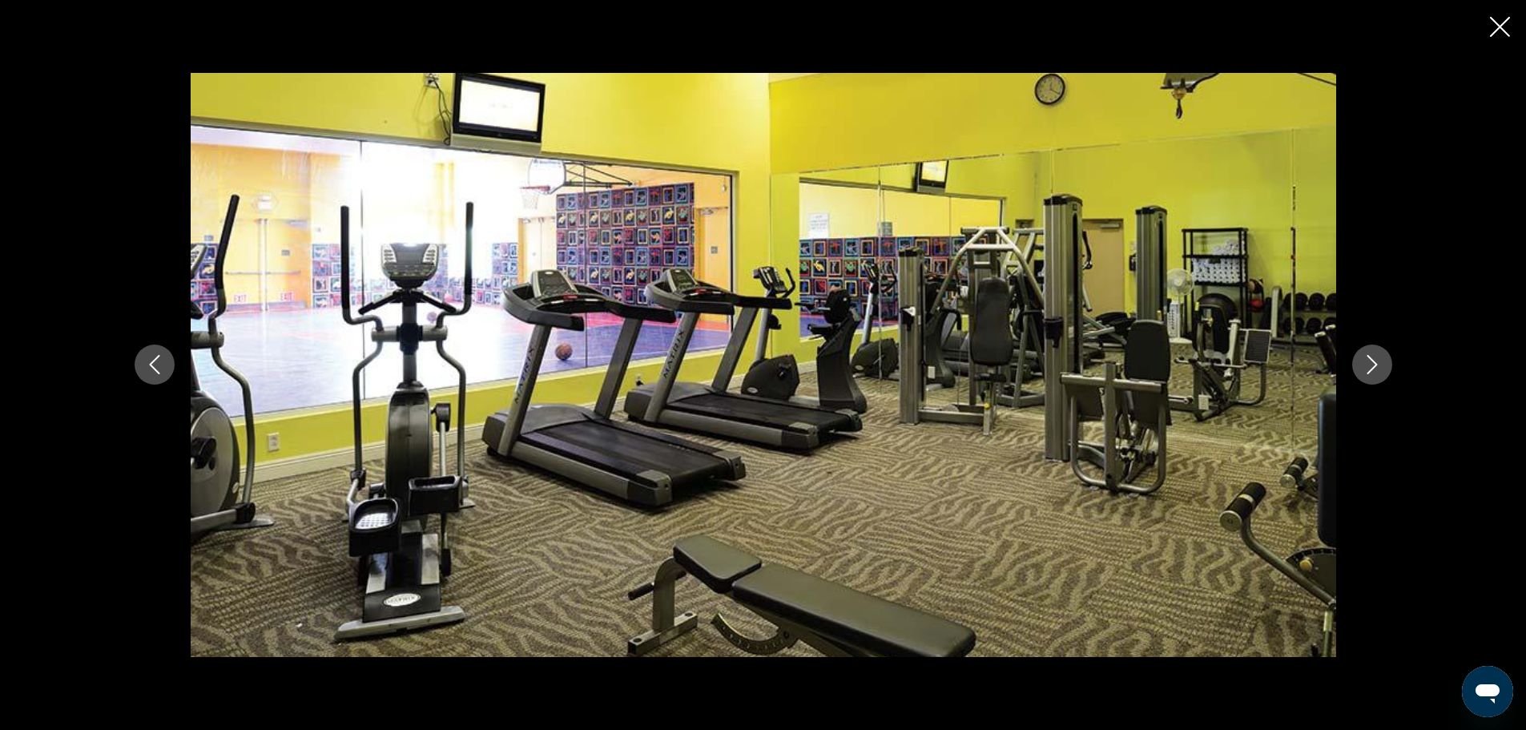
click at [1377, 356] on icon "Next image" at bounding box center [1371, 364] width 19 height 19
click at [1495, 24] on icon "Close slideshow" at bounding box center [1500, 27] width 20 height 20
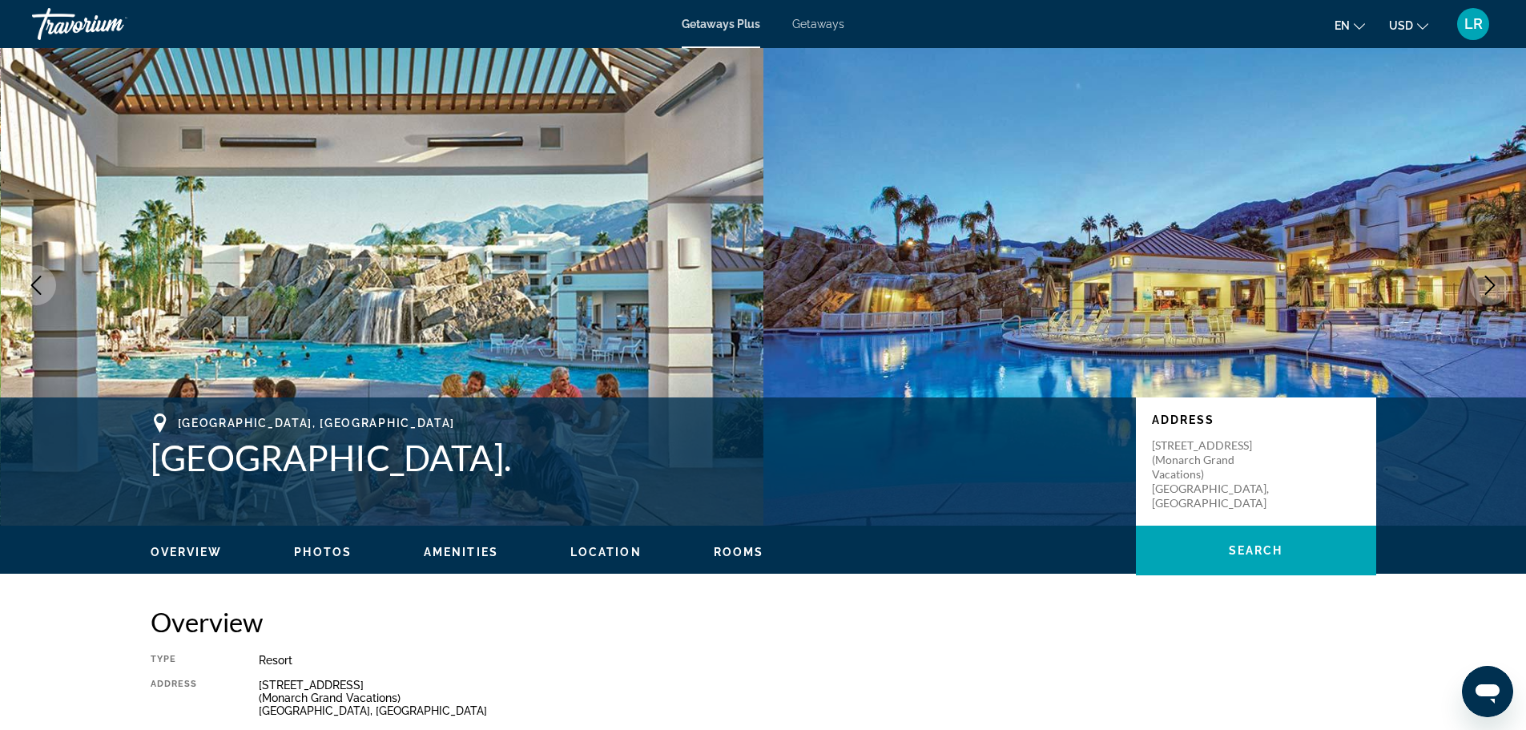
scroll to position [0, 0]
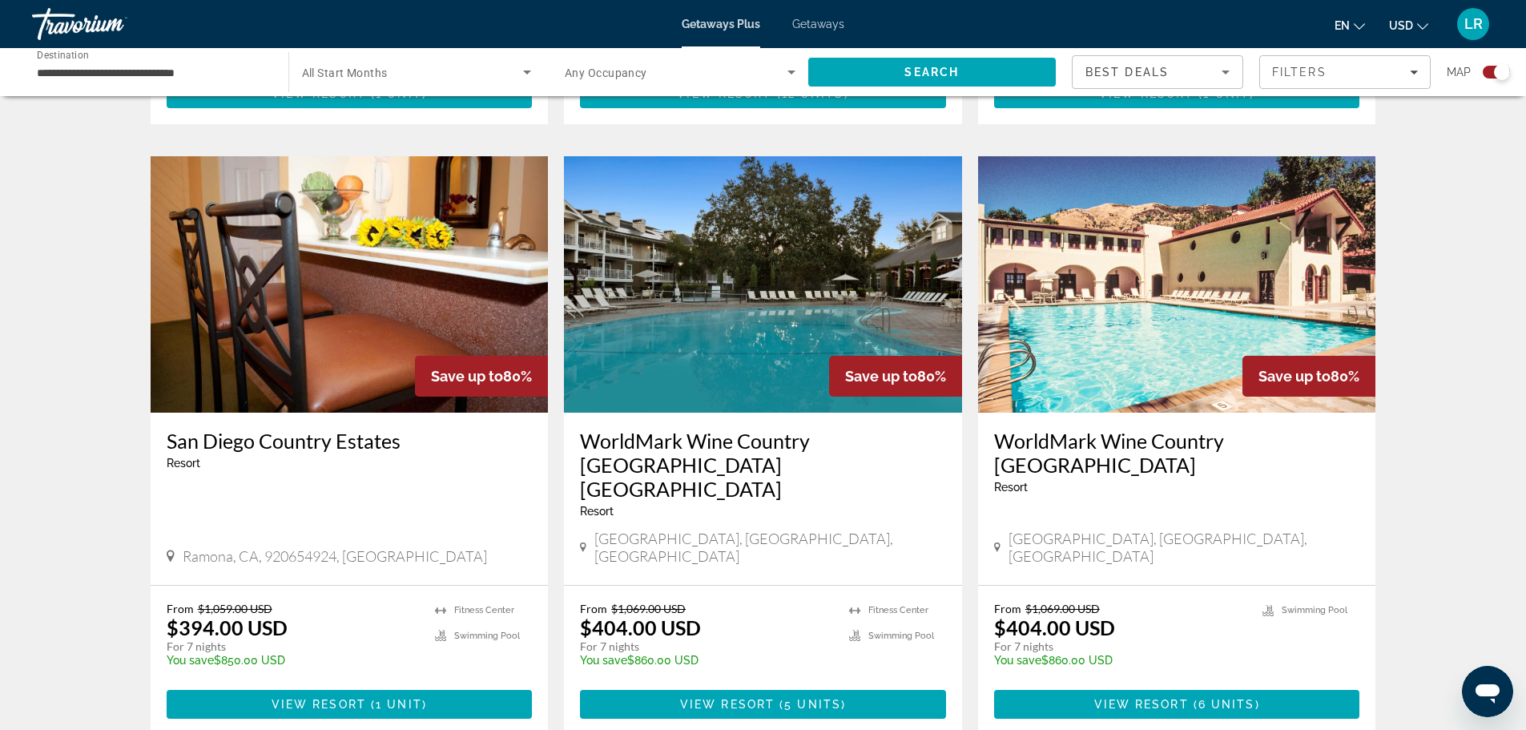
scroll to position [2376, 0]
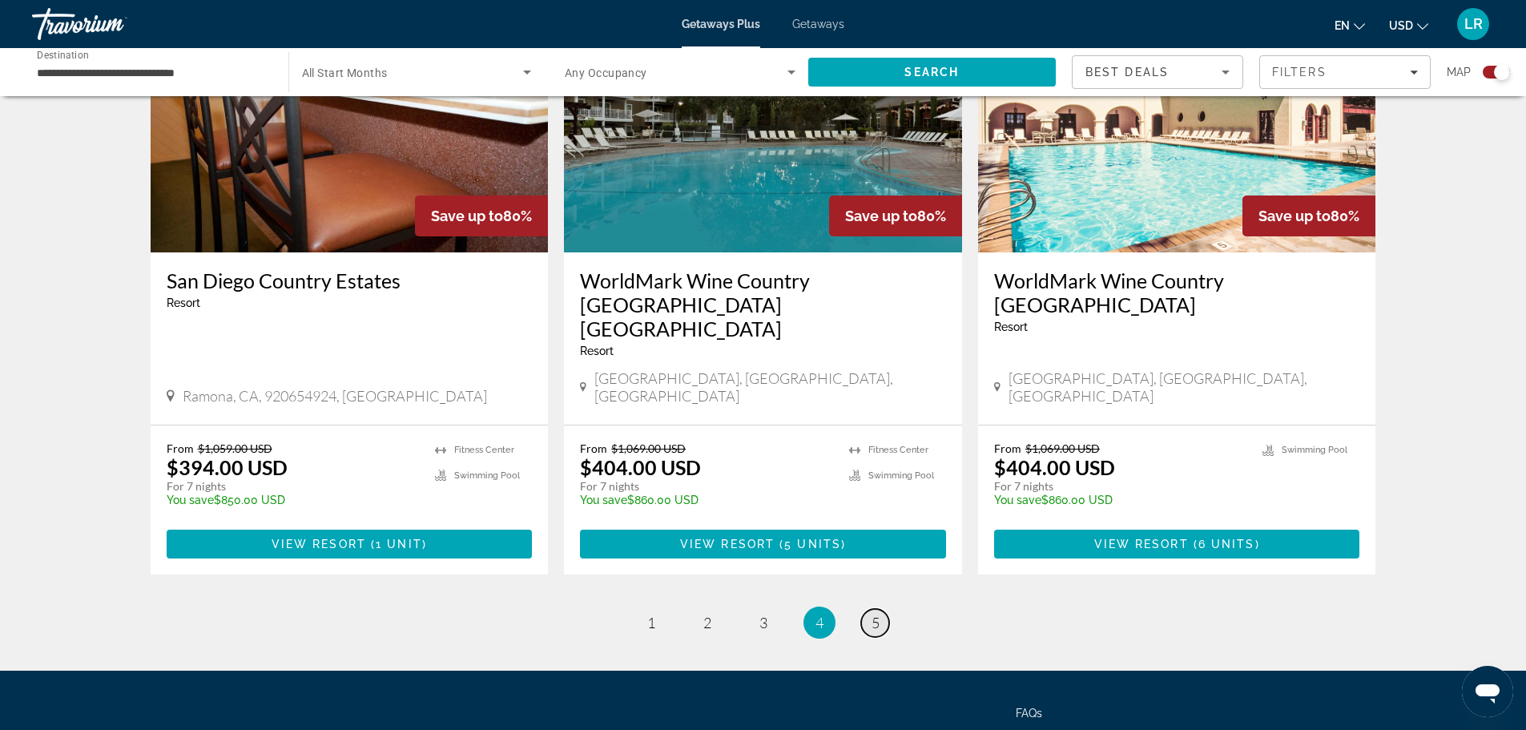
click at [877, 614] on span "5" at bounding box center [875, 623] width 8 height 18
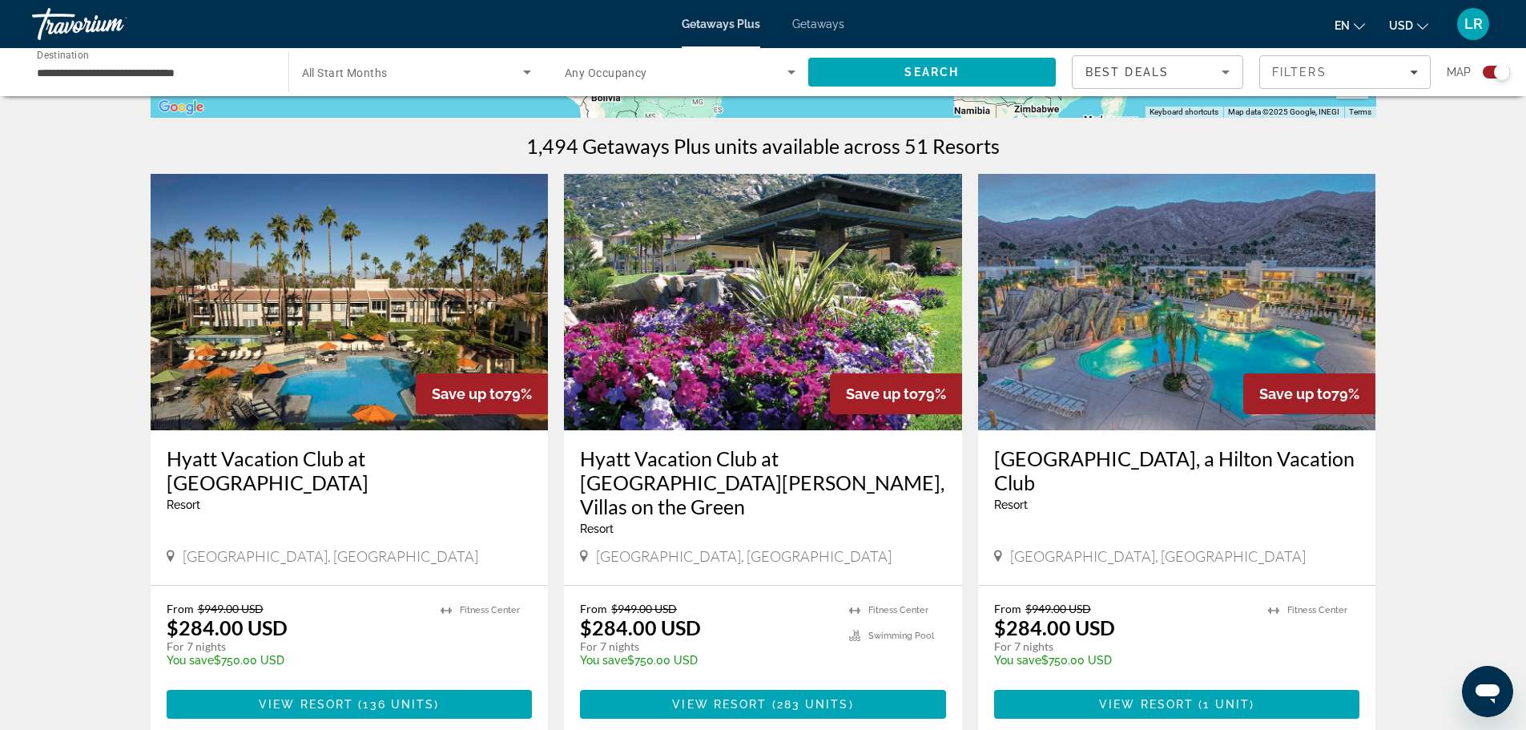
scroll to position [454, 0]
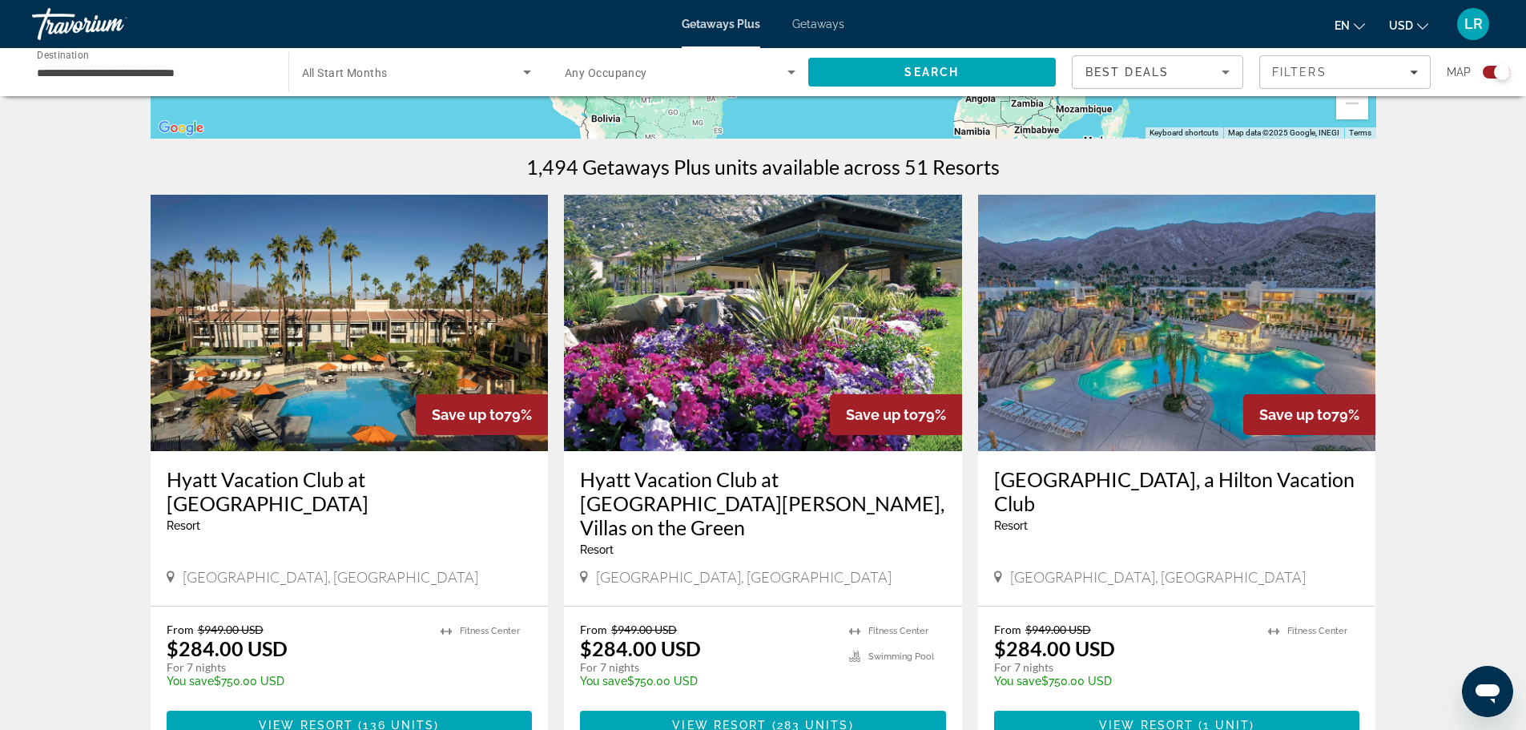
click at [1215, 341] on img "Main content" at bounding box center [1177, 323] width 398 height 256
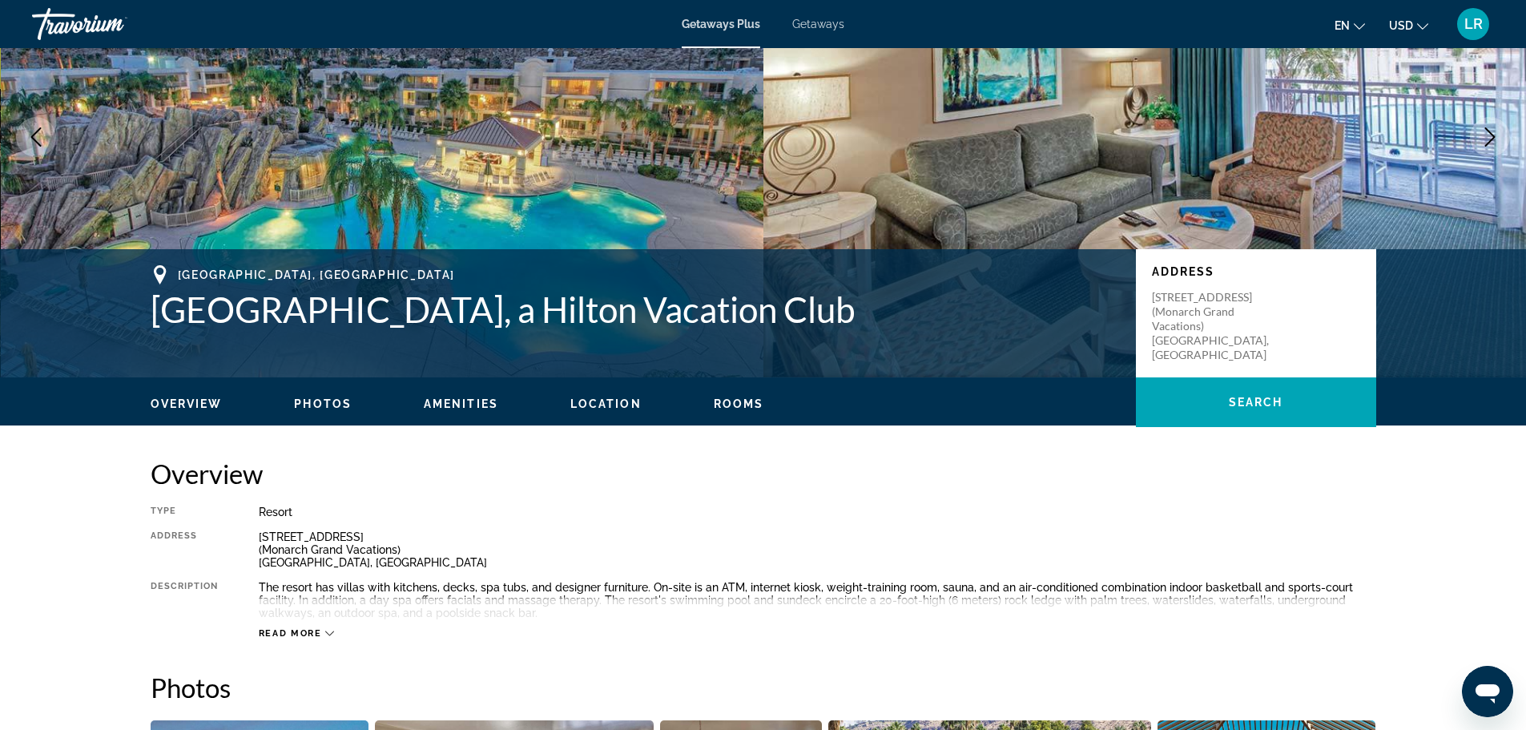
scroll to position [143, 0]
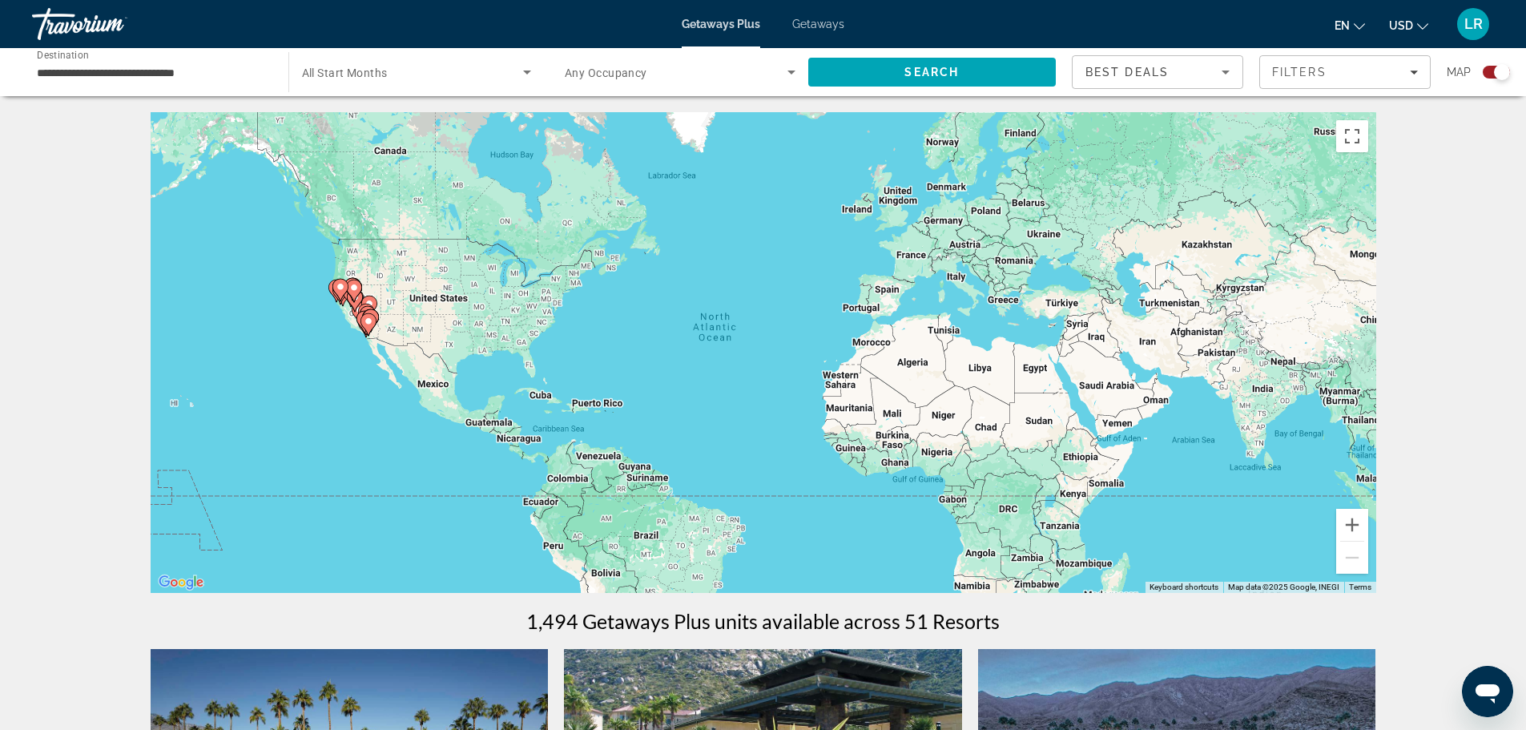
click at [105, 71] on input "**********" at bounding box center [152, 72] width 231 height 19
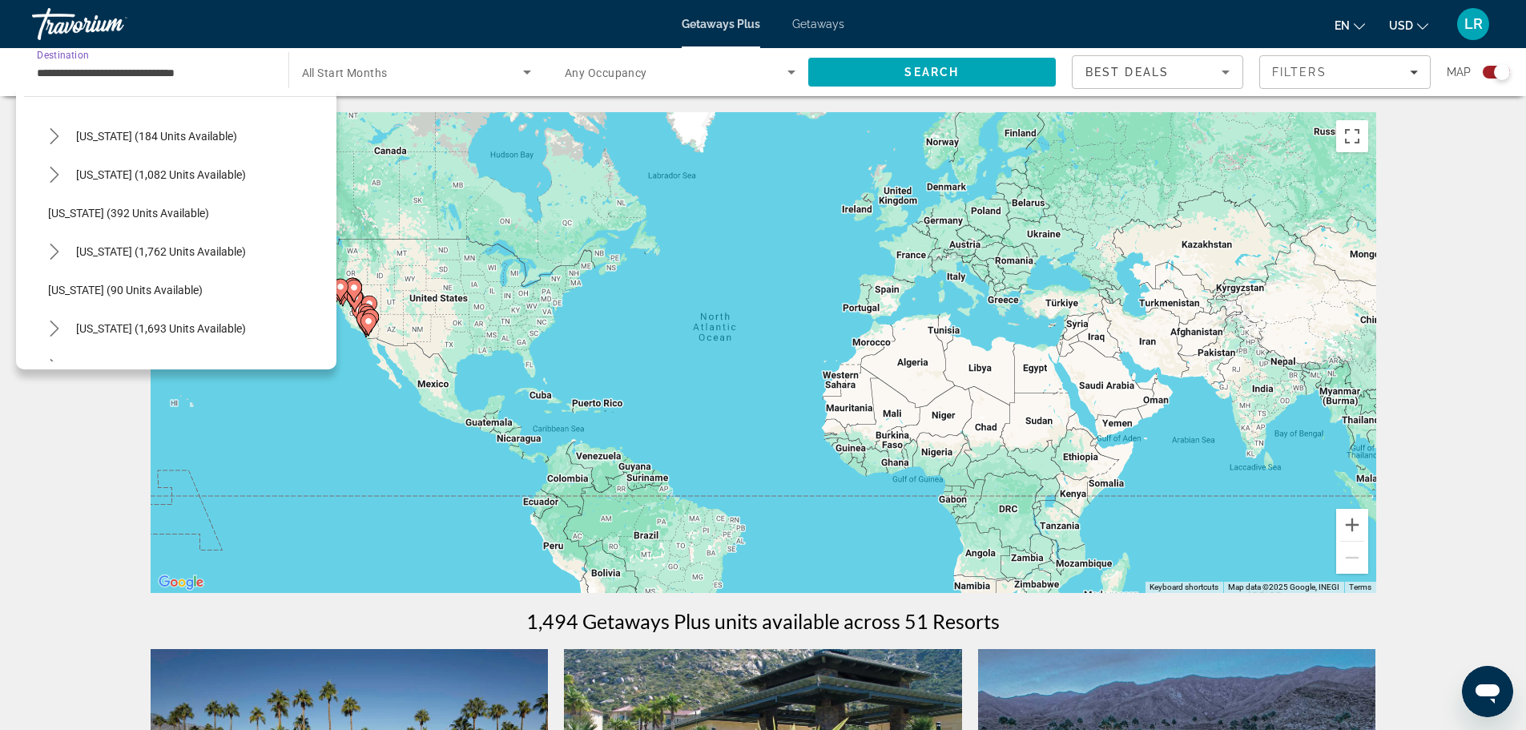
scroll to position [1232, 0]
click at [107, 214] on span "[US_STATE] (392 units available)" at bounding box center [128, 215] width 161 height 13
type input "**********"
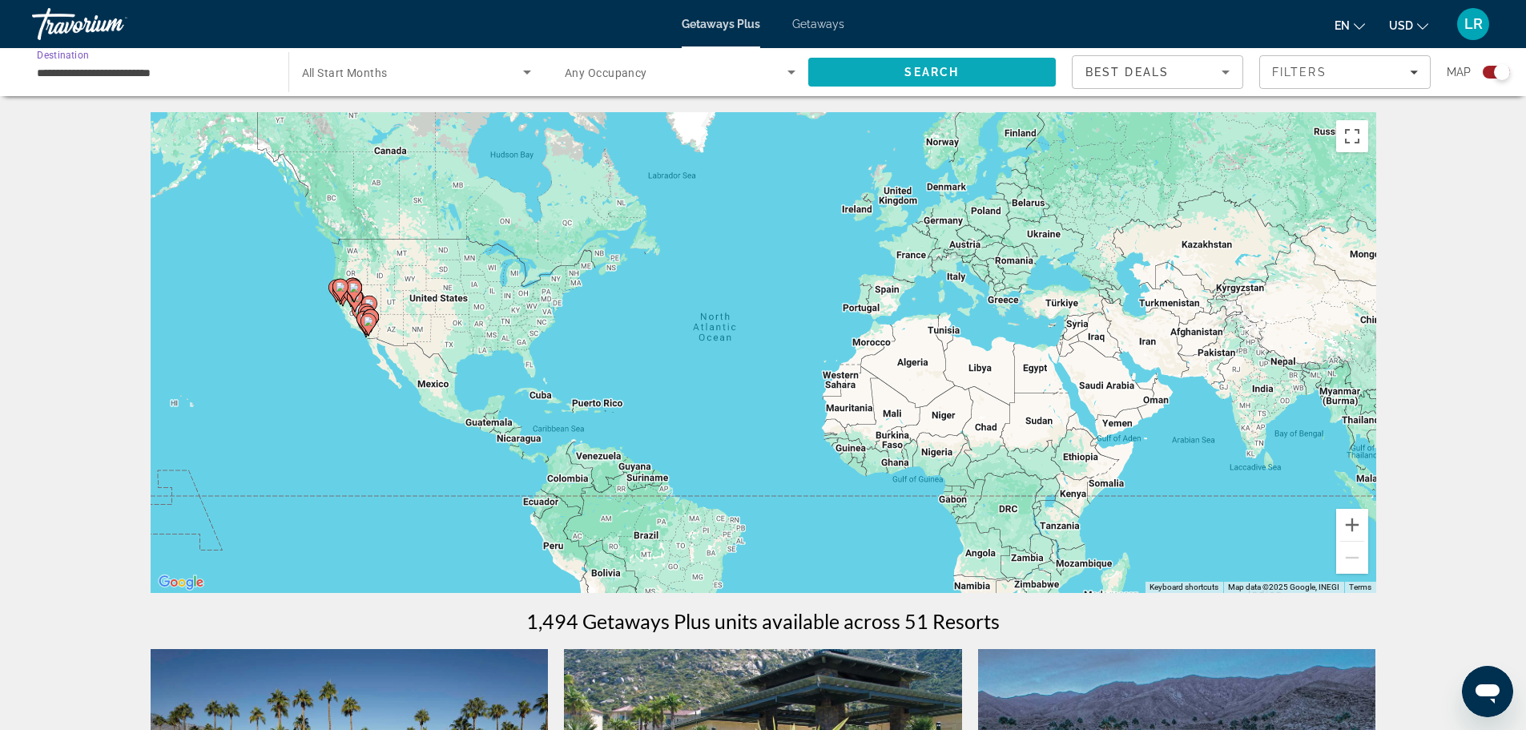
click at [896, 62] on span "Search" at bounding box center [932, 72] width 248 height 38
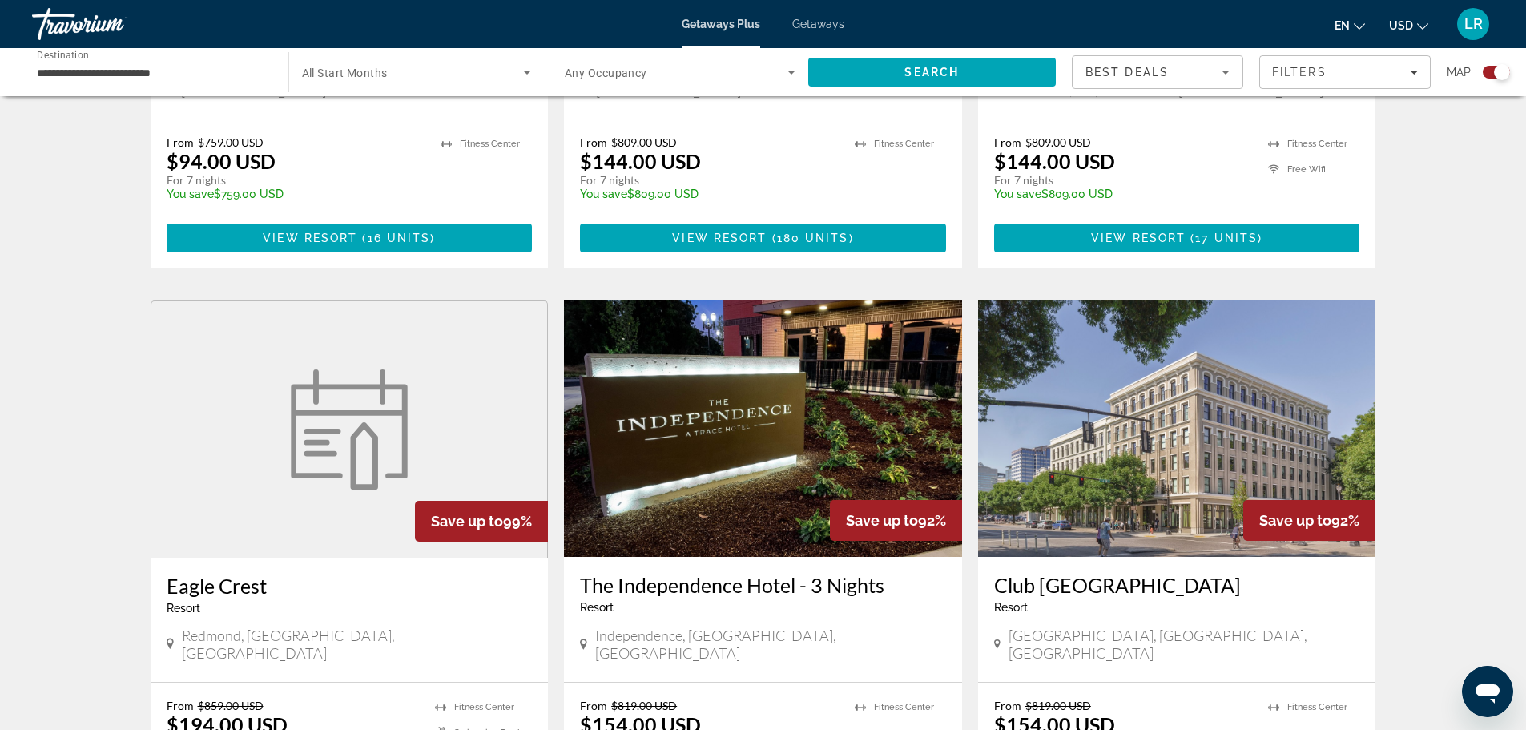
scroll to position [908, 0]
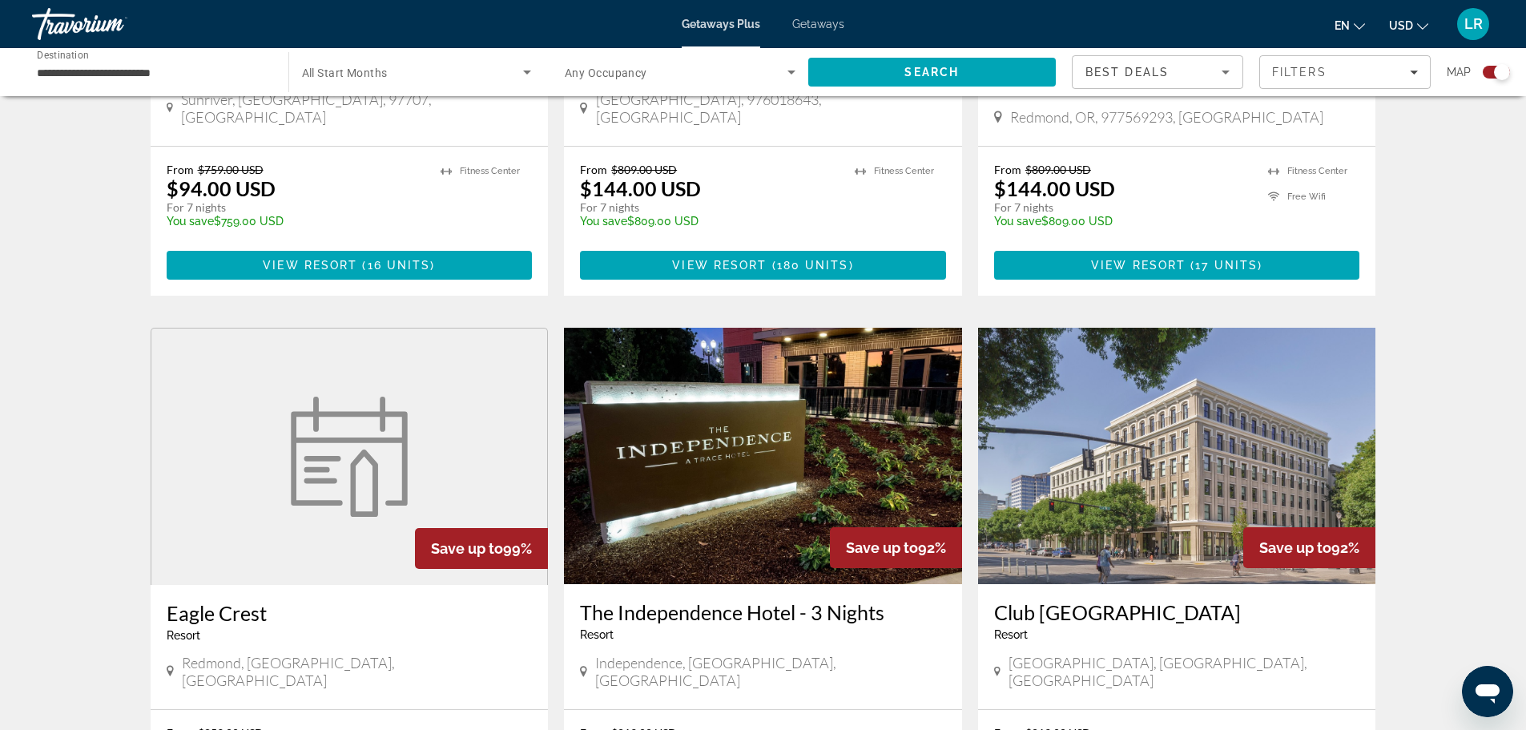
click at [1258, 399] on img "Main content" at bounding box center [1177, 456] width 398 height 256
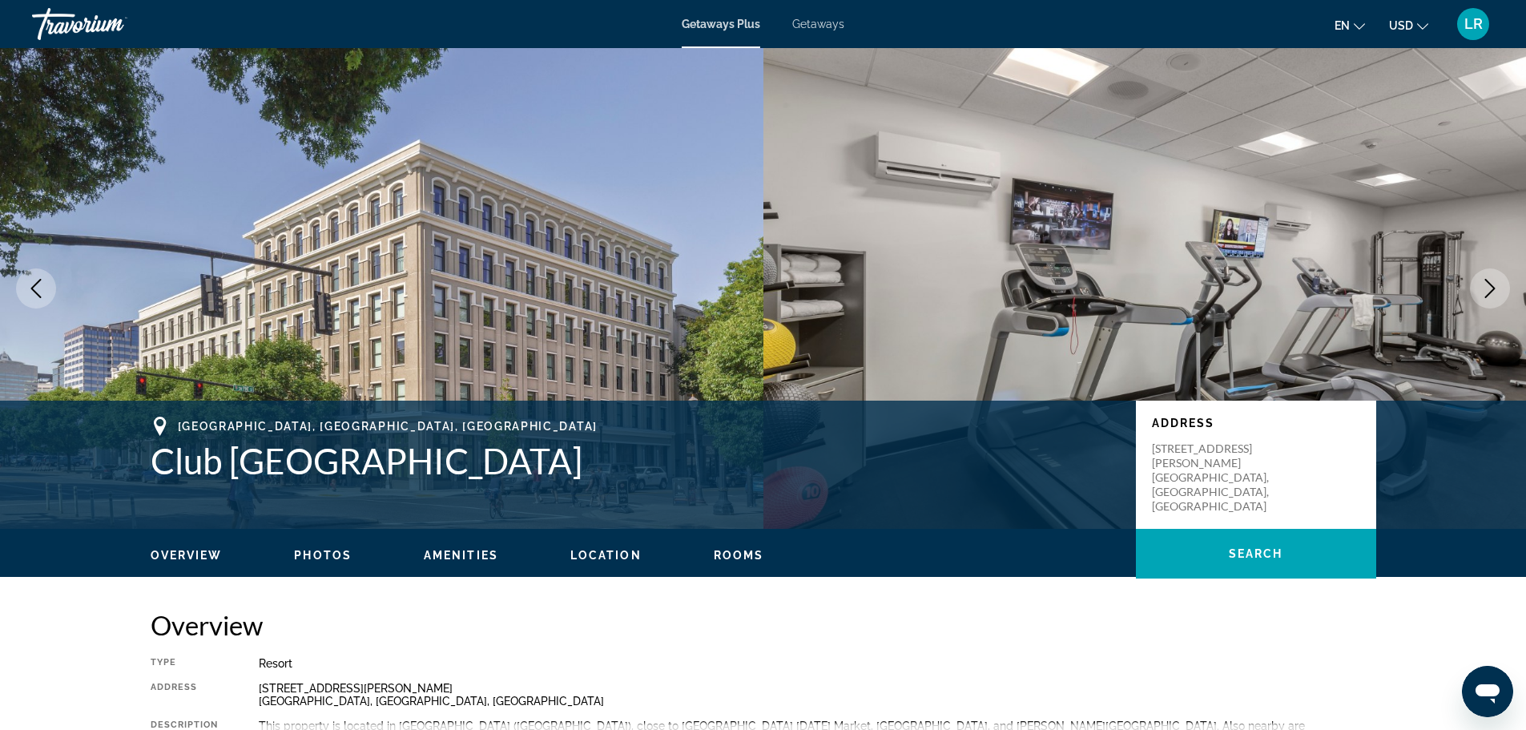
click at [1491, 286] on icon "Next image" at bounding box center [1489, 288] width 19 height 19
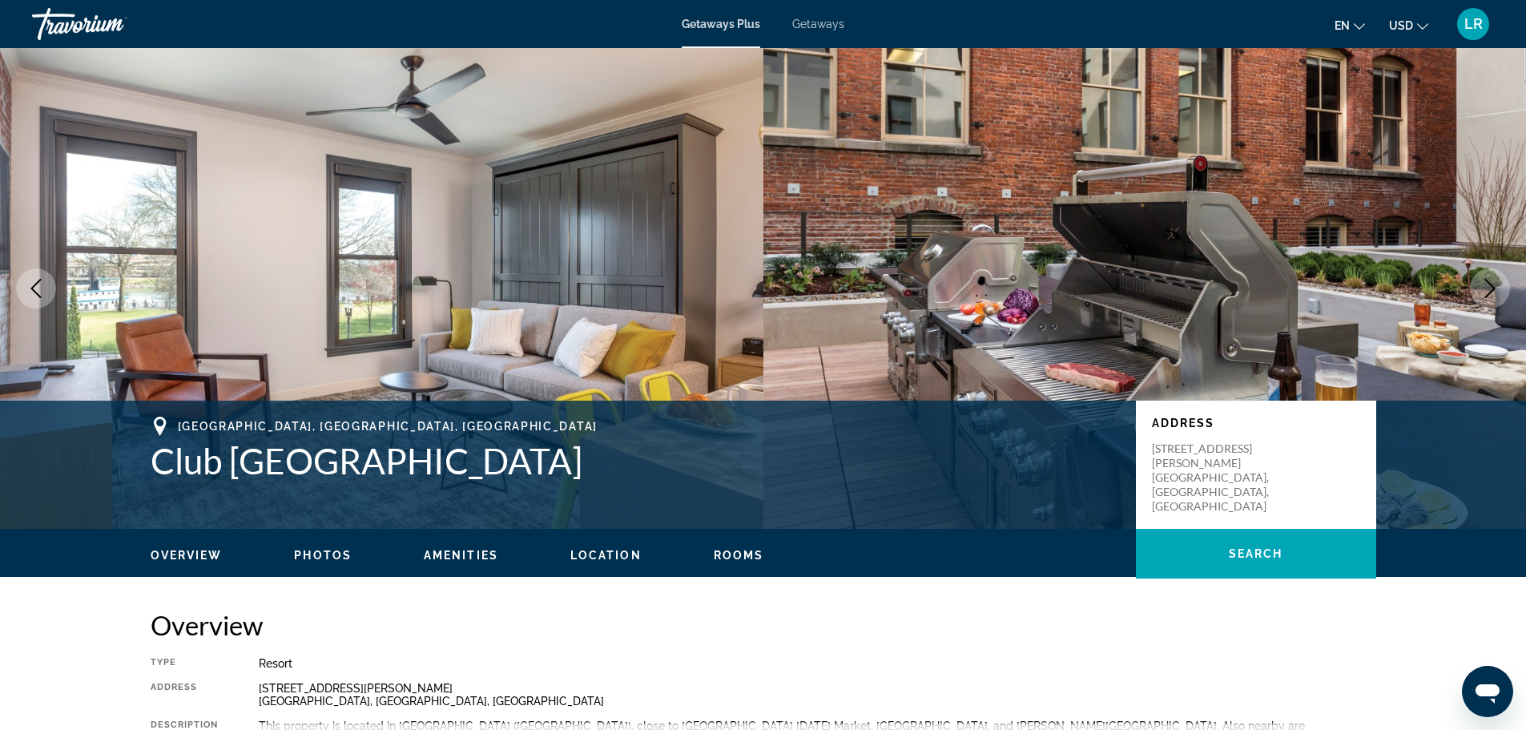
click at [1491, 286] on icon "Next image" at bounding box center [1489, 288] width 19 height 19
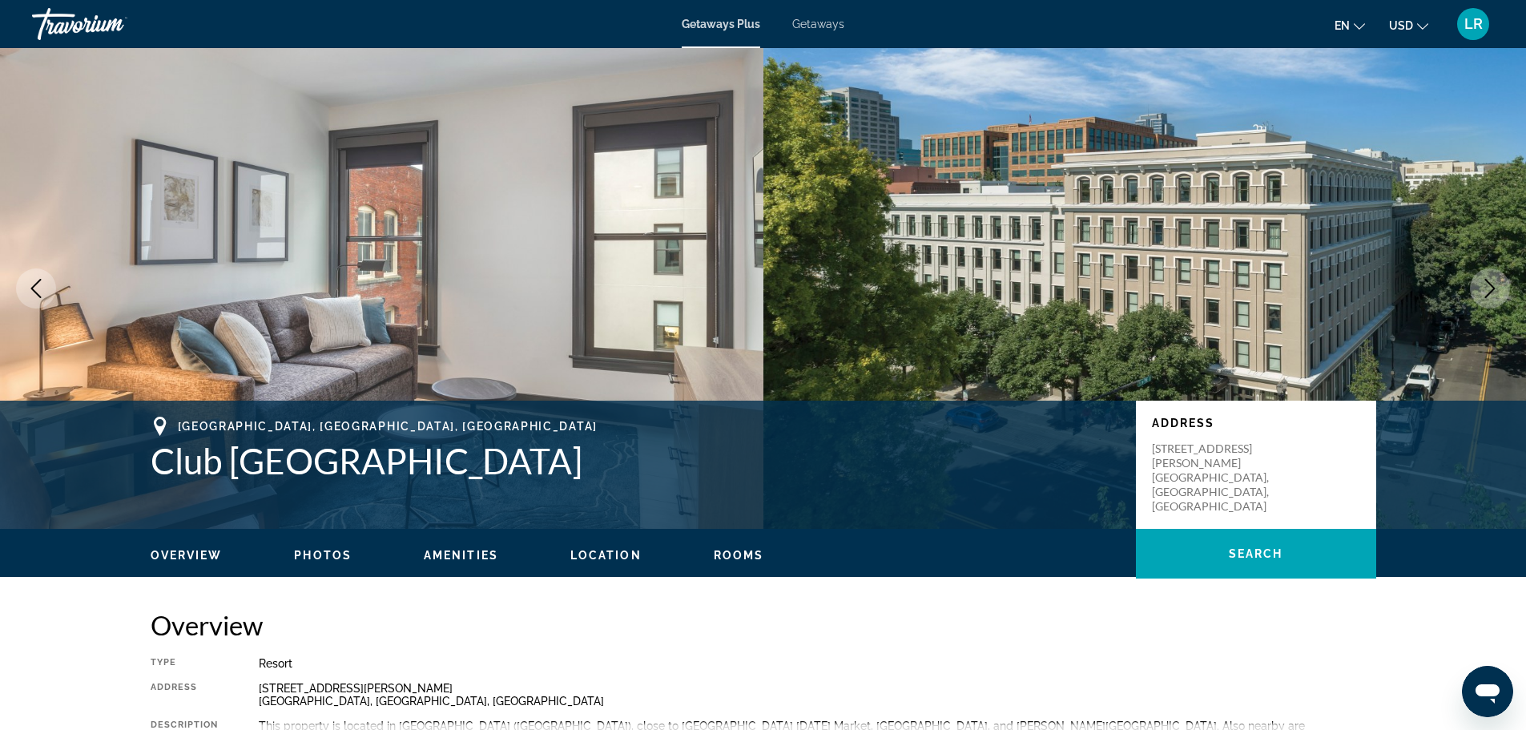
click at [1491, 286] on icon "Next image" at bounding box center [1489, 288] width 19 height 19
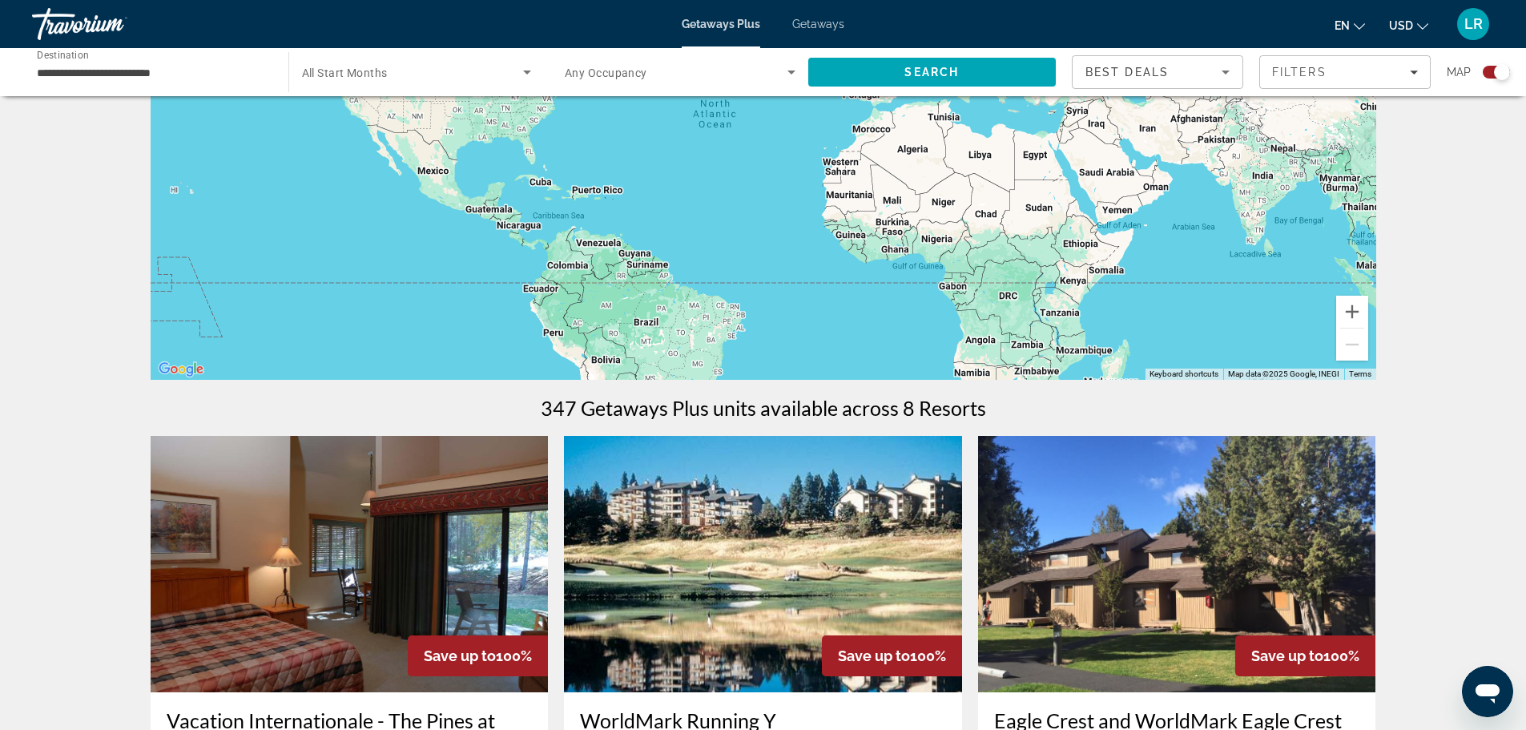
scroll to position [294, 0]
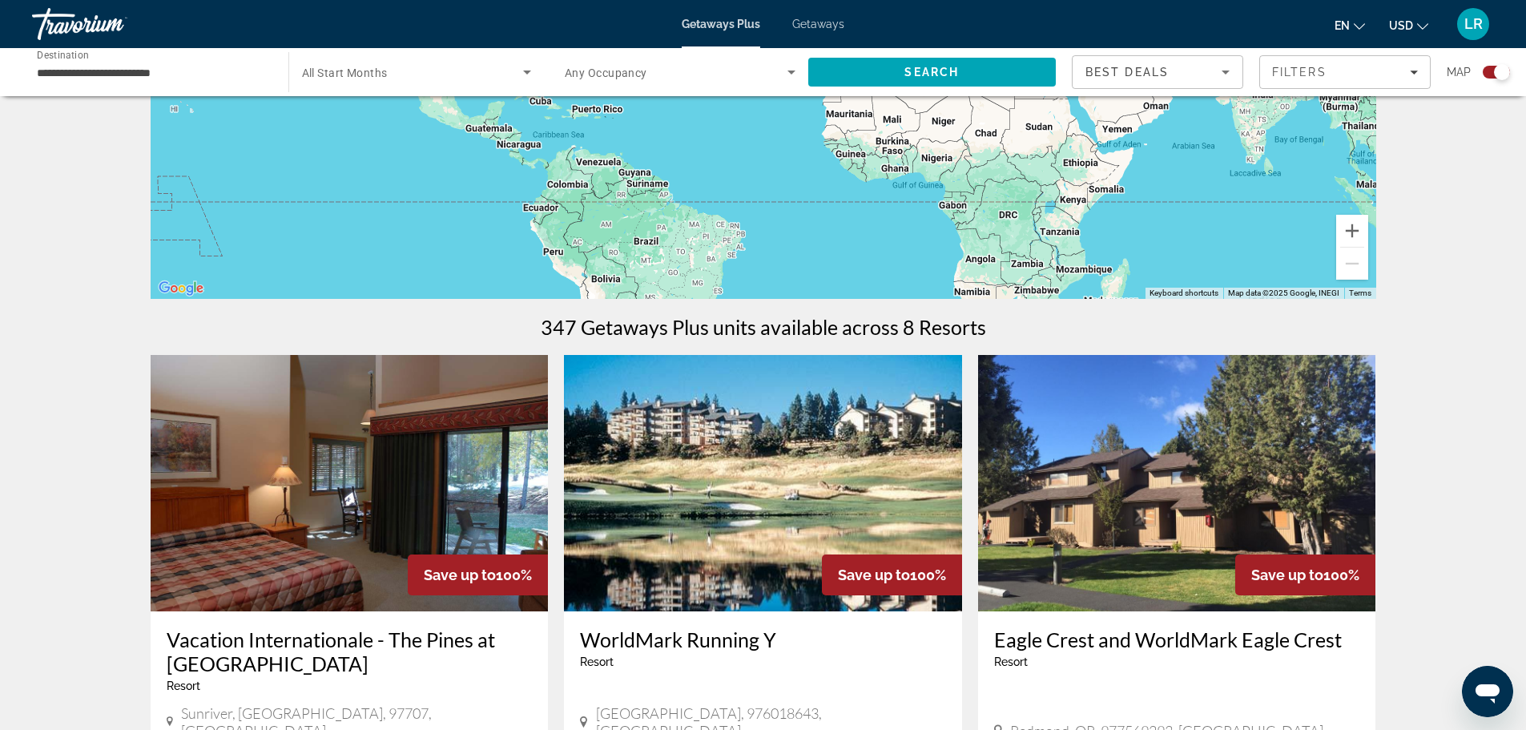
click at [784, 499] on img "Main content" at bounding box center [763, 483] width 398 height 256
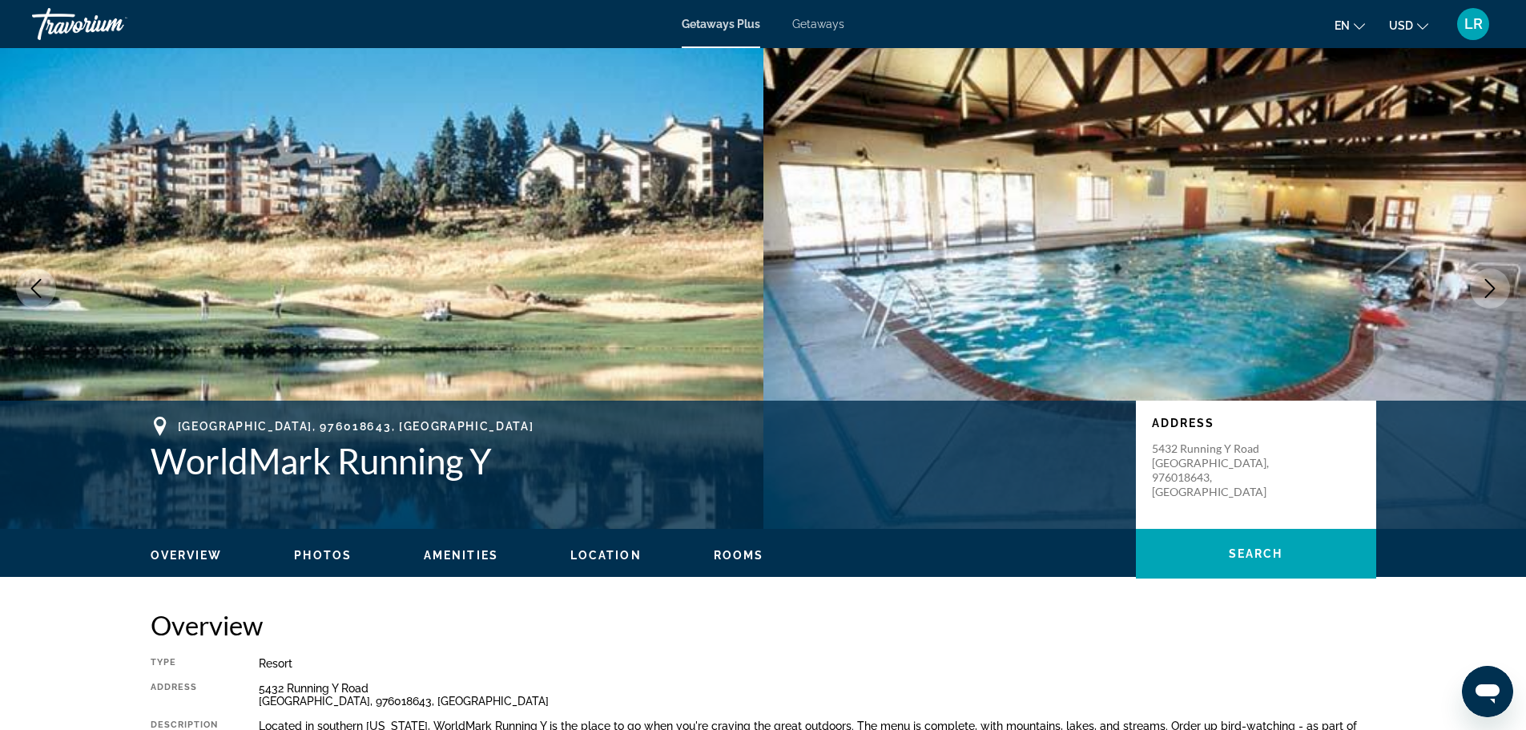
click at [1494, 289] on icon "Next image" at bounding box center [1490, 288] width 10 height 19
click at [1492, 287] on icon "Next image" at bounding box center [1490, 288] width 10 height 19
click at [1476, 284] on button "Next image" at bounding box center [1490, 288] width 40 height 40
